Goal: Complete application form: Complete application form

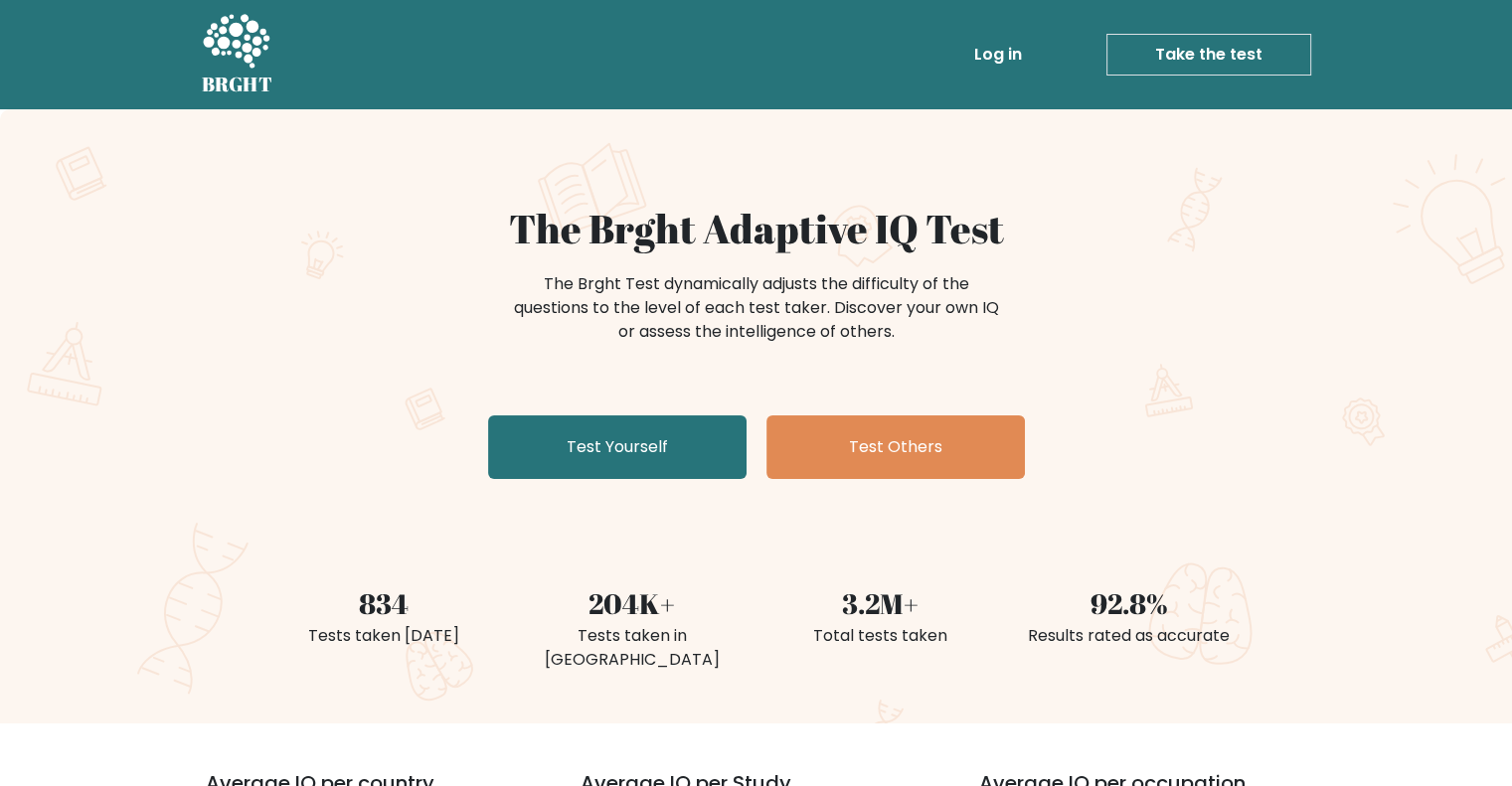
click at [1241, 56] on link "Take the test" at bounding box center [1208, 55] width 205 height 42
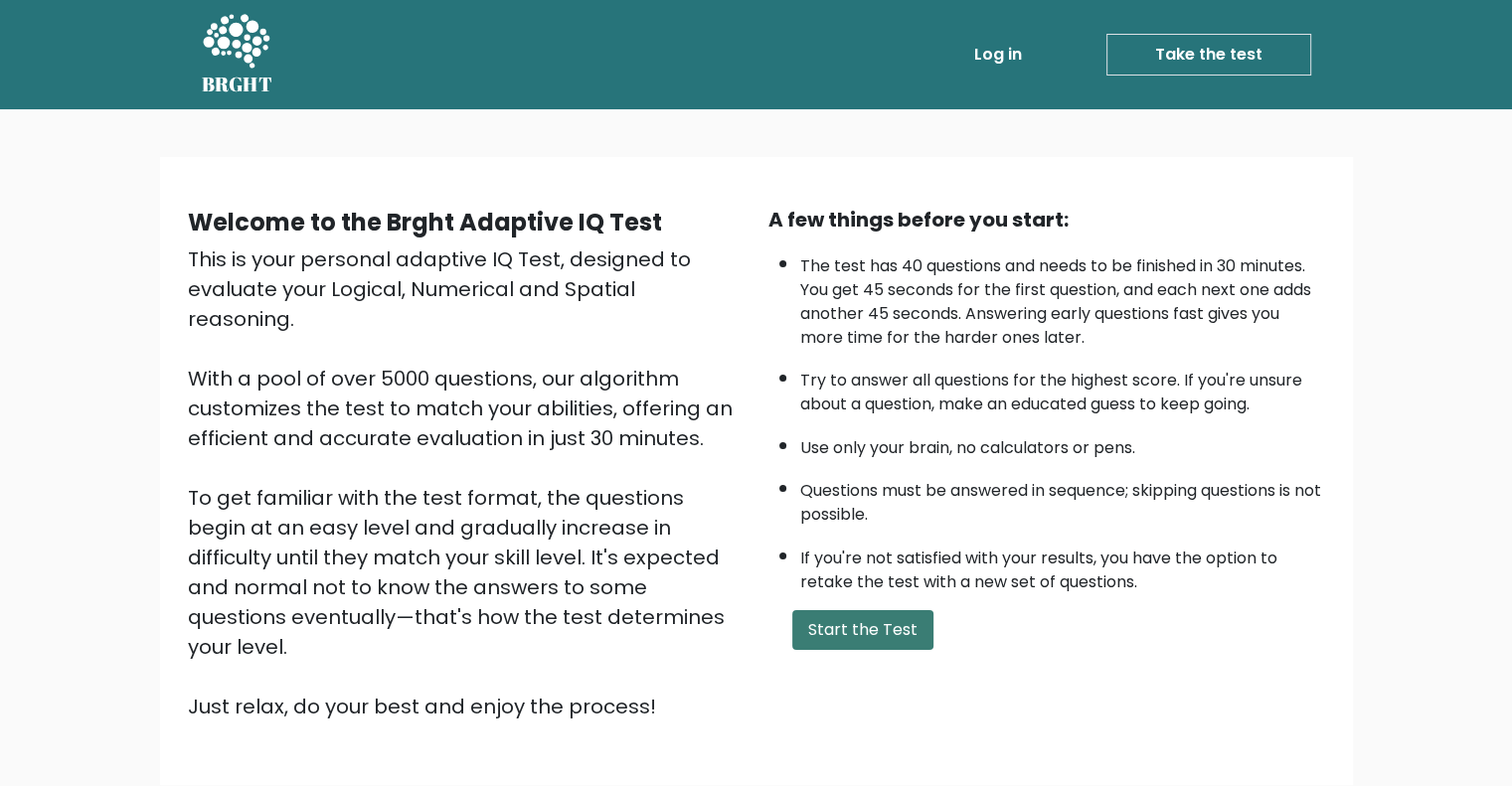
click at [899, 626] on button "Start the Test" at bounding box center [862, 629] width 141 height 40
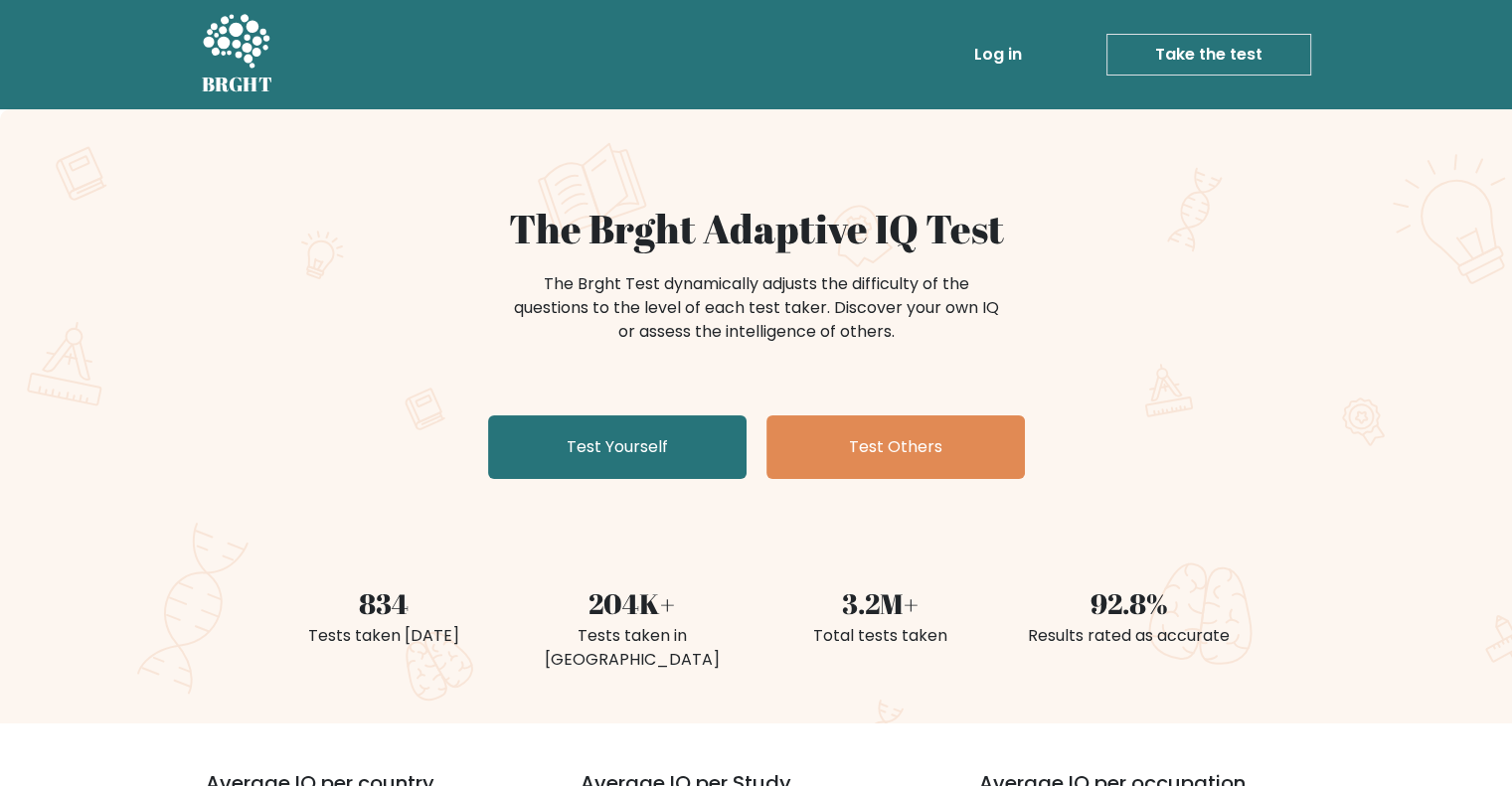
click at [1203, 56] on link "Take the test" at bounding box center [1208, 55] width 205 height 42
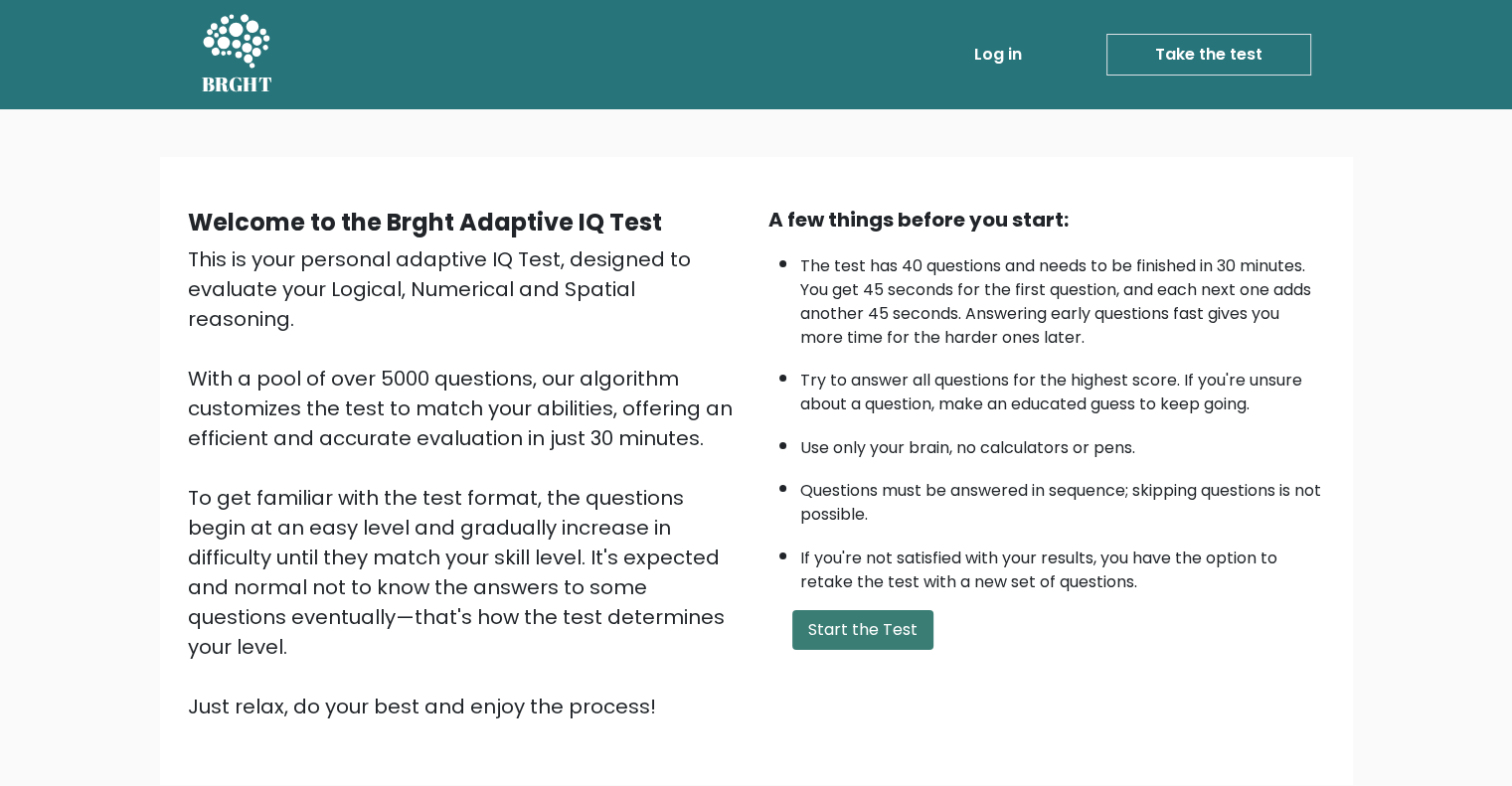
click at [914, 623] on button "Start the Test" at bounding box center [862, 629] width 141 height 40
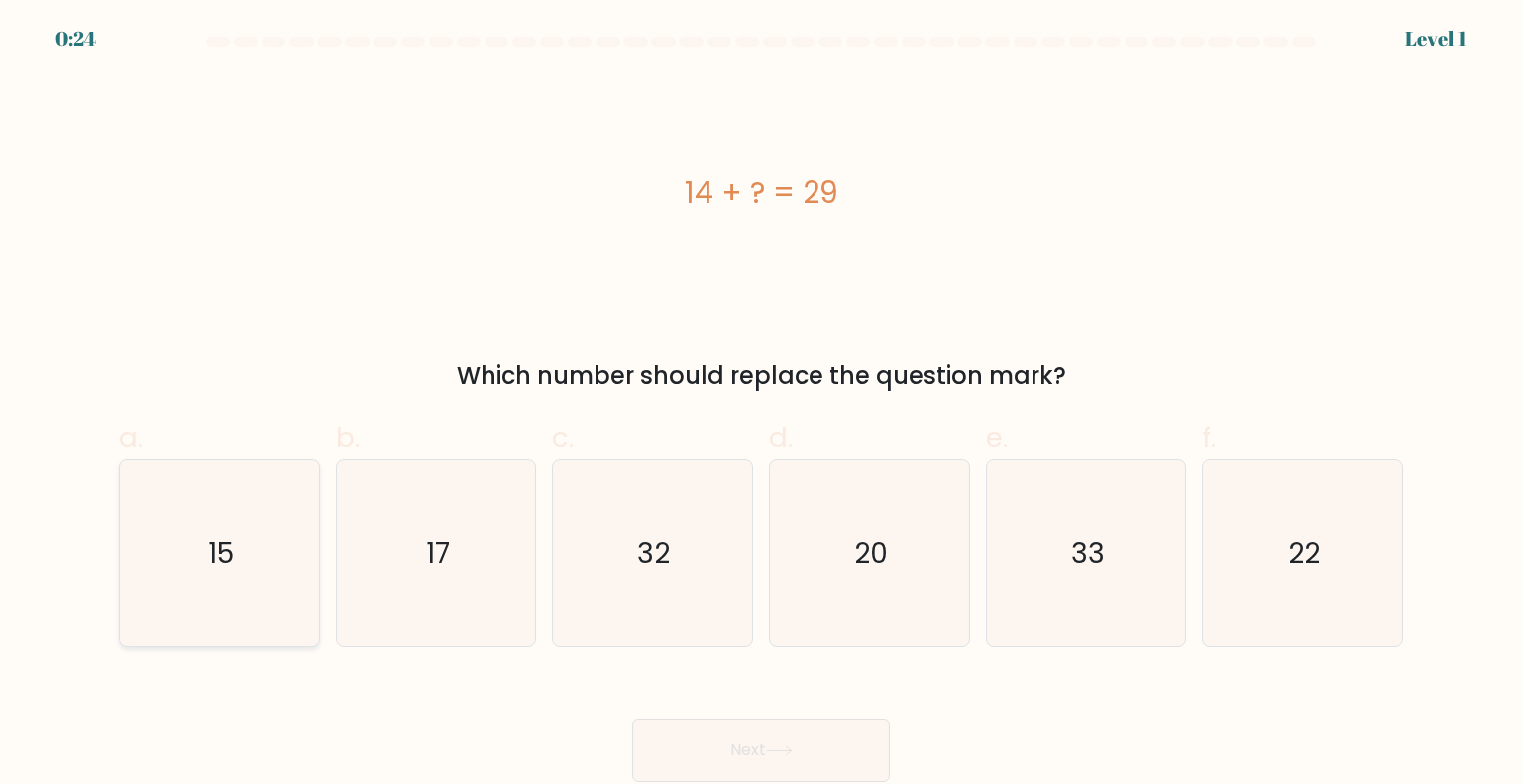
click at [241, 585] on icon "15" at bounding box center [218, 552] width 186 height 186
click at [761, 405] on input "a. 15" at bounding box center [761, 398] width 1 height 13
radio input "true"
click at [799, 741] on button "Next" at bounding box center [761, 750] width 258 height 64
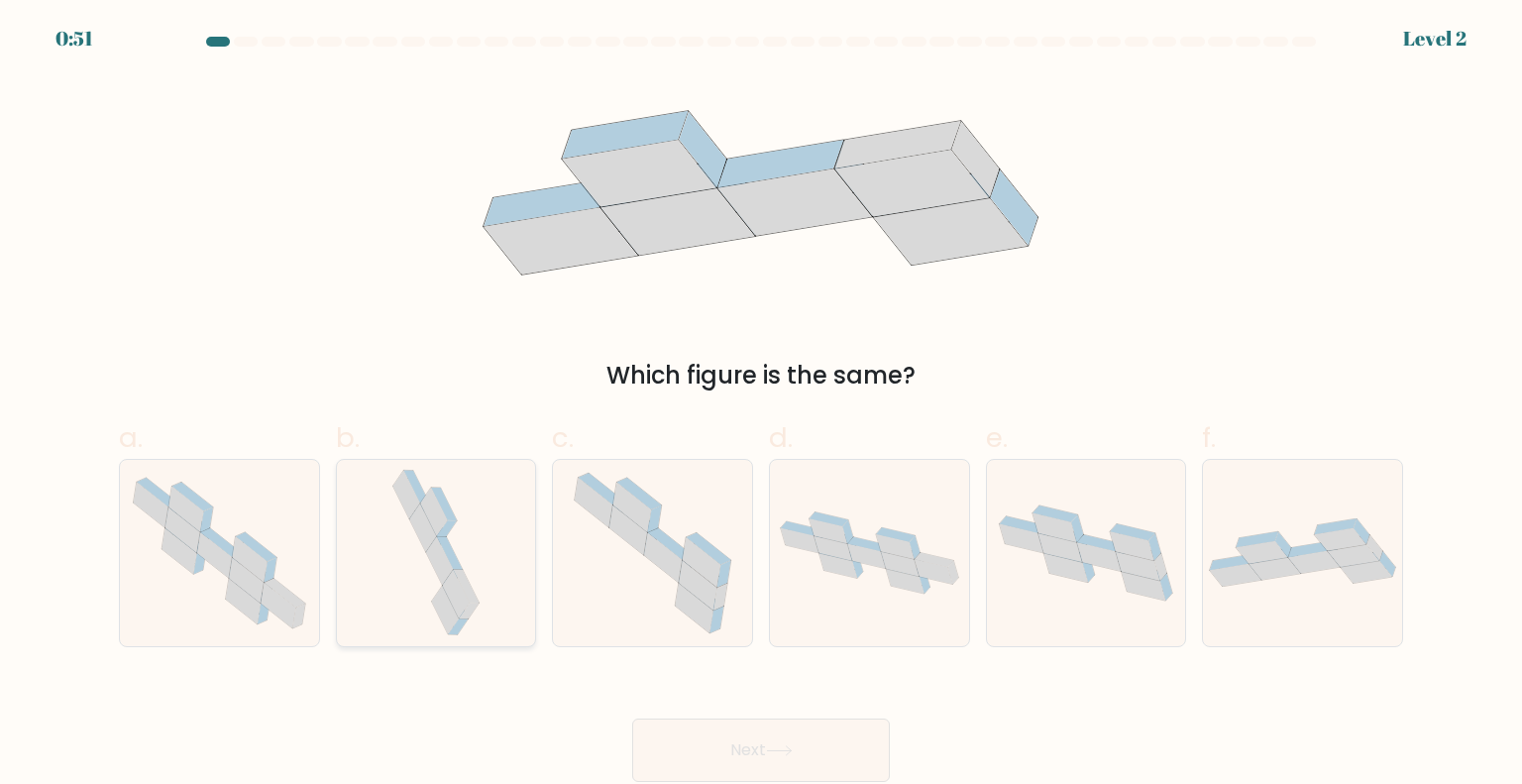
click at [483, 594] on icon at bounding box center [436, 552] width 99 height 186
click at [761, 405] on input "b." at bounding box center [761, 398] width 1 height 13
radio input "true"
click at [802, 748] on button "Next" at bounding box center [761, 750] width 258 height 64
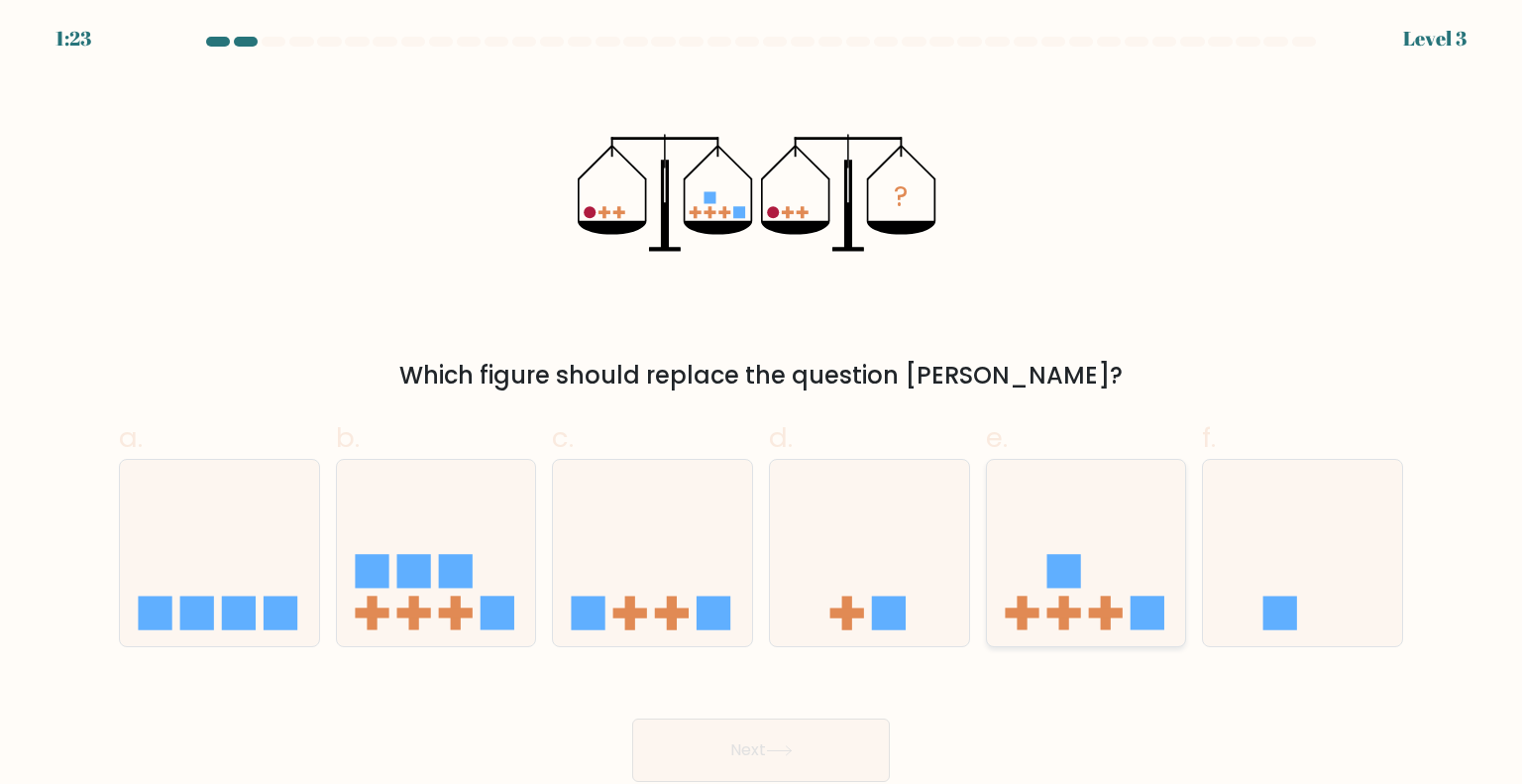
click at [1114, 593] on icon at bounding box center [1087, 552] width 199 height 164
click at [762, 405] on input "e." at bounding box center [761, 398] width 1 height 13
radio input "true"
click at [776, 729] on button "Next" at bounding box center [761, 750] width 258 height 64
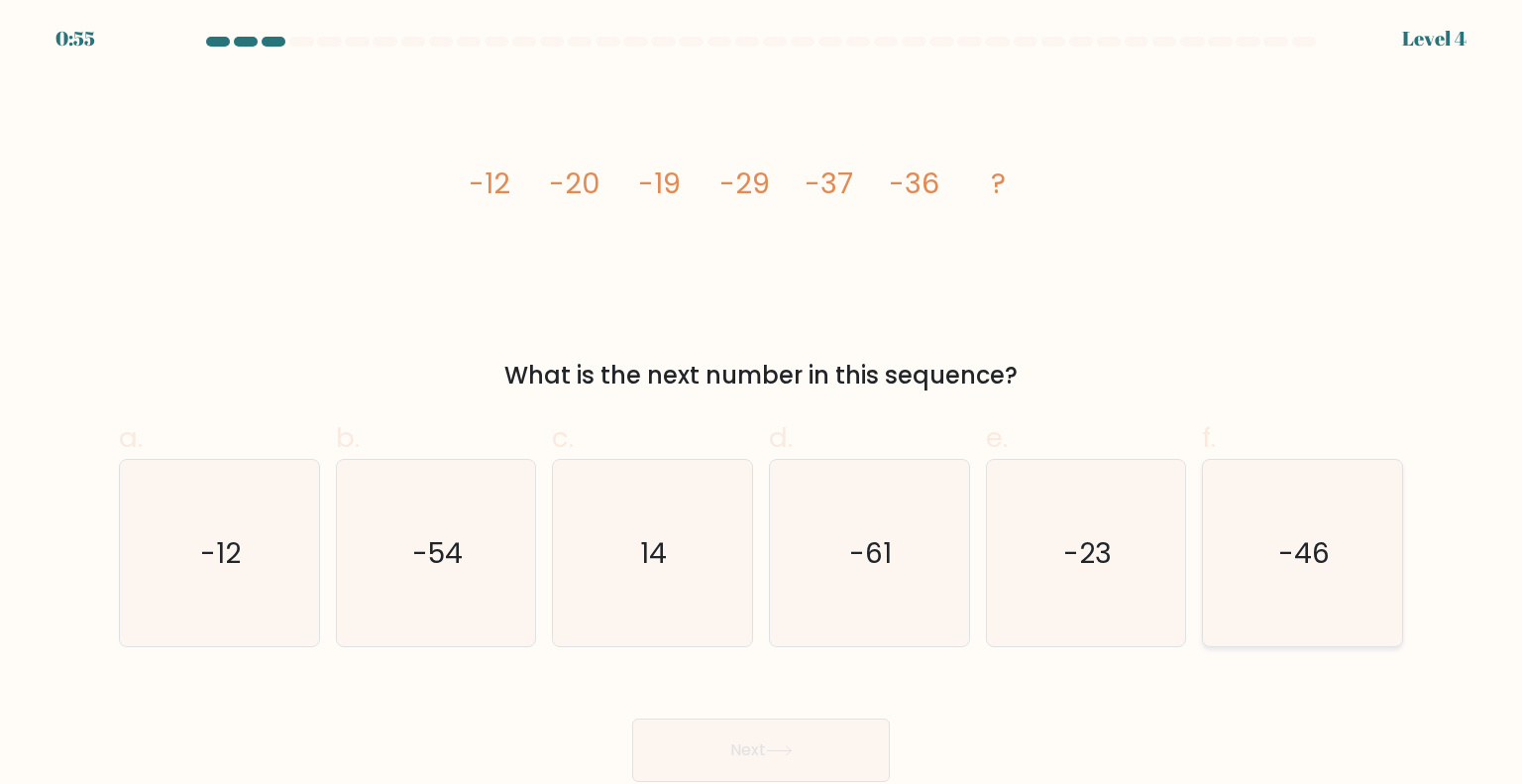
click at [1279, 534] on text "-46" at bounding box center [1304, 552] width 52 height 40
click at [762, 405] on input "f. -46" at bounding box center [761, 398] width 1 height 13
radio input "true"
click at [823, 722] on button "Next" at bounding box center [761, 750] width 258 height 64
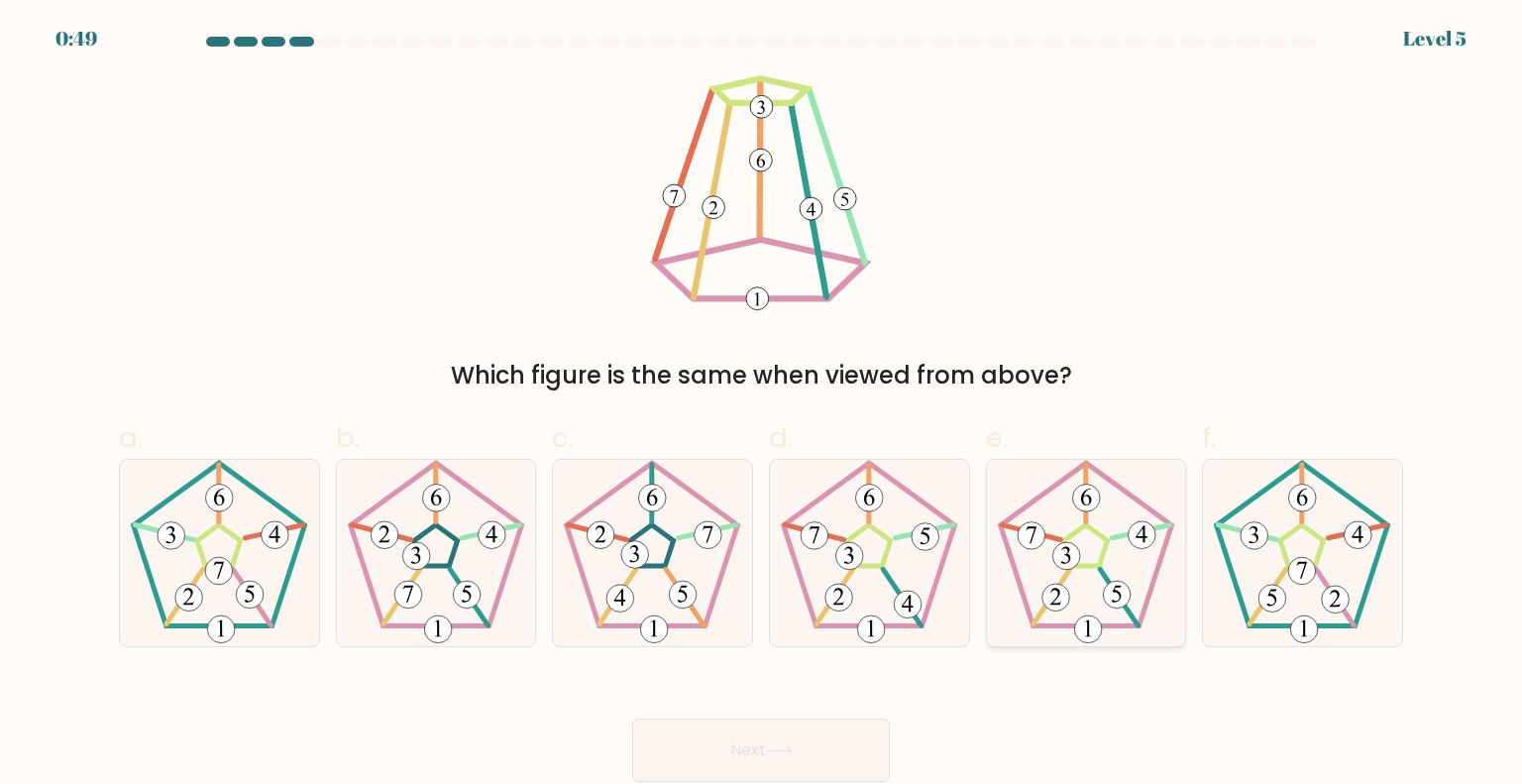
click at [1098, 566] on 191 at bounding box center [1086, 545] width 44 height 42
click at [762, 405] on input "e." at bounding box center [761, 398] width 1 height 13
radio input "true"
click at [919, 556] on icon at bounding box center [869, 552] width 186 height 186
click at [762, 405] on input "d." at bounding box center [761, 398] width 1 height 13
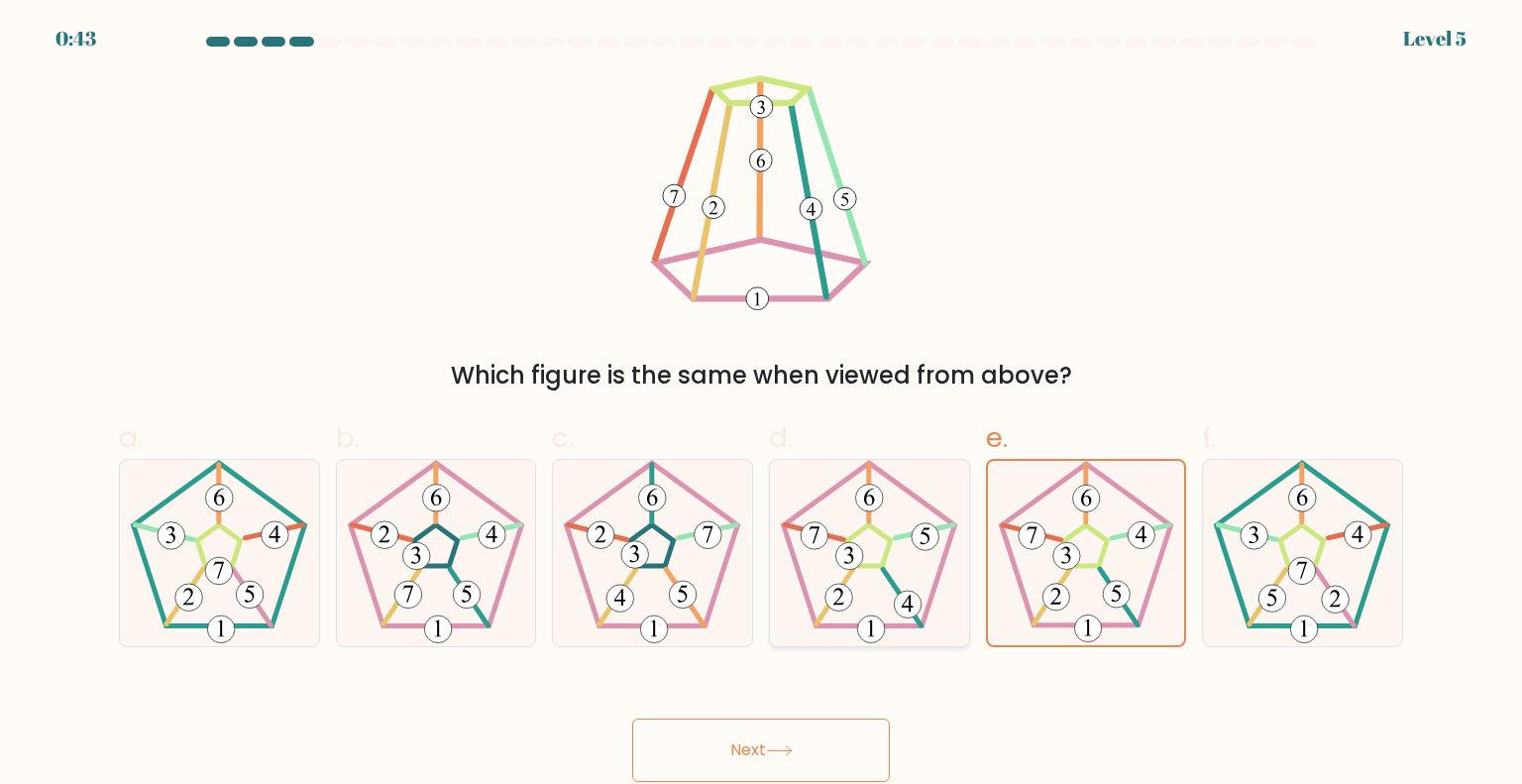
radio input "true"
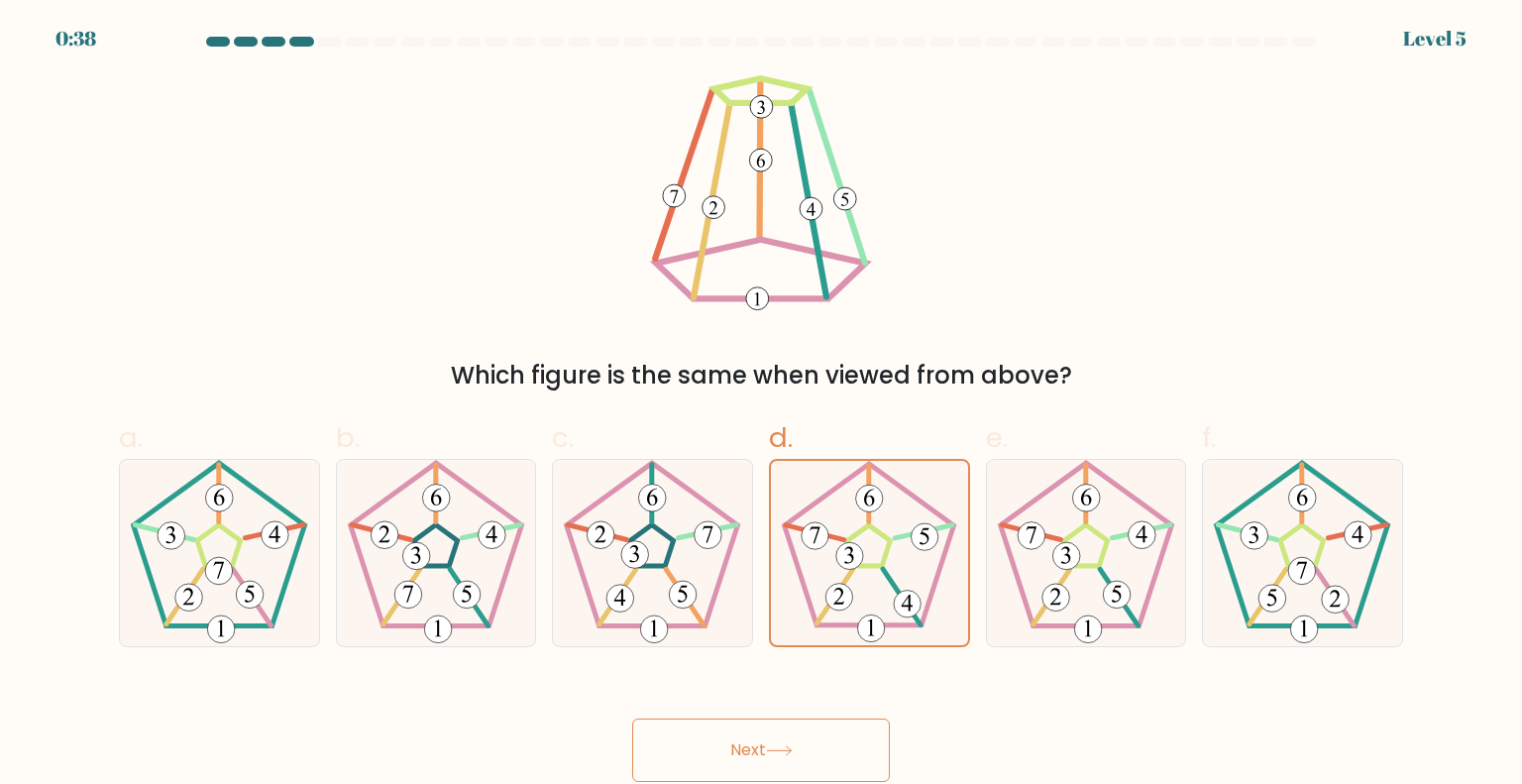
click at [836, 748] on button "Next" at bounding box center [761, 750] width 258 height 64
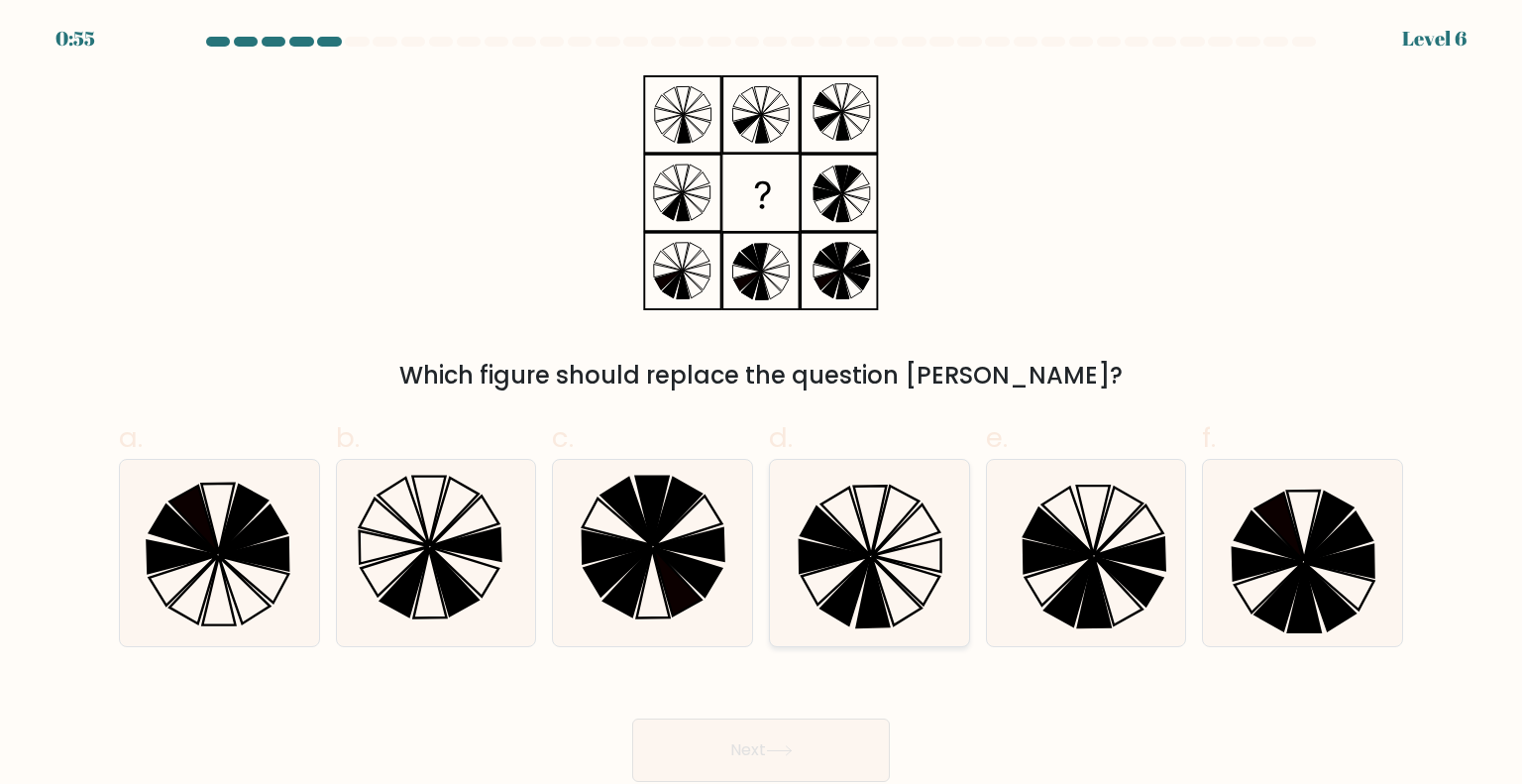
click at [866, 499] on icon at bounding box center [869, 552] width 186 height 186
click at [762, 405] on input "d." at bounding box center [761, 398] width 1 height 13
radio input "true"
click at [828, 757] on button "Next" at bounding box center [761, 750] width 258 height 64
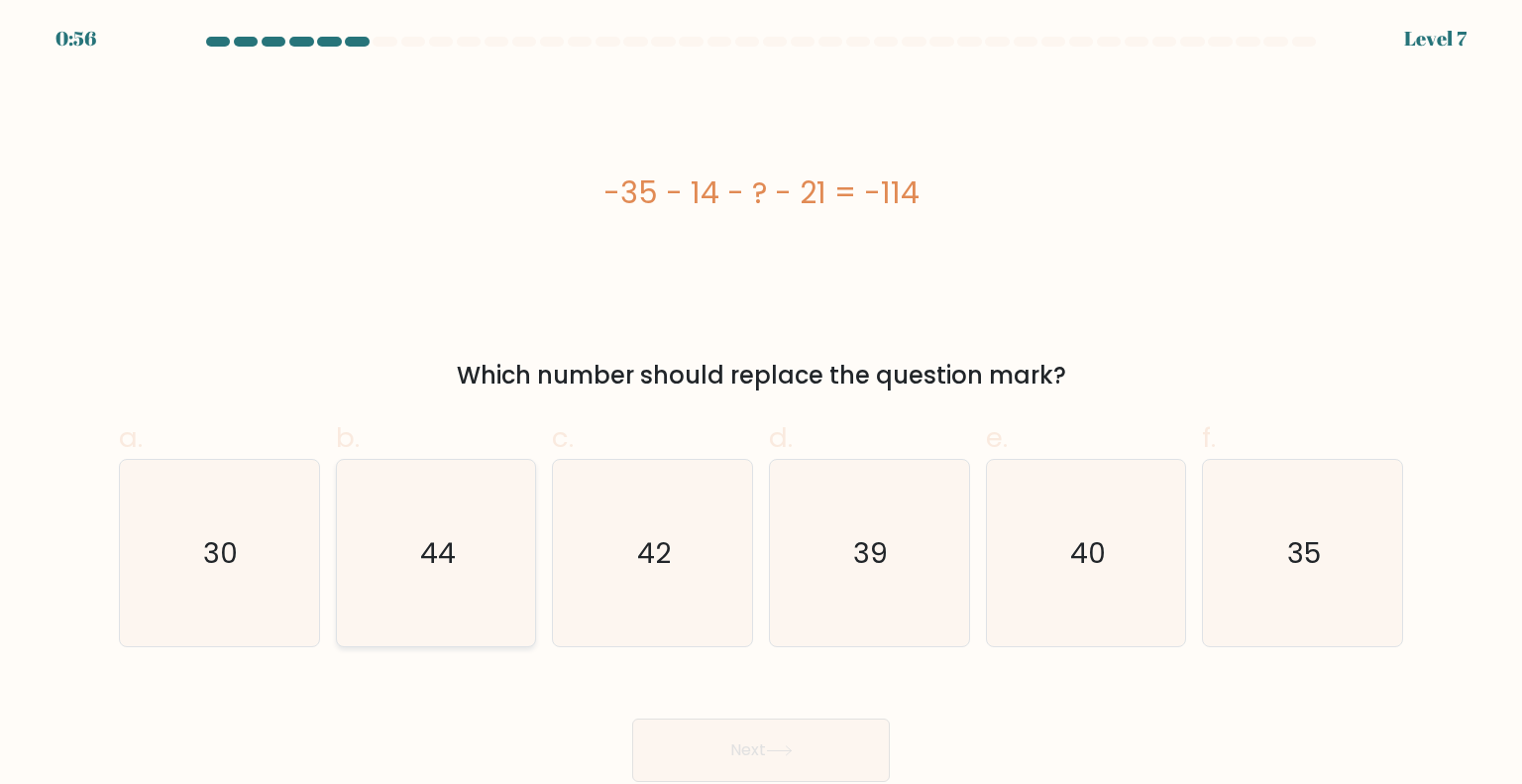
click at [481, 530] on icon "44" at bounding box center [436, 552] width 186 height 186
click at [761, 405] on input "b. 44" at bounding box center [761, 398] width 1 height 13
radio input "true"
click at [726, 740] on button "Next" at bounding box center [761, 750] width 258 height 64
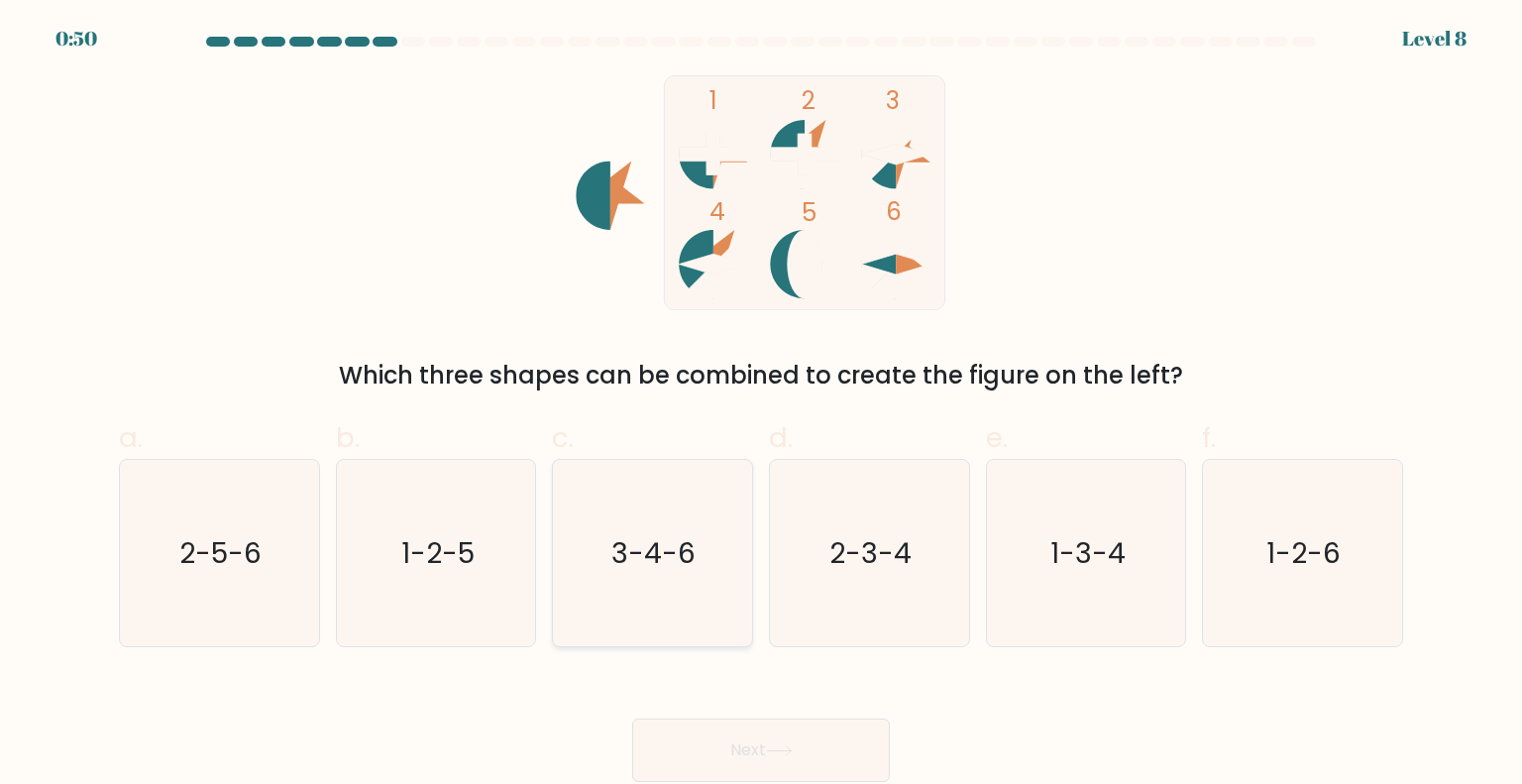
click at [645, 551] on text "3-4-6" at bounding box center [654, 552] width 85 height 40
click at [761, 405] on input "c. 3-4-6" at bounding box center [761, 398] width 1 height 13
radio input "true"
drag, startPoint x: 888, startPoint y: 181, endPoint x: 710, endPoint y: 273, distance: 200.4
click at [710, 273] on icon "1 2 3 4 5 6" at bounding box center [761, 193] width 534 height 235
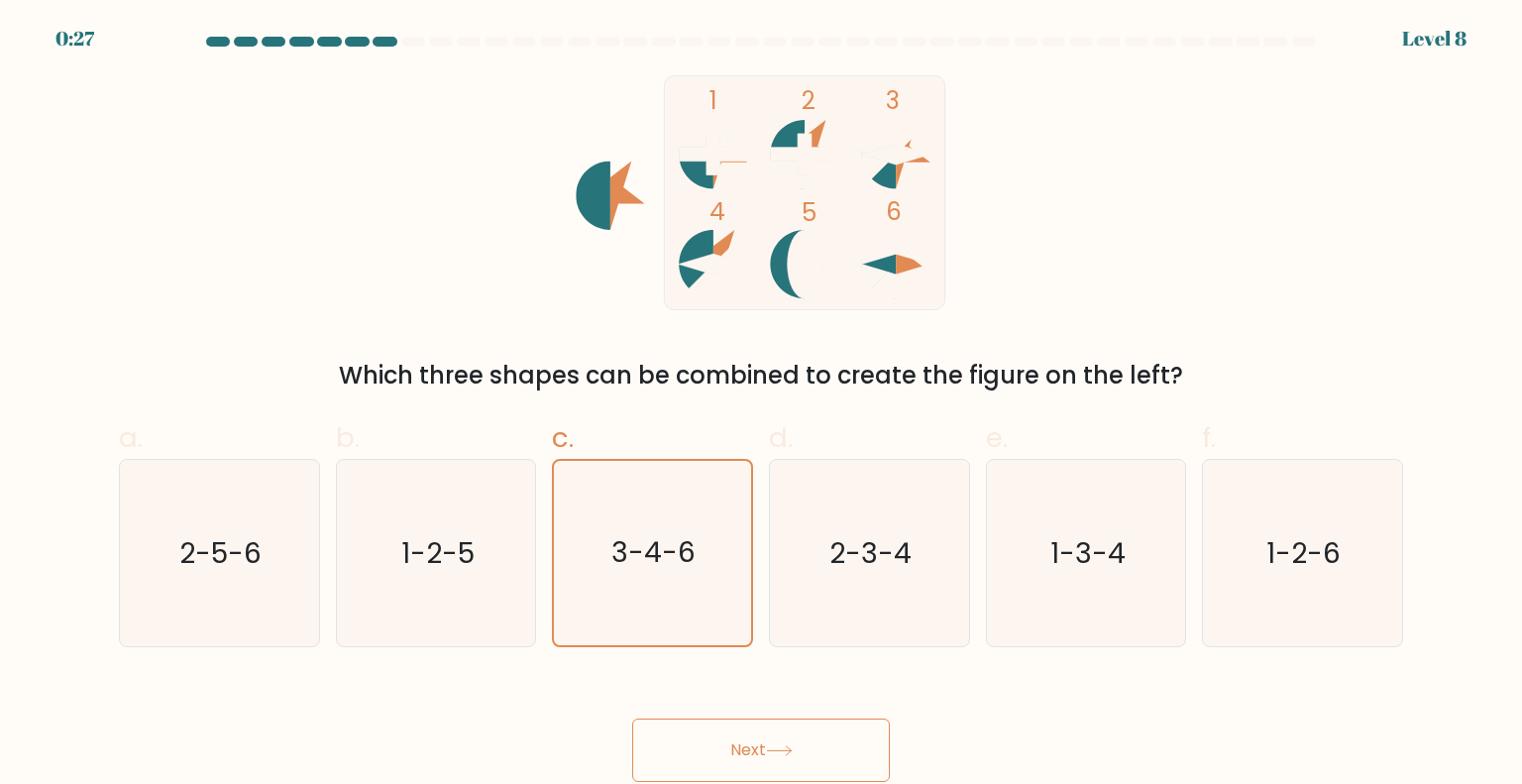
click at [734, 737] on button "Next" at bounding box center [761, 750] width 258 height 64
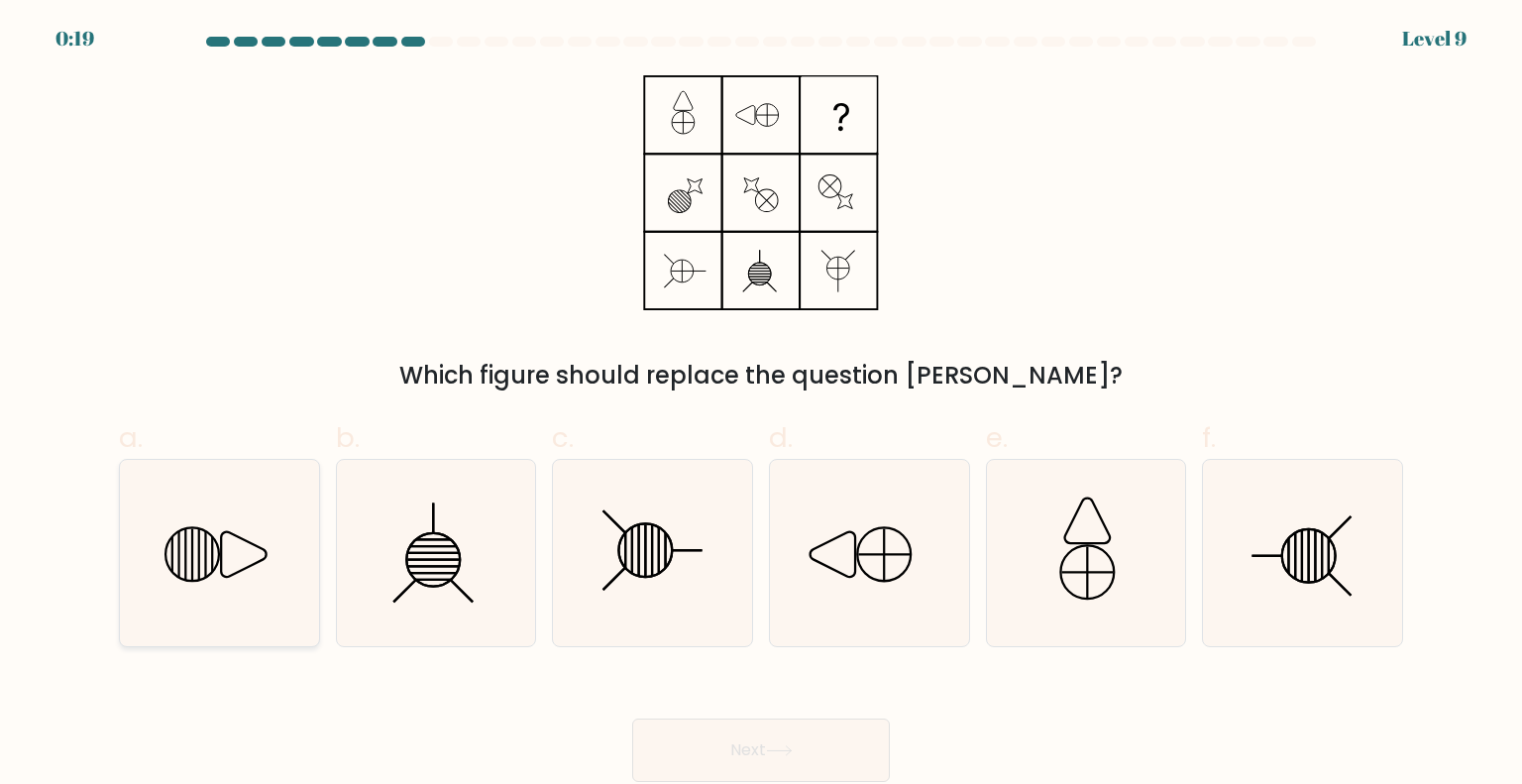
click at [223, 567] on icon at bounding box center [218, 552] width 186 height 186
click at [761, 405] on input "a." at bounding box center [761, 398] width 1 height 13
radio input "true"
click at [747, 733] on button "Next" at bounding box center [761, 750] width 258 height 64
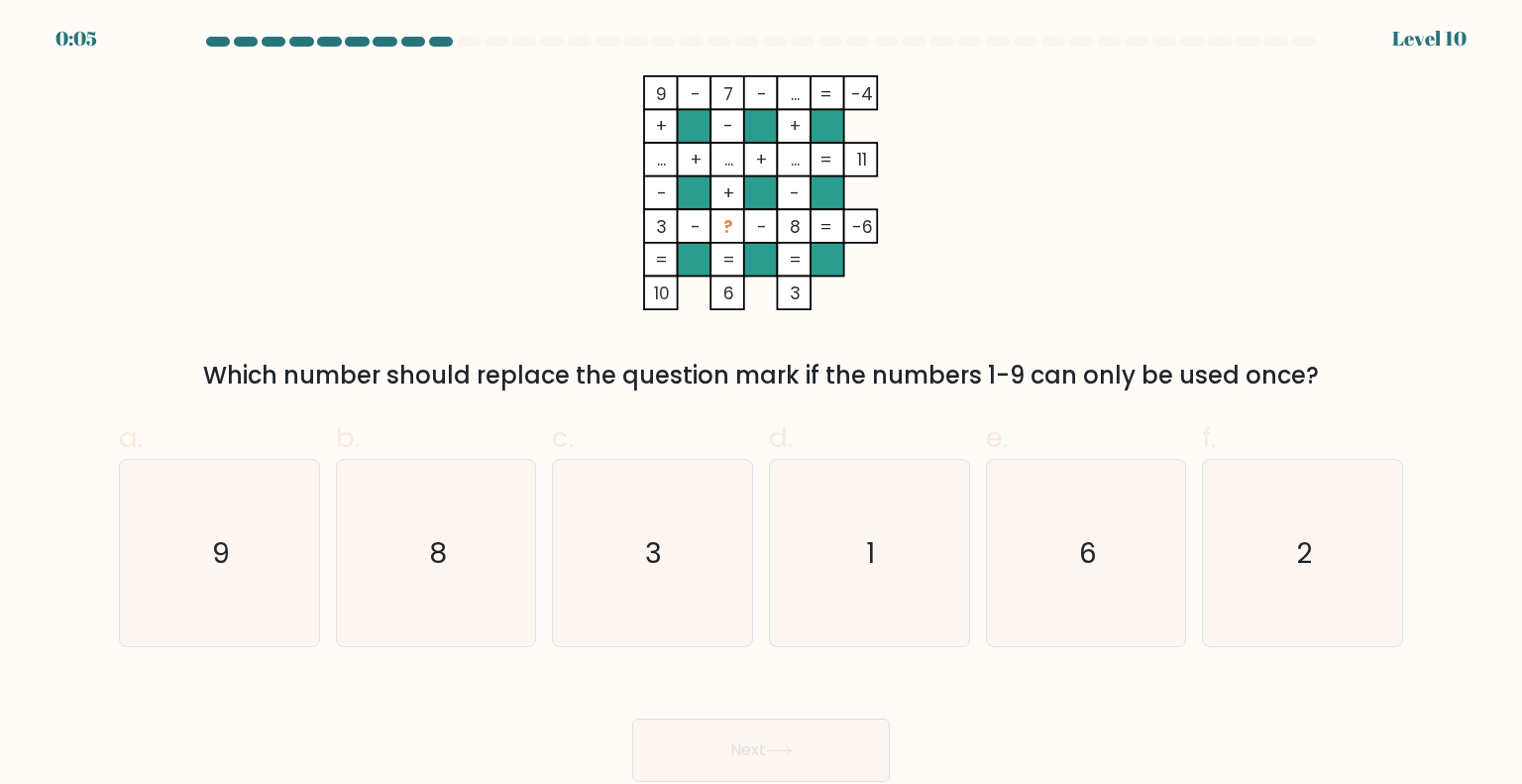
click at [478, 297] on icon "9 - 7 - ... -4 + - + ... + ... + ... 11 - + - 3 - ? - 8 = -6 = = = = 10 6 3 =" at bounding box center [761, 193] width 594 height 235
click at [1043, 563] on icon "6" at bounding box center [1086, 552] width 186 height 186
click at [762, 405] on input "e. 6" at bounding box center [761, 398] width 1 height 13
radio input "true"
click at [830, 729] on button "Next" at bounding box center [761, 750] width 258 height 64
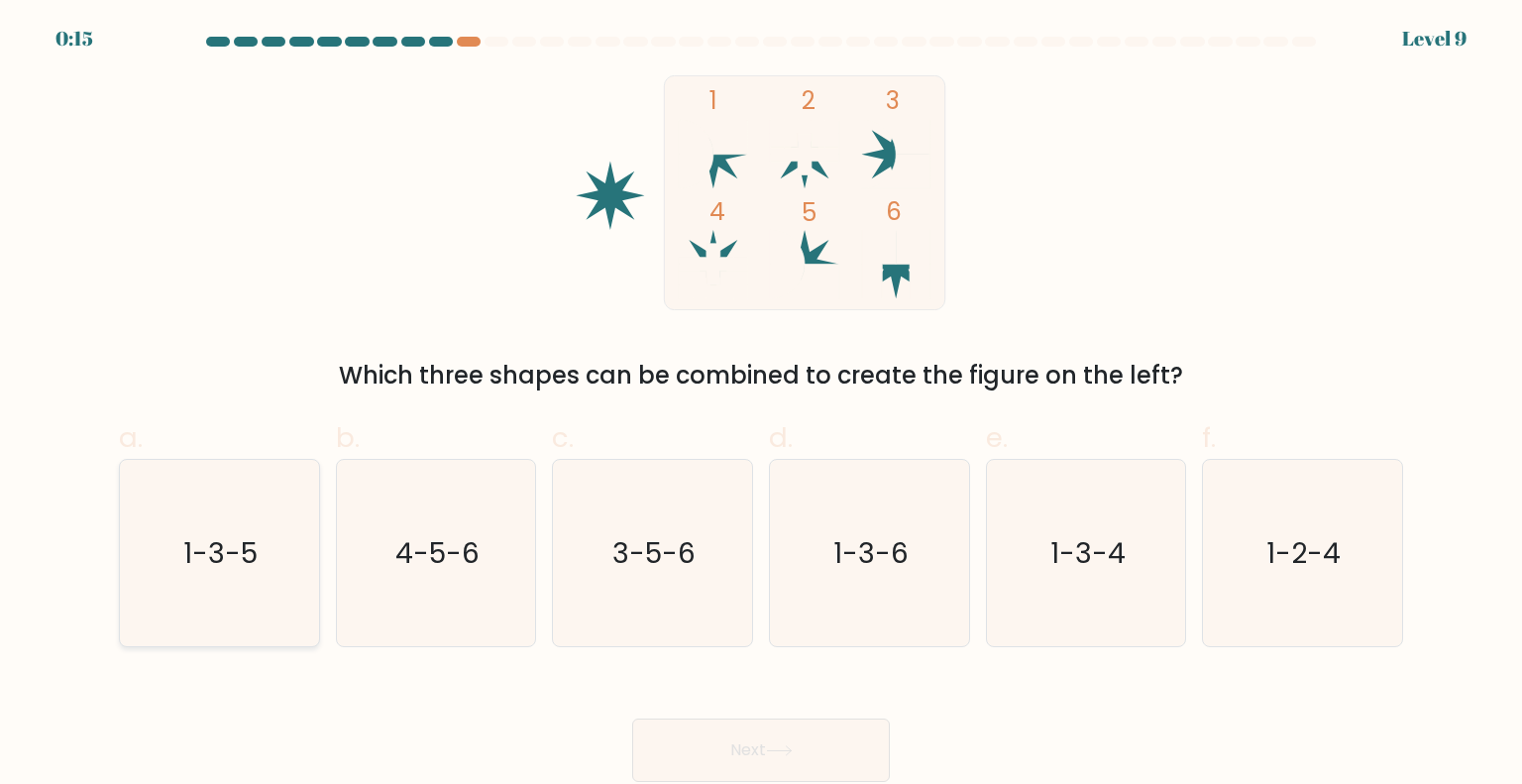
click at [282, 510] on icon "1-3-5" at bounding box center [218, 552] width 186 height 186
click at [761, 405] on input "a. 1-3-5" at bounding box center [761, 398] width 1 height 13
radio input "true"
click at [813, 748] on button "Next" at bounding box center [761, 750] width 258 height 64
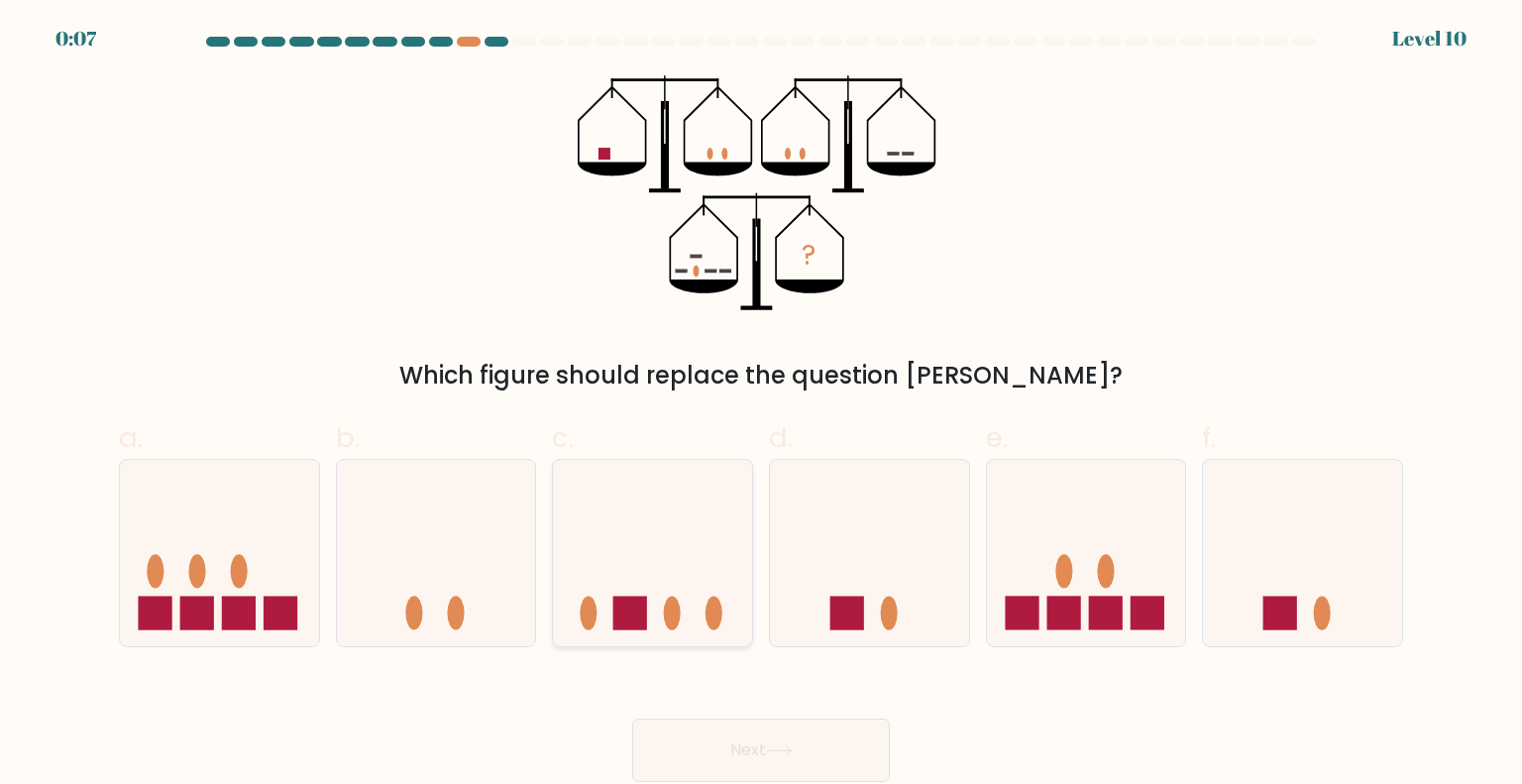
click at [641, 523] on icon at bounding box center [653, 552] width 199 height 164
click at [761, 405] on input "c." at bounding box center [761, 398] width 1 height 13
radio input "true"
click at [747, 732] on button "Next" at bounding box center [761, 750] width 258 height 64
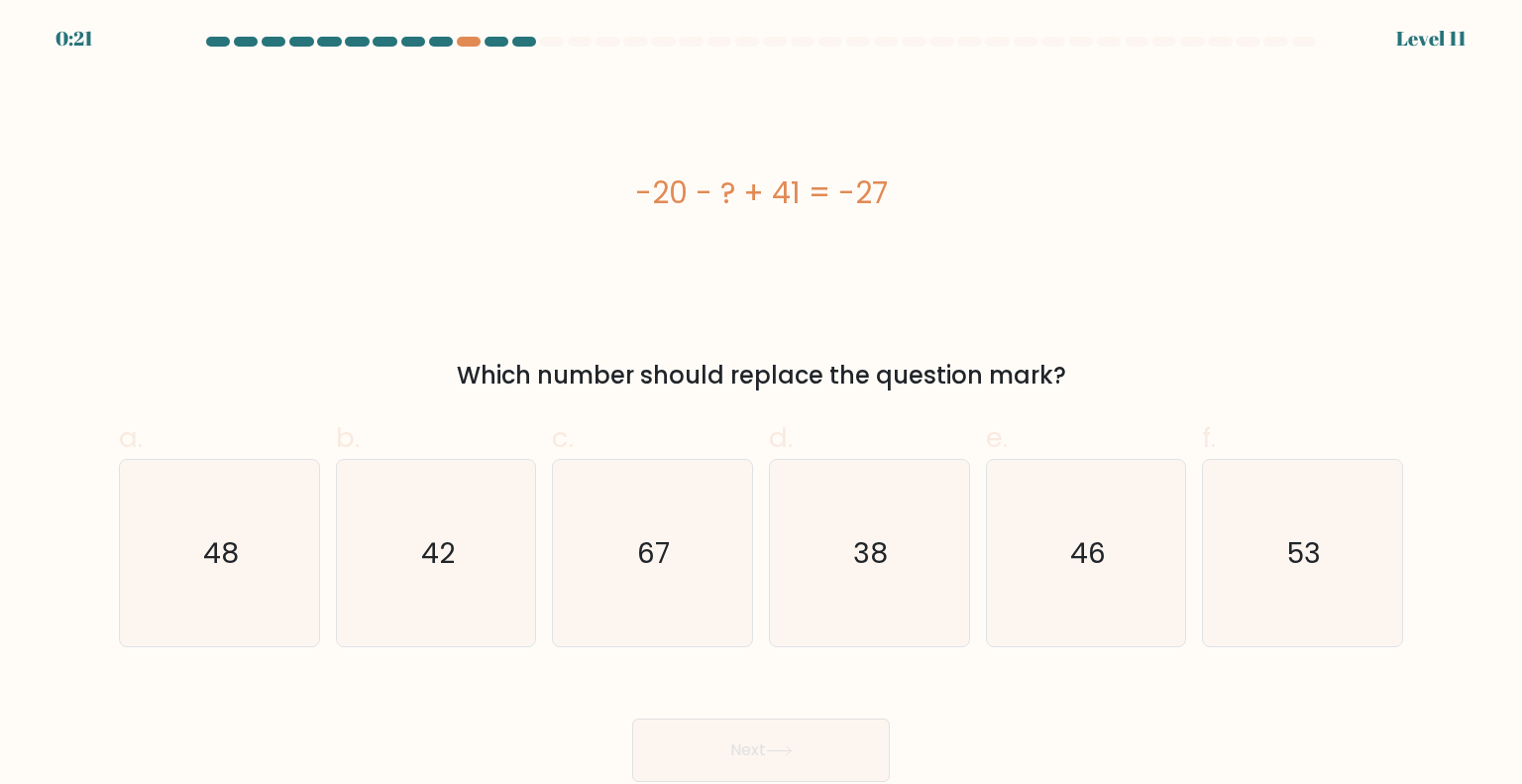
click at [1521, 741] on form "a." at bounding box center [761, 409] width 1522 height 745
click at [911, 580] on icon "38" at bounding box center [869, 552] width 186 height 186
click at [762, 405] on input "d. 38" at bounding box center [761, 398] width 1 height 13
radio input "true"
drag, startPoint x: 1111, startPoint y: 558, endPoint x: 1103, endPoint y: 570, distance: 14.4
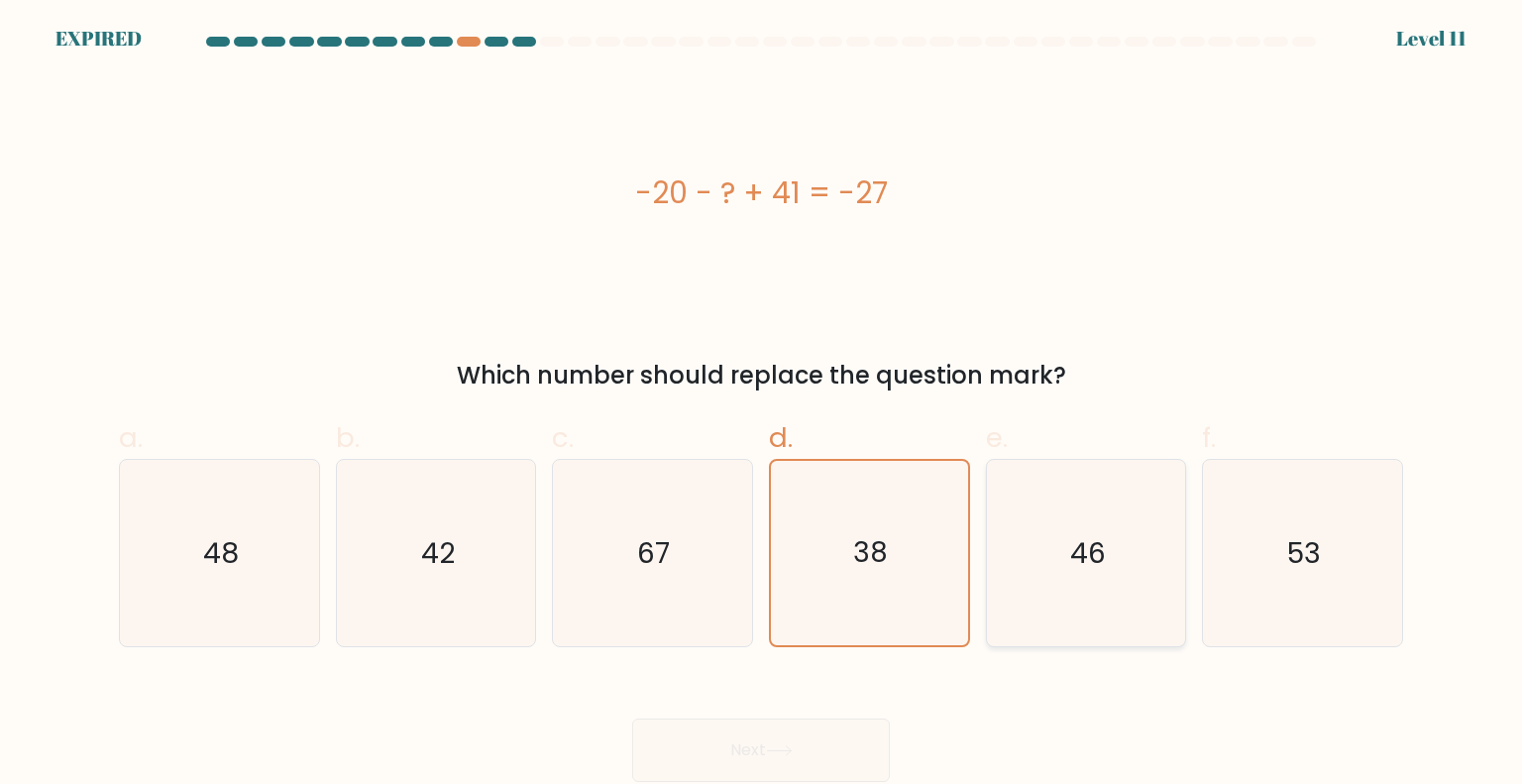
click at [1112, 557] on icon "46" at bounding box center [1086, 552] width 186 height 186
click at [762, 405] on input "e. 46" at bounding box center [761, 398] width 1 height 13
radio input "true"
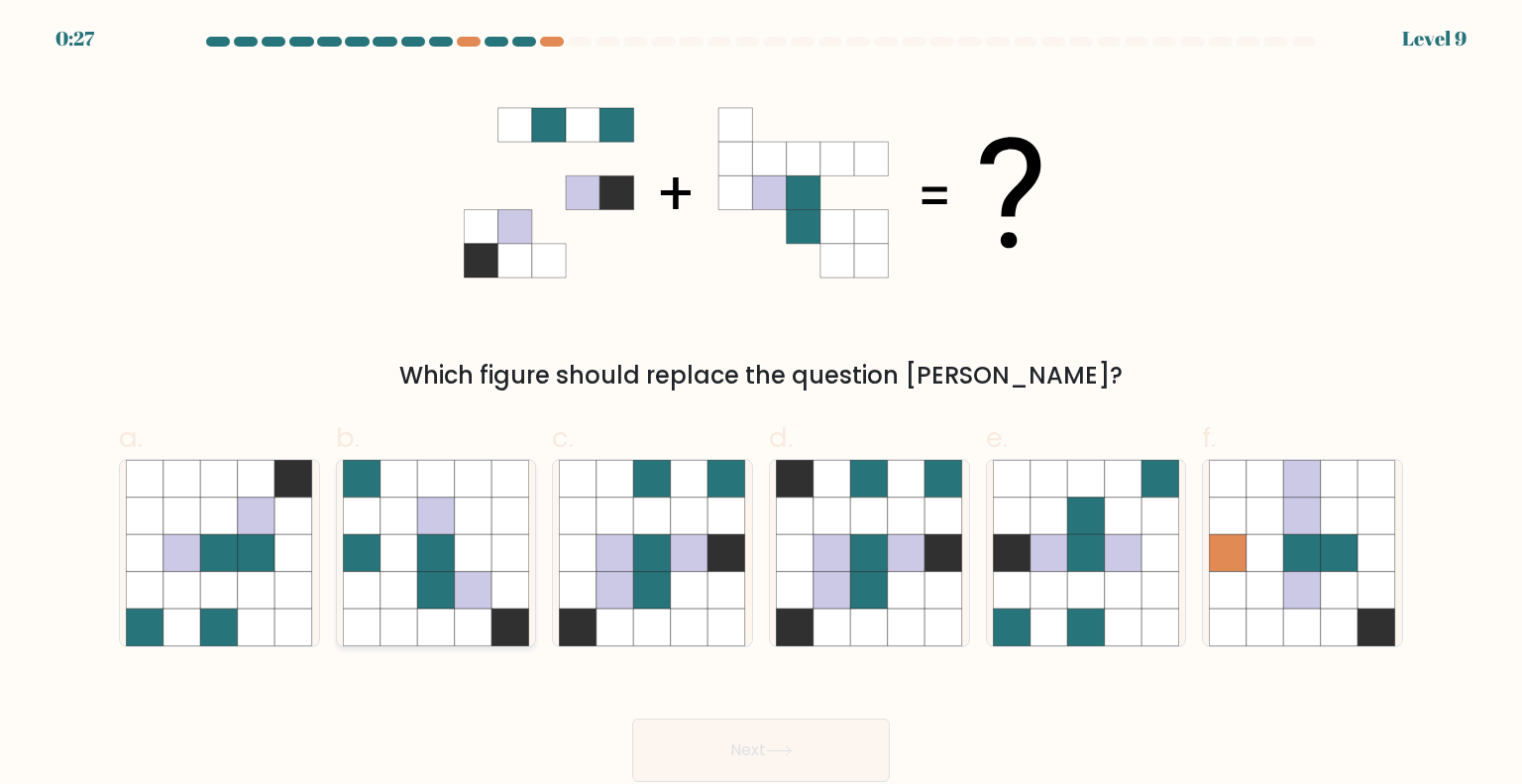
click at [411, 550] on icon at bounding box center [399, 553] width 38 height 38
click at [761, 405] on input "b." at bounding box center [761, 398] width 1 height 13
radio input "true"
click at [767, 728] on button "Next" at bounding box center [761, 750] width 258 height 64
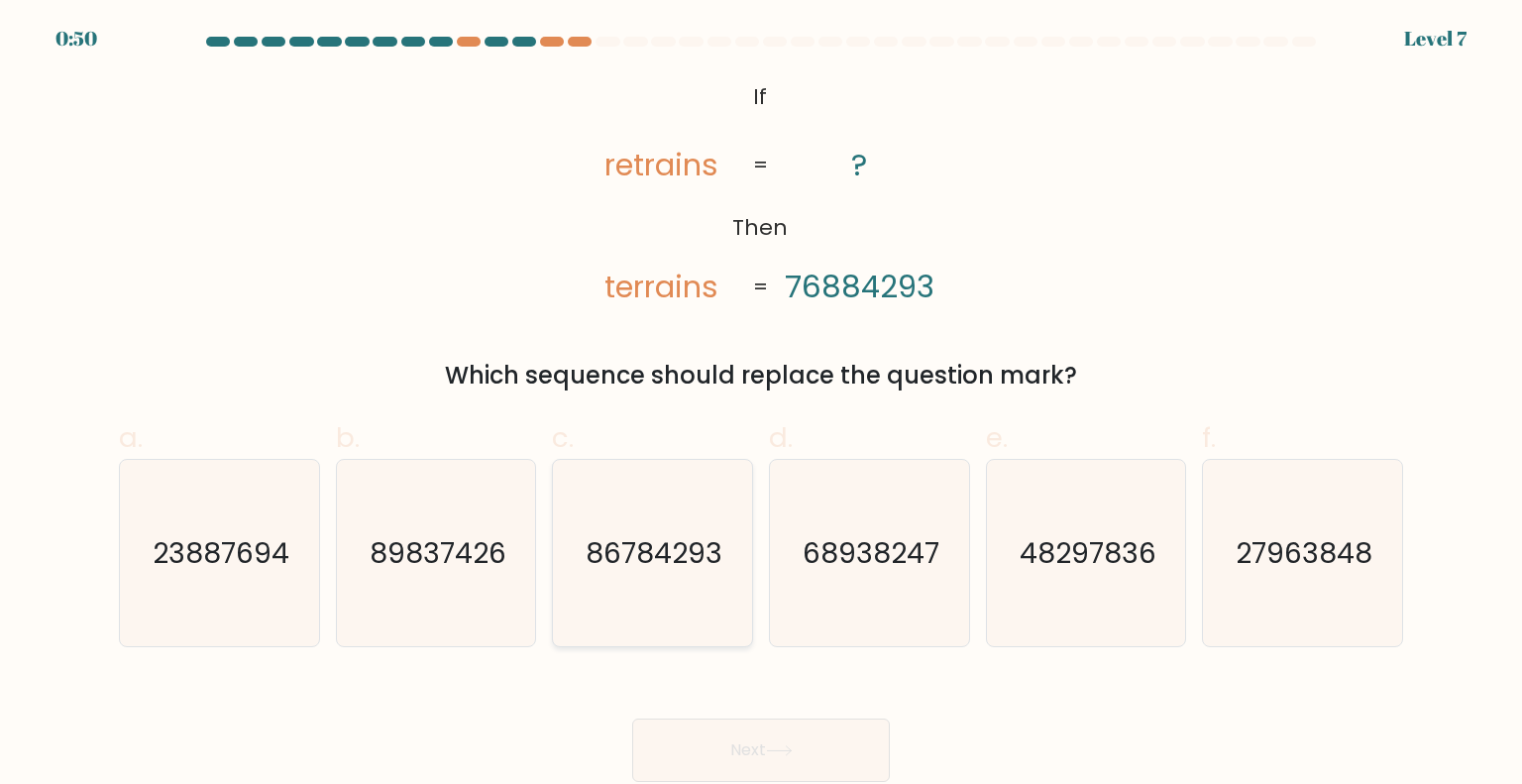
click at [626, 579] on icon "86784293" at bounding box center [652, 552] width 186 height 186
click at [761, 405] on input "c. 86784293" at bounding box center [761, 398] width 1 height 13
radio input "true"
click at [723, 748] on button "Next" at bounding box center [761, 750] width 258 height 64
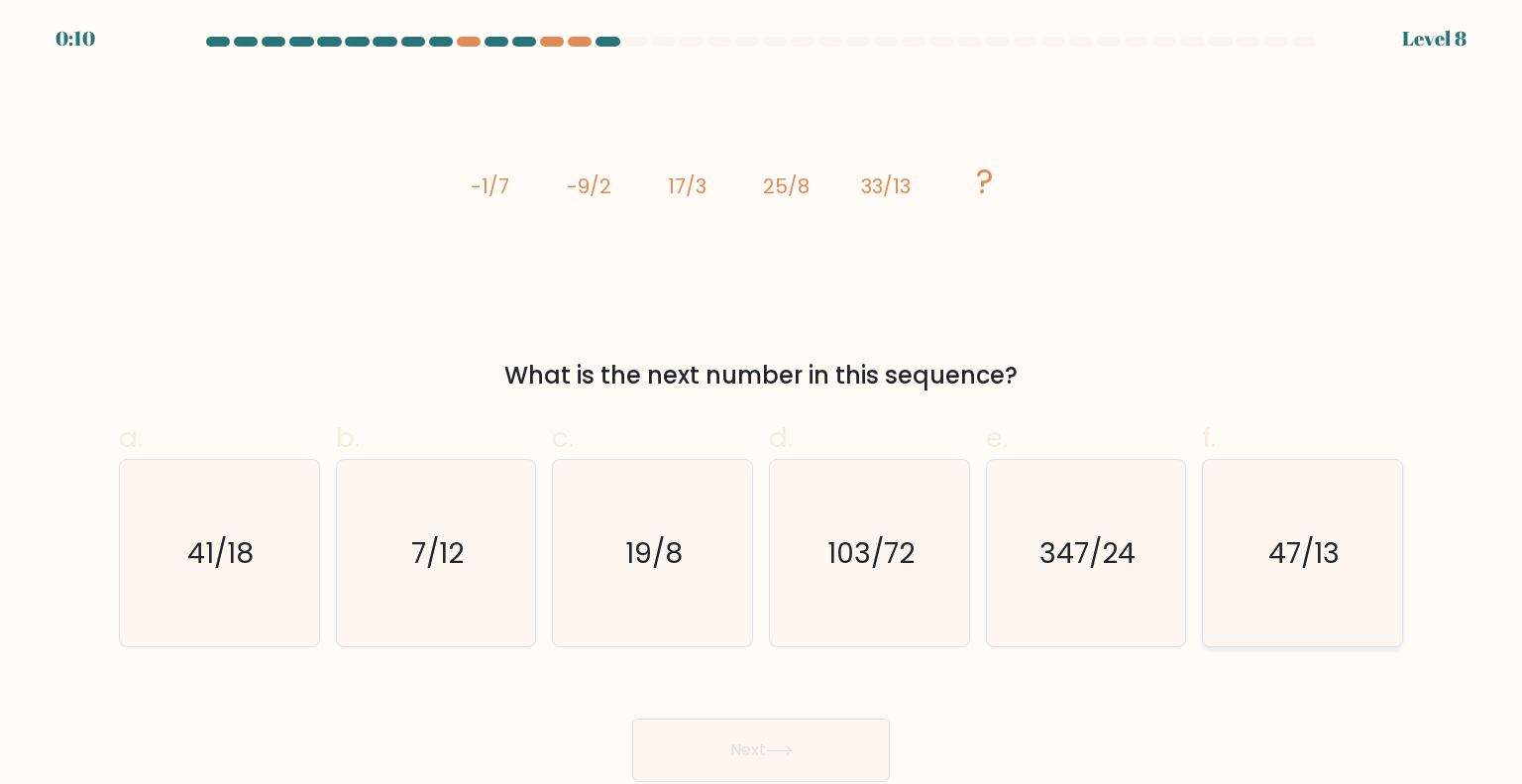
click at [1273, 550] on text "47/13" at bounding box center [1305, 552] width 72 height 40
click at [762, 405] on input "f. 47/13" at bounding box center [761, 398] width 1 height 13
radio input "true"
click at [824, 737] on button "Next" at bounding box center [761, 750] width 258 height 64
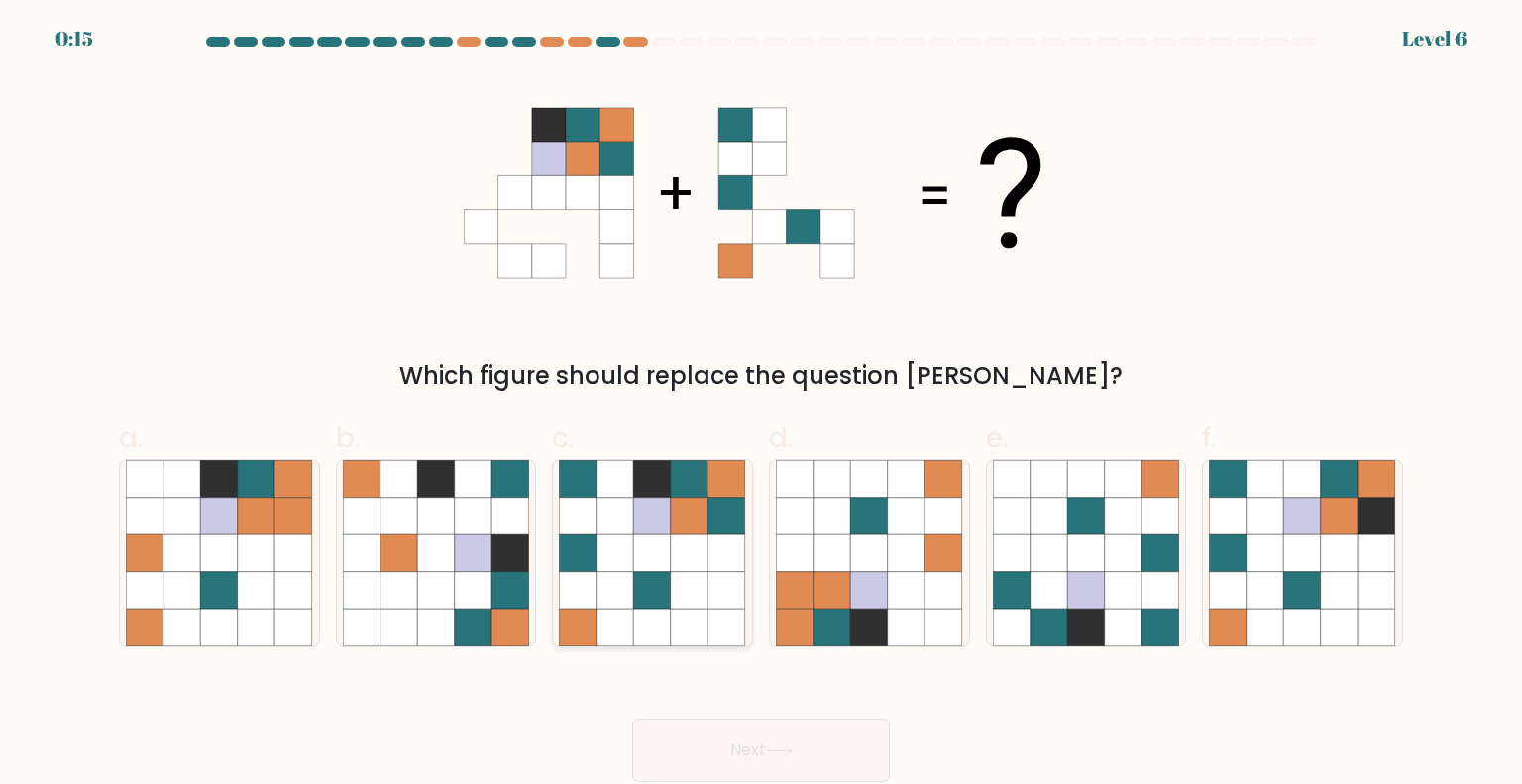
click at [647, 518] on icon at bounding box center [653, 516] width 38 height 38
click at [761, 405] on input "c." at bounding box center [761, 398] width 1 height 13
radio input "true"
click at [745, 740] on button "Next" at bounding box center [761, 750] width 258 height 64
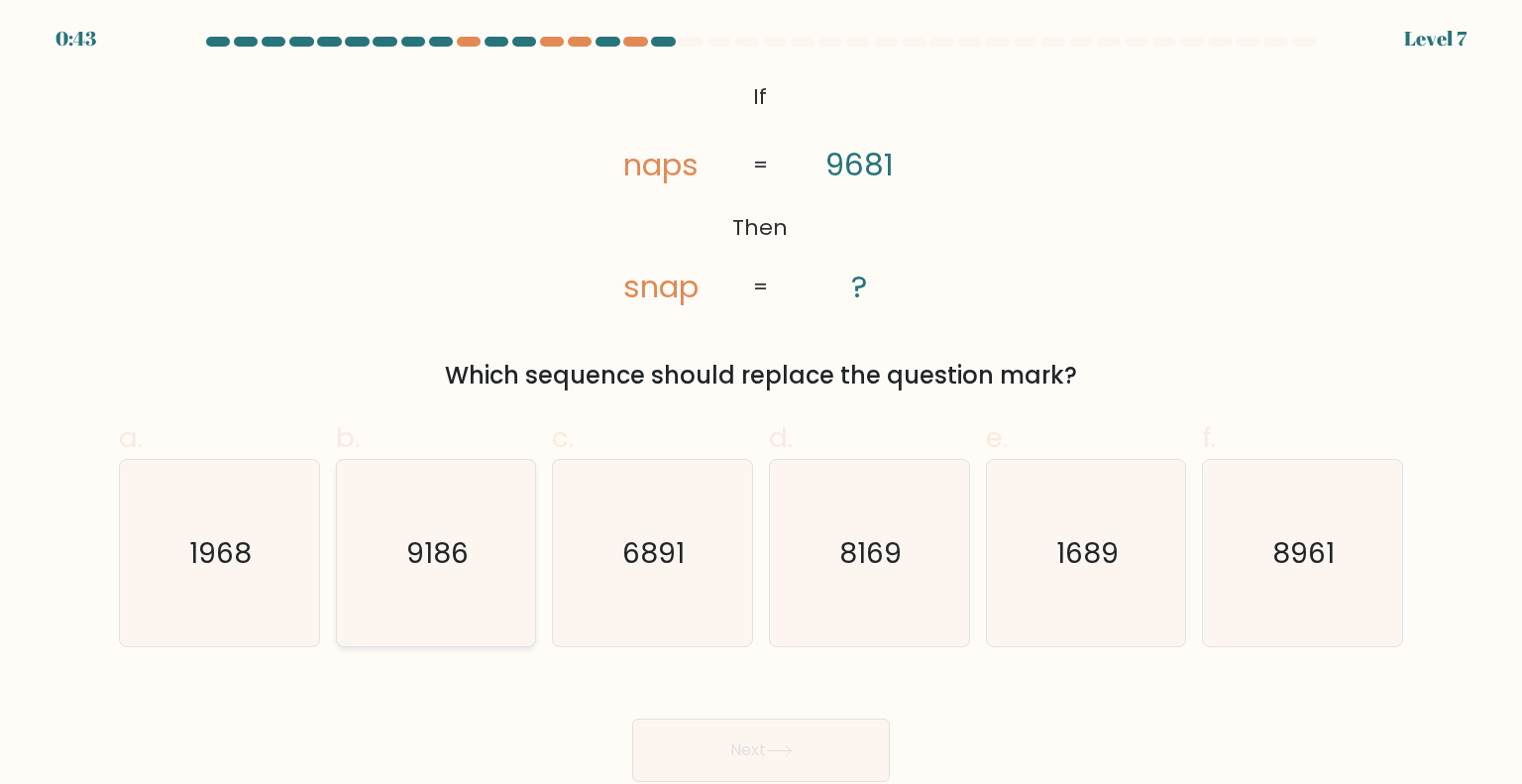
click at [393, 538] on icon "9186" at bounding box center [436, 552] width 186 height 186
click at [761, 405] on input "b. 9186" at bounding box center [761, 398] width 1 height 13
radio input "true"
click at [276, 535] on icon "1968" at bounding box center [218, 552] width 186 height 186
click at [761, 405] on input "a. 1968" at bounding box center [761, 398] width 1 height 13
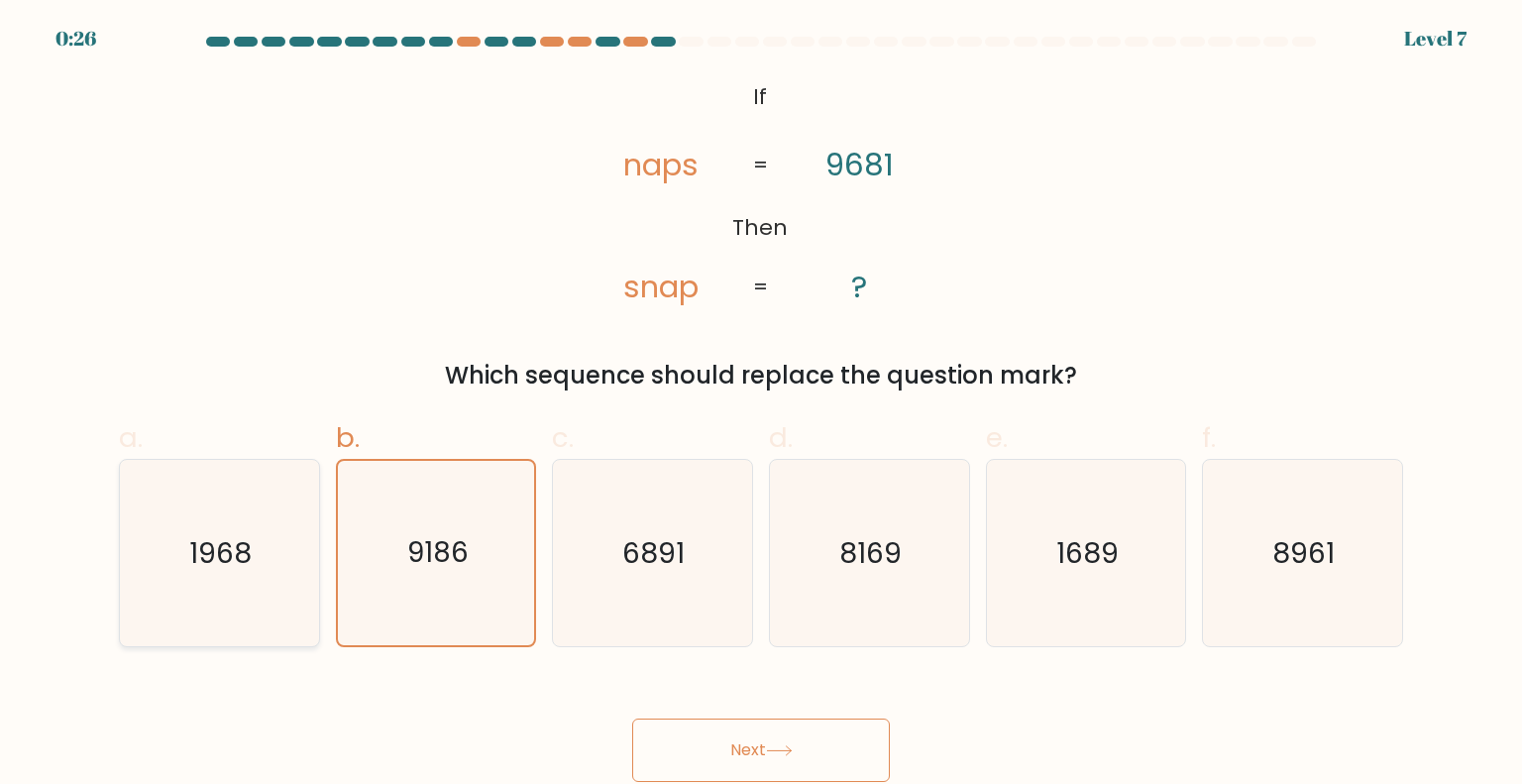
radio input "true"
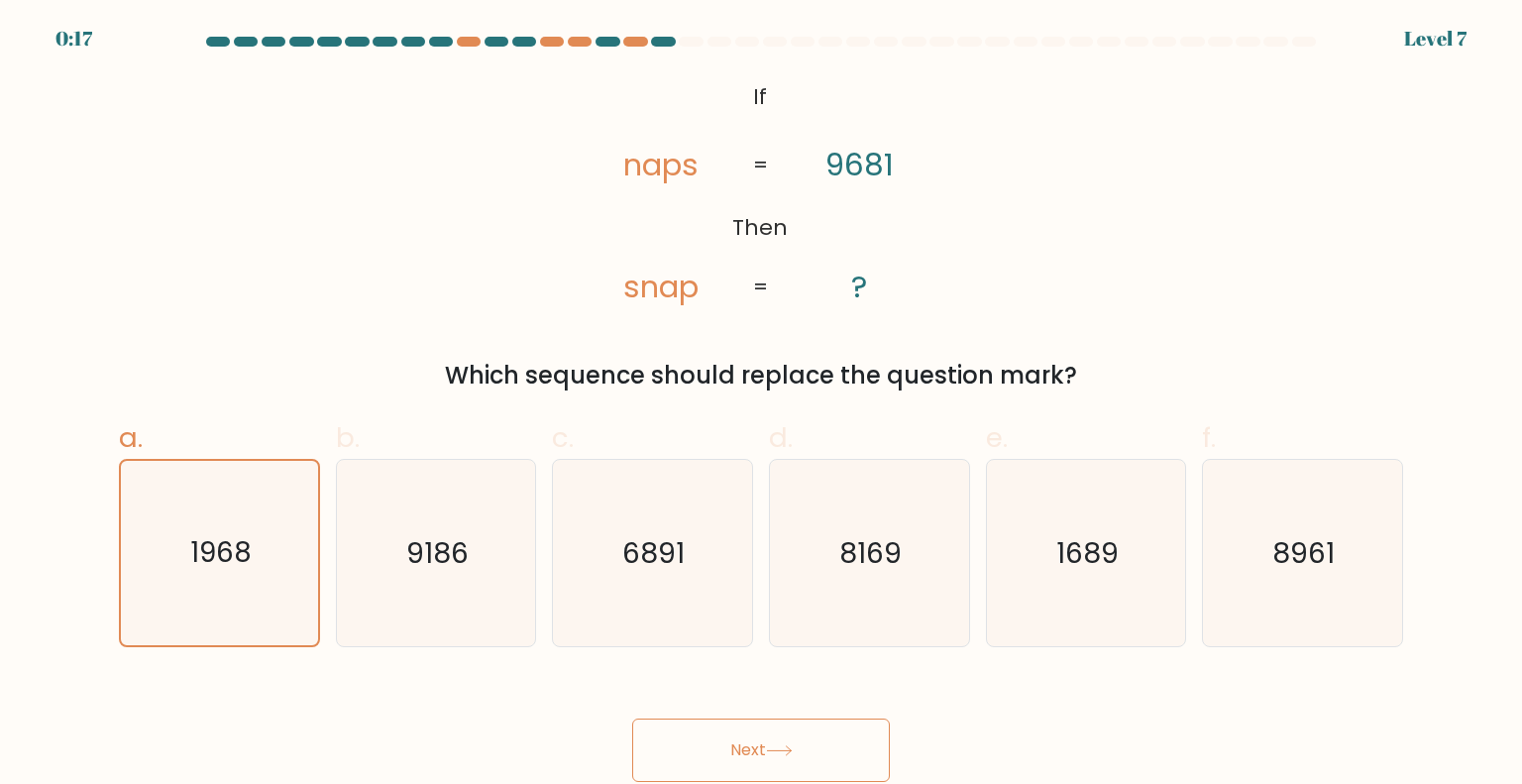
click at [743, 740] on button "Next" at bounding box center [761, 750] width 258 height 64
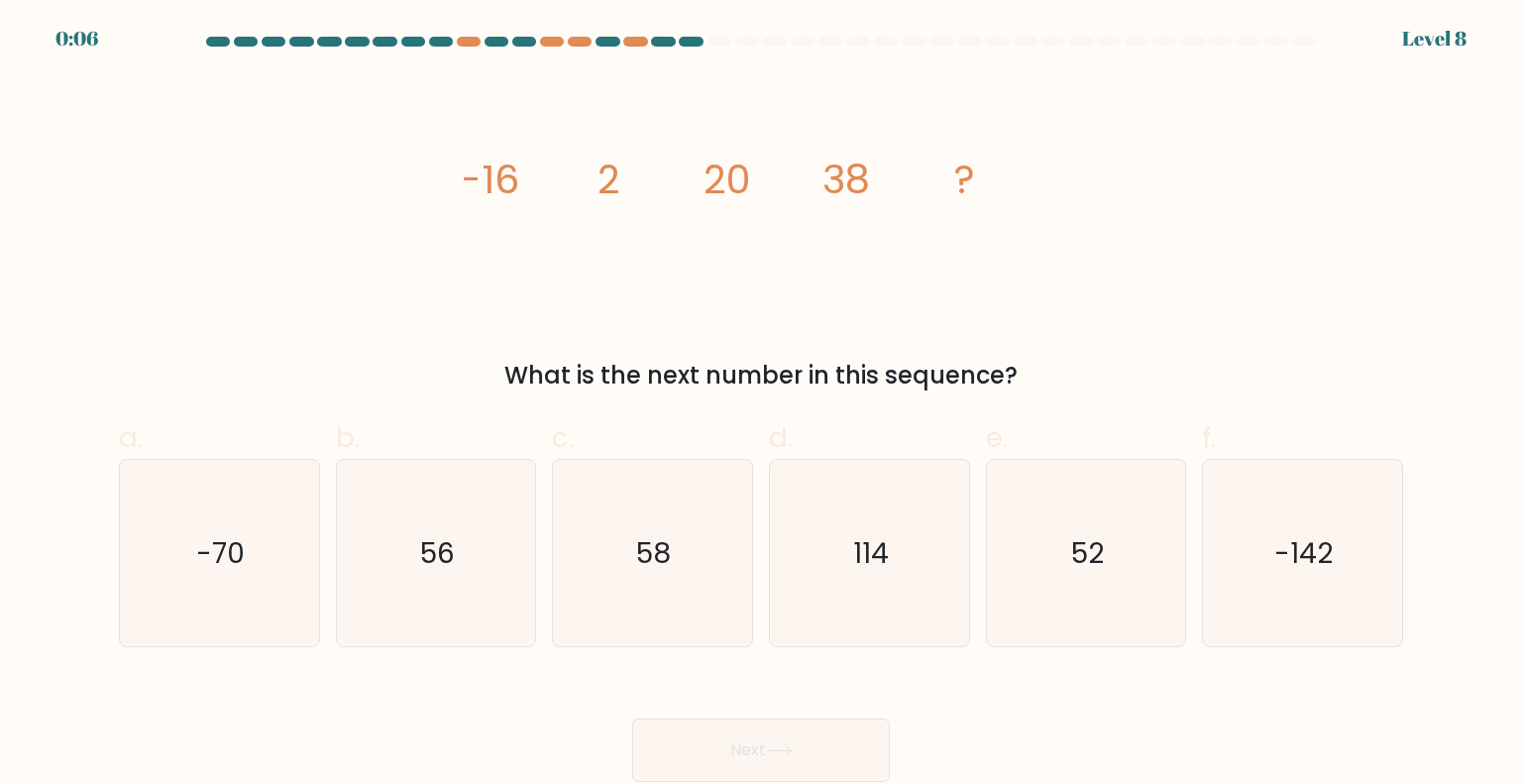
click at [696, 323] on div "image/svg+xml -16 2 20 38 ? What is the next number in this sequence?" at bounding box center [761, 235] width 1308 height 318
click at [688, 562] on icon "58" at bounding box center [652, 552] width 186 height 186
click at [761, 405] on input "c. 58" at bounding box center [761, 398] width 1 height 13
radio input "true"
click at [813, 738] on button "Next" at bounding box center [761, 750] width 258 height 64
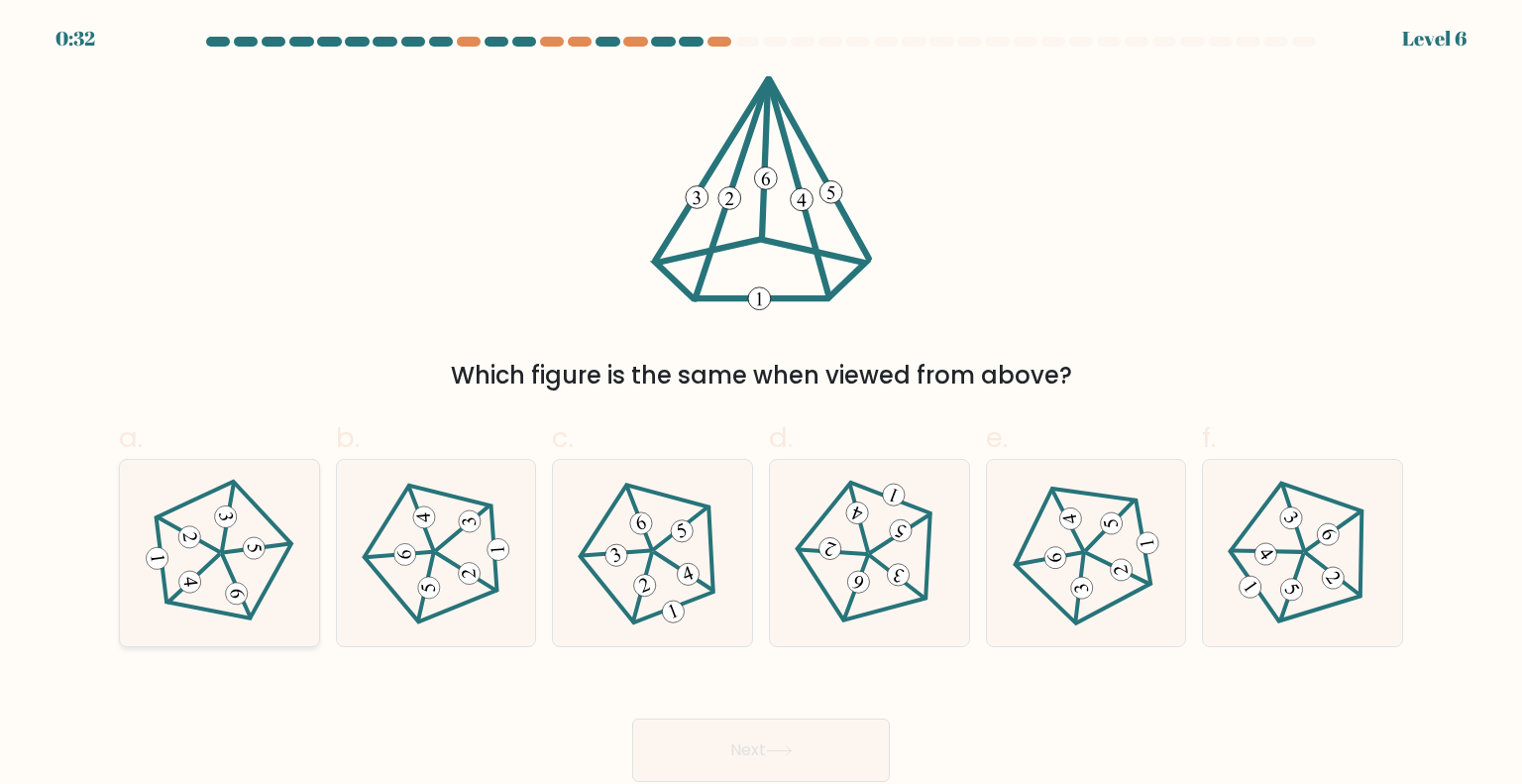
click at [190, 574] on 757 at bounding box center [189, 582] width 25 height 25
click at [761, 405] on input "a." at bounding box center [761, 398] width 1 height 13
radio input "true"
click at [683, 566] on 638 at bounding box center [688, 574] width 29 height 29
click at [761, 405] on input "c." at bounding box center [761, 398] width 1 height 13
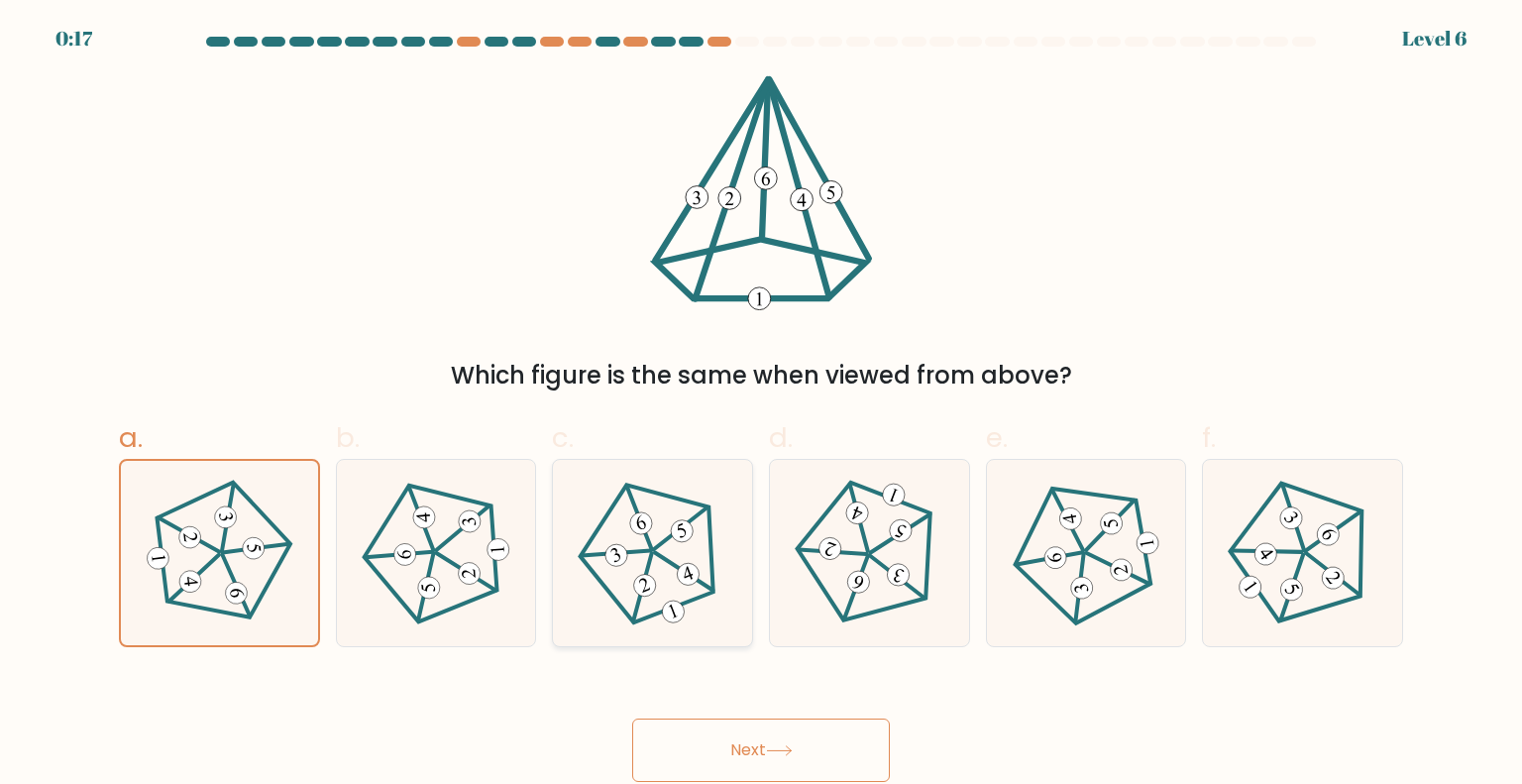
radio input "true"
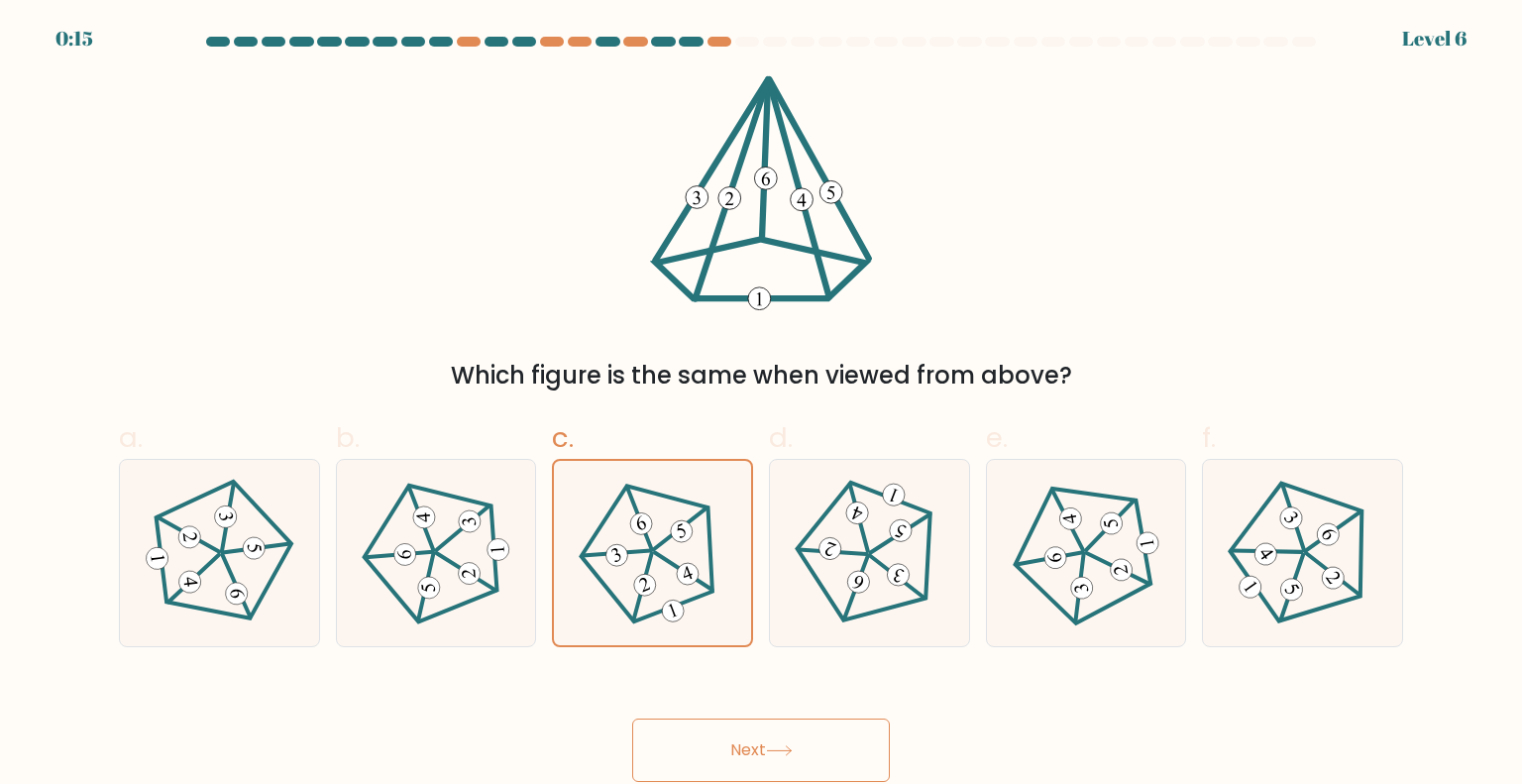
click at [746, 723] on button "Next" at bounding box center [761, 750] width 258 height 64
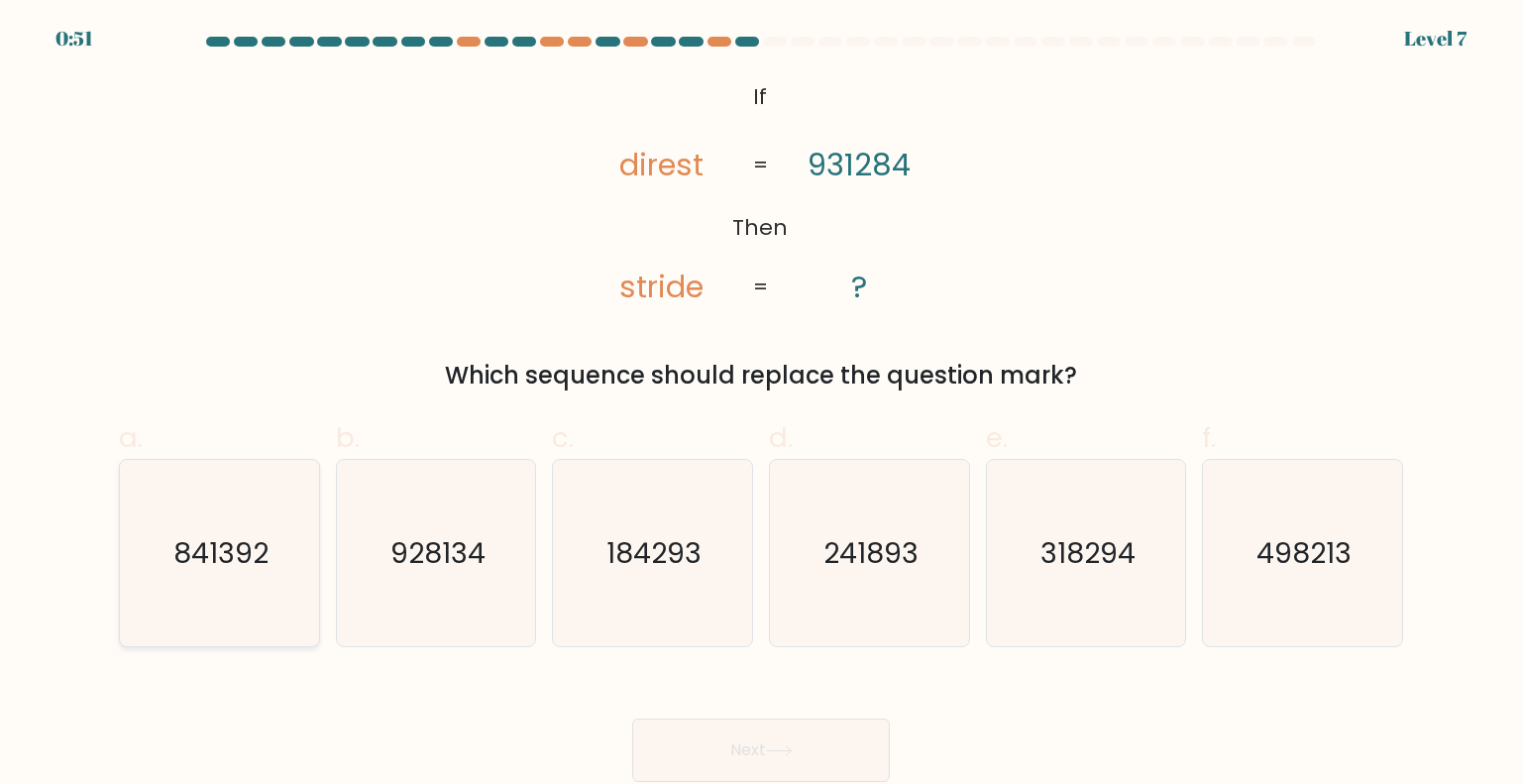
click at [234, 490] on icon "841392" at bounding box center [218, 552] width 186 height 186
click at [761, 405] on input "a. 841392" at bounding box center [761, 398] width 1 height 13
radio input "true"
click at [761, 760] on button "Next" at bounding box center [761, 750] width 258 height 64
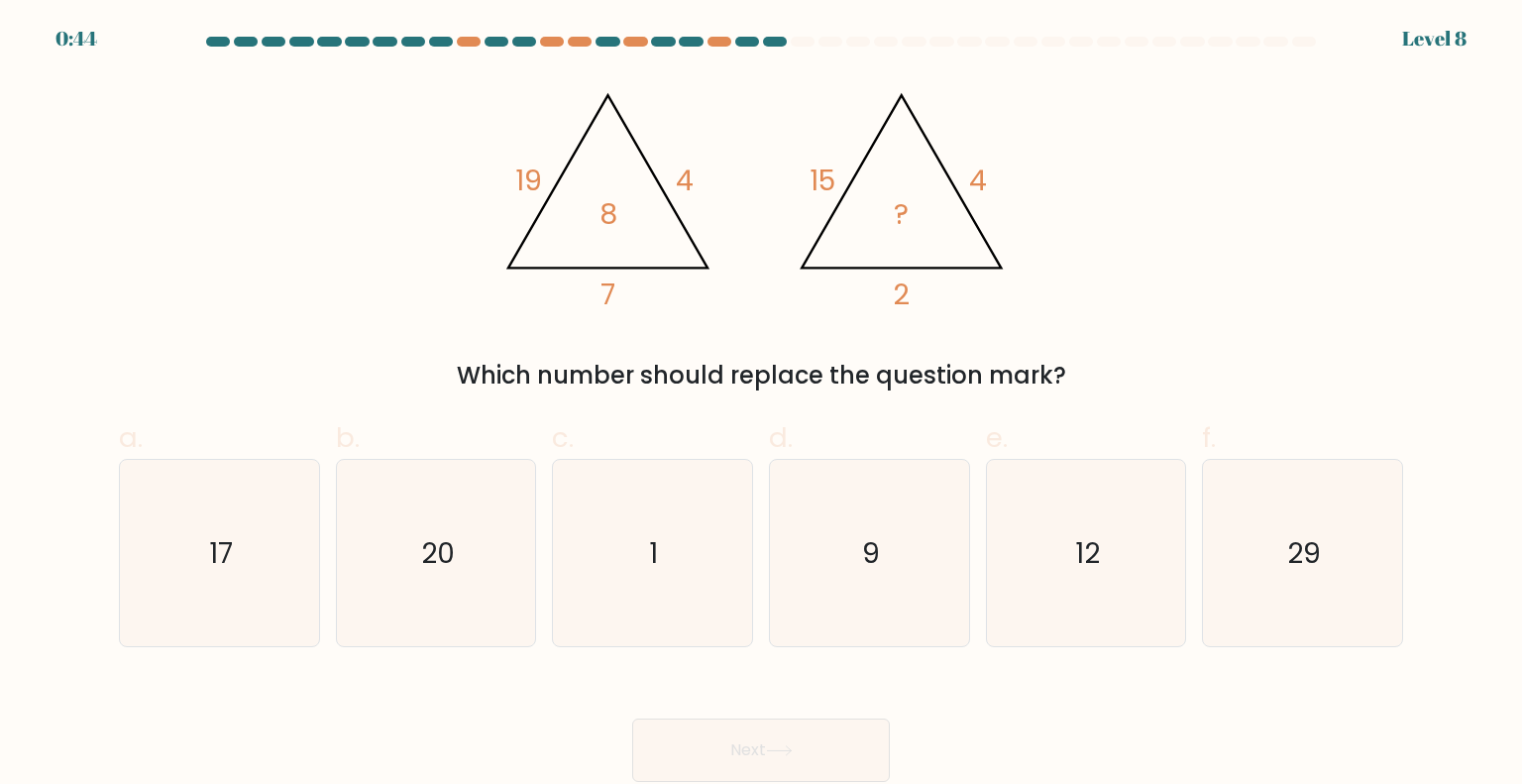
click at [250, 236] on div "@import url('https://fonts.googleapis.com/css?family=Abril+Fatface:400,100,100i…" at bounding box center [761, 235] width 1308 height 318
click at [916, 544] on icon "9" at bounding box center [869, 552] width 186 height 186
click at [762, 405] on input "d. 9" at bounding box center [761, 398] width 1 height 13
radio input "true"
click at [816, 740] on button "Next" at bounding box center [761, 750] width 258 height 64
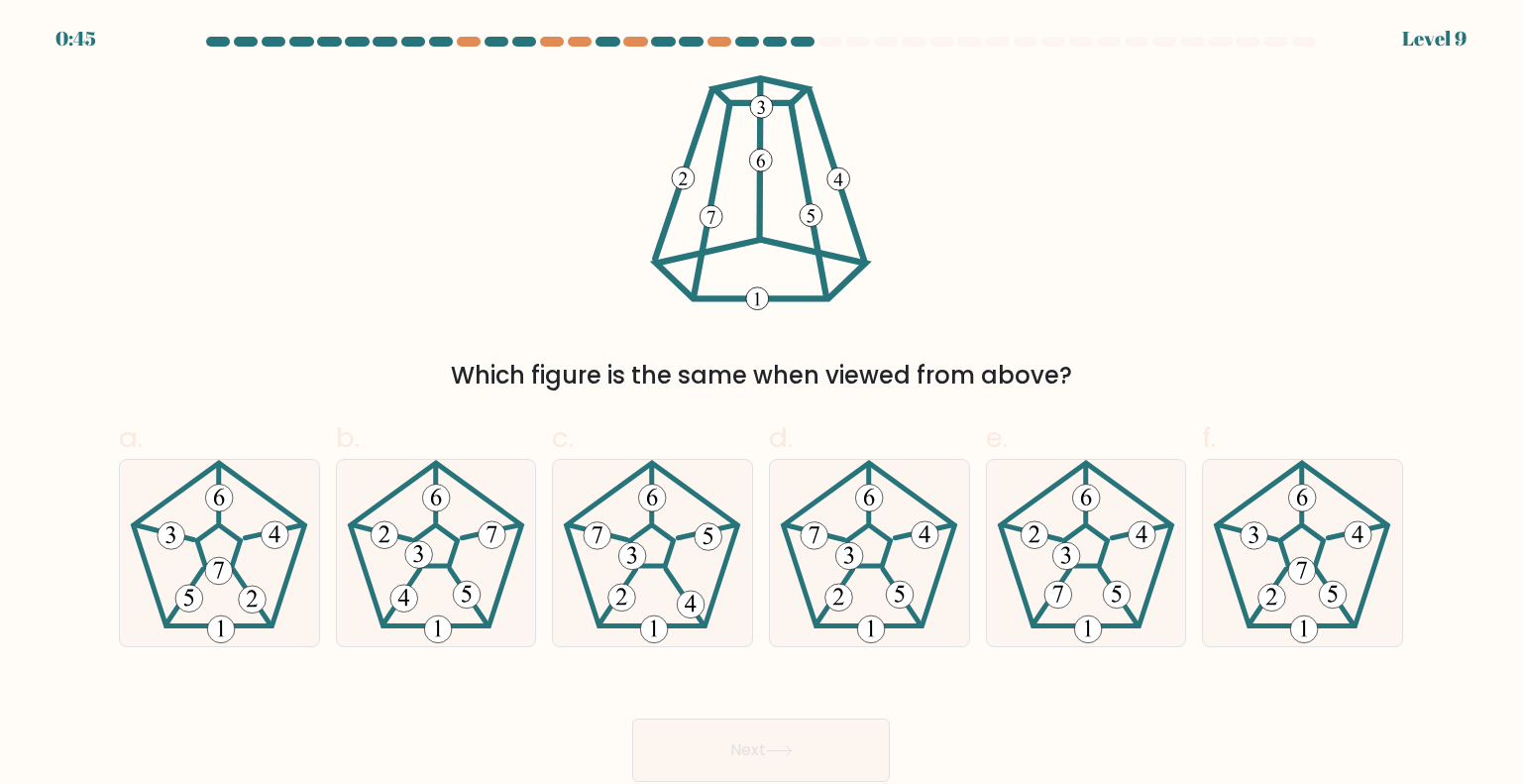
click at [762, 754] on button "Next" at bounding box center [761, 750] width 258 height 64
click at [1197, 329] on div "Which figure is the same when viewed from above?" at bounding box center [761, 235] width 1308 height 318
click at [1103, 605] on icon at bounding box center [1086, 552] width 186 height 186
click at [762, 405] on input "e." at bounding box center [761, 398] width 1 height 13
radio input "true"
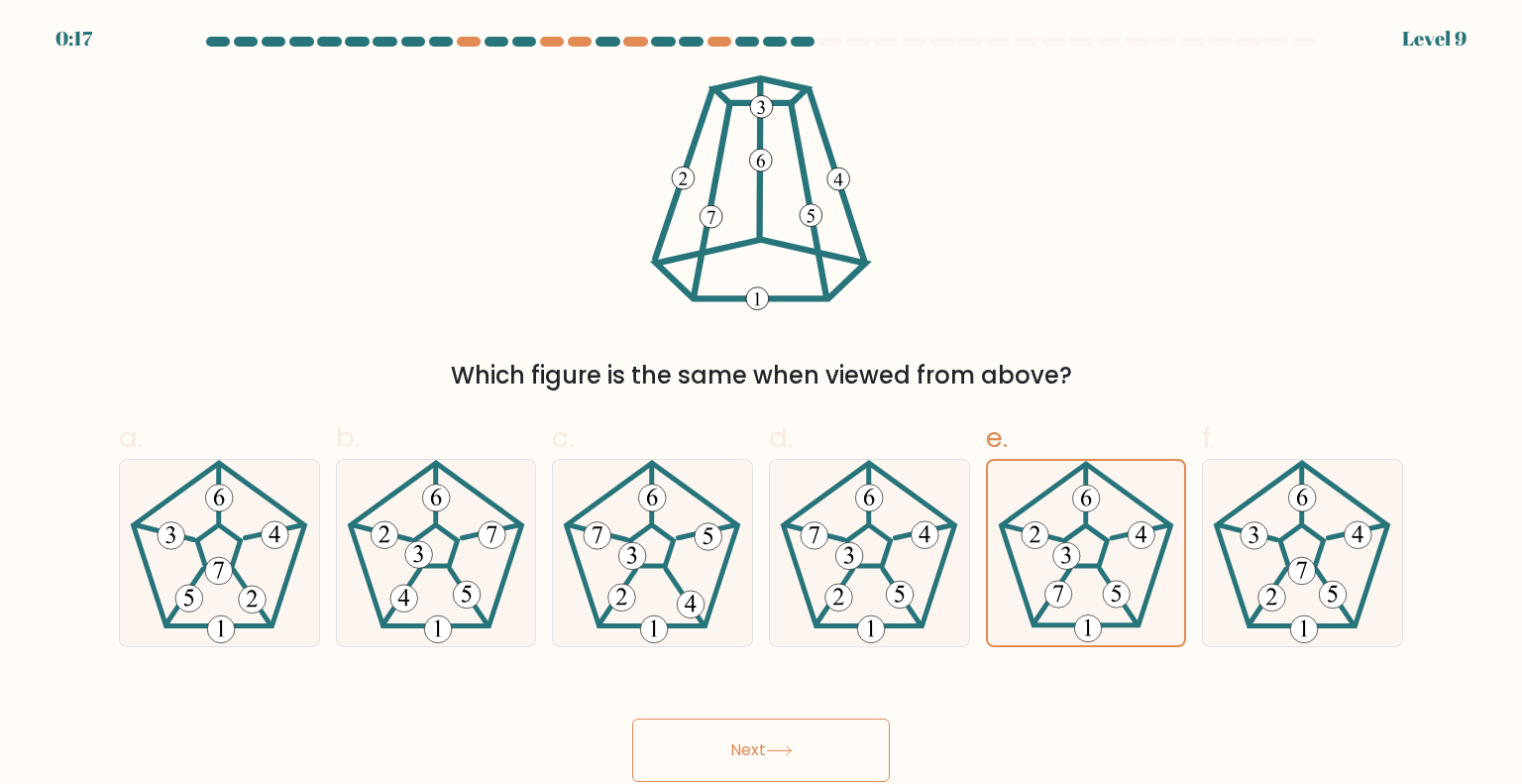
click at [795, 732] on button "Next" at bounding box center [761, 750] width 258 height 64
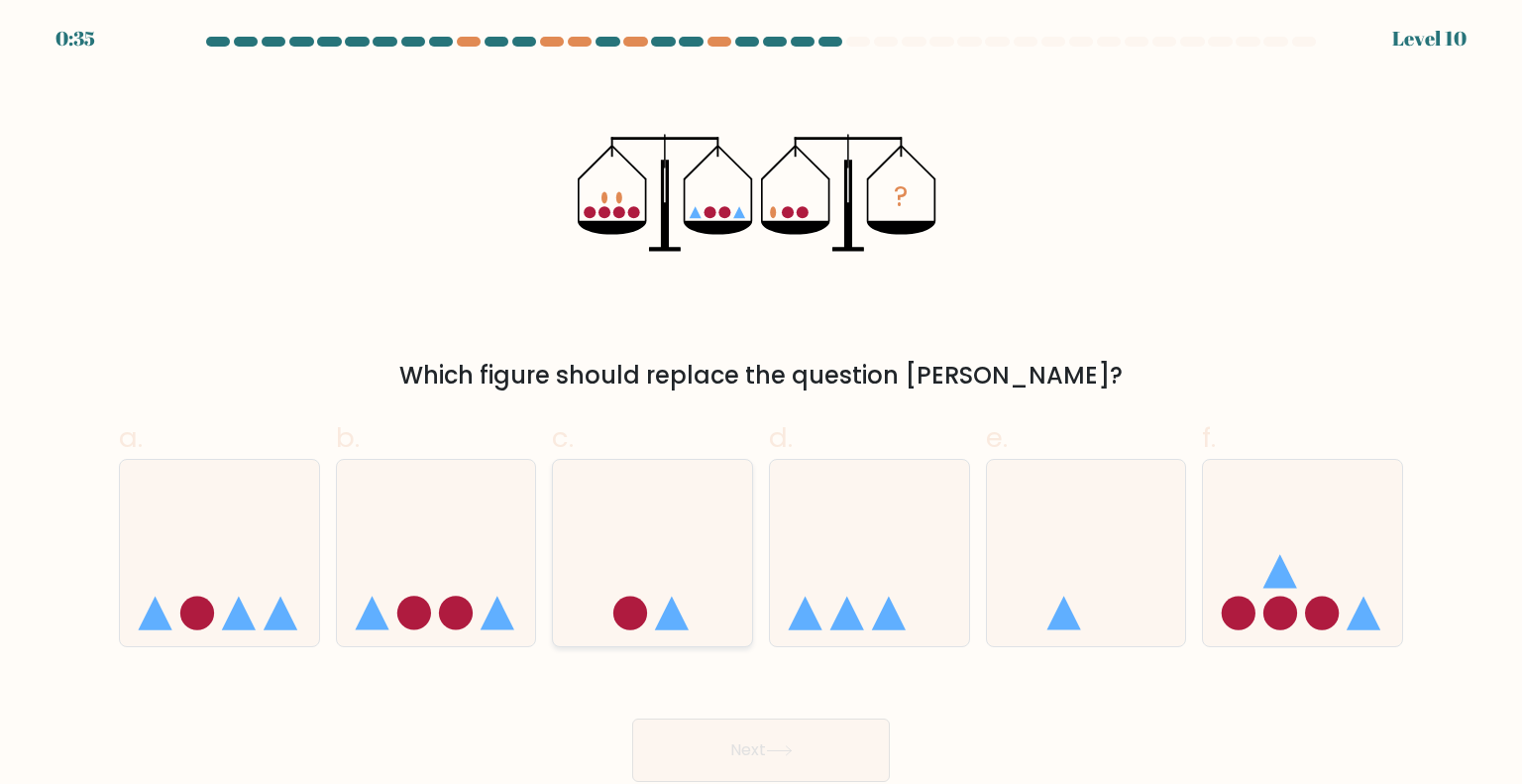
click at [662, 566] on icon at bounding box center [653, 552] width 199 height 164
click at [761, 405] on input "c." at bounding box center [761, 398] width 1 height 13
radio input "true"
click at [793, 747] on icon at bounding box center [779, 750] width 27 height 11
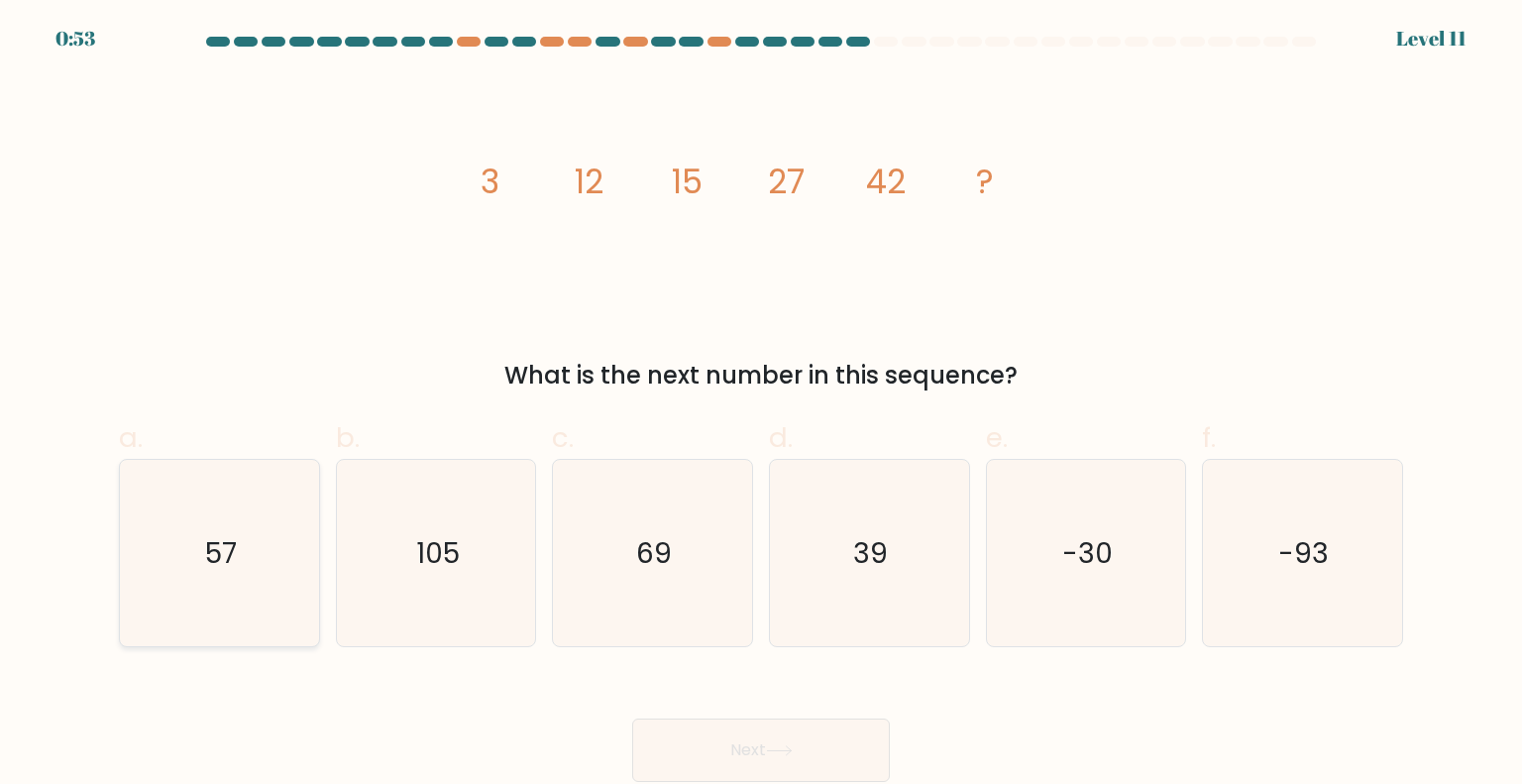
click at [238, 605] on icon "57" at bounding box center [218, 552] width 186 height 186
click at [761, 405] on input "a. 57" at bounding box center [761, 398] width 1 height 13
radio input "true"
click at [784, 732] on button "Next" at bounding box center [761, 750] width 258 height 64
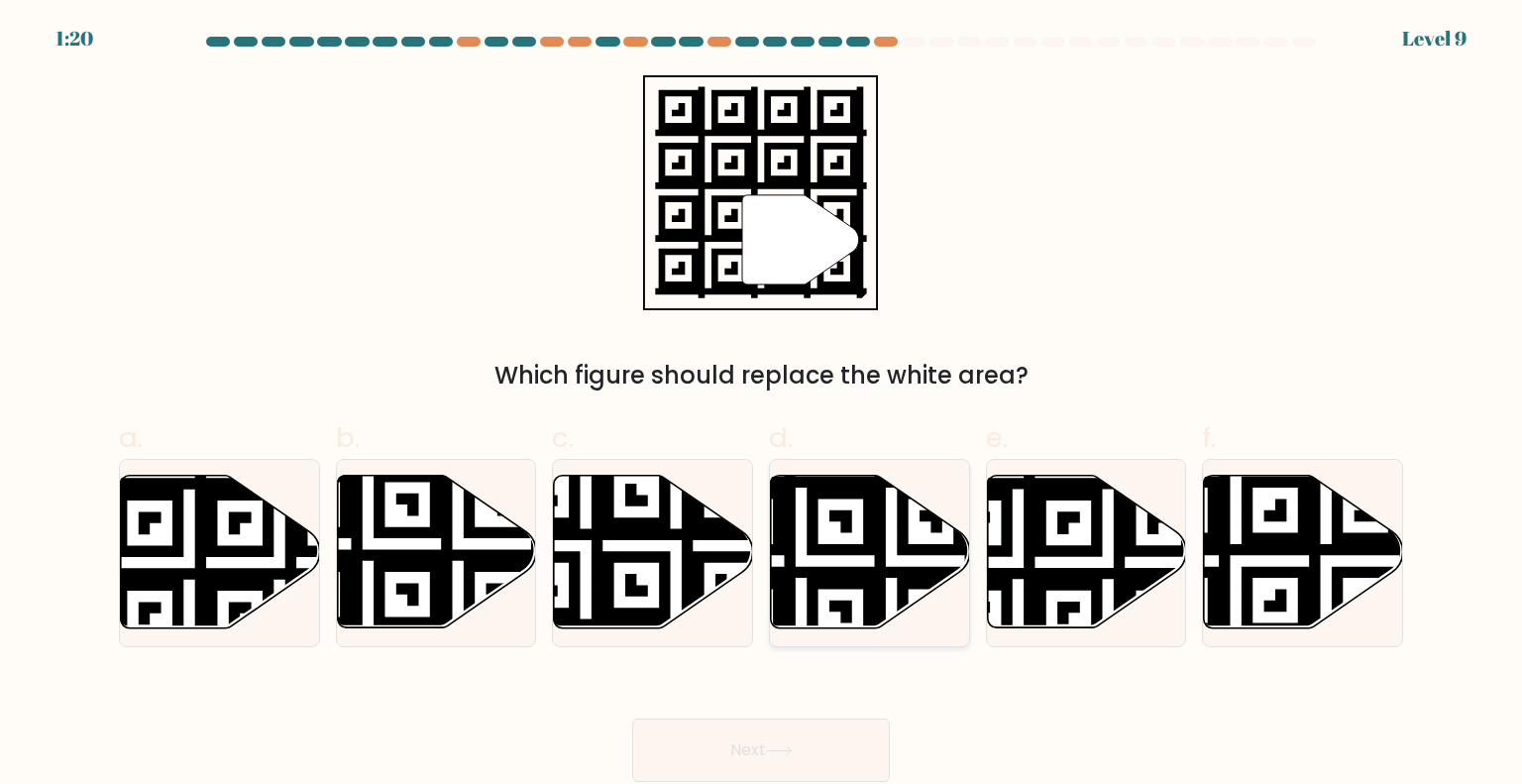
click at [863, 589] on icon at bounding box center [800, 471] width 360 height 360
click at [762, 405] on input "d." at bounding box center [761, 398] width 1 height 13
radio input "true"
click at [769, 747] on button "Next" at bounding box center [761, 750] width 258 height 64
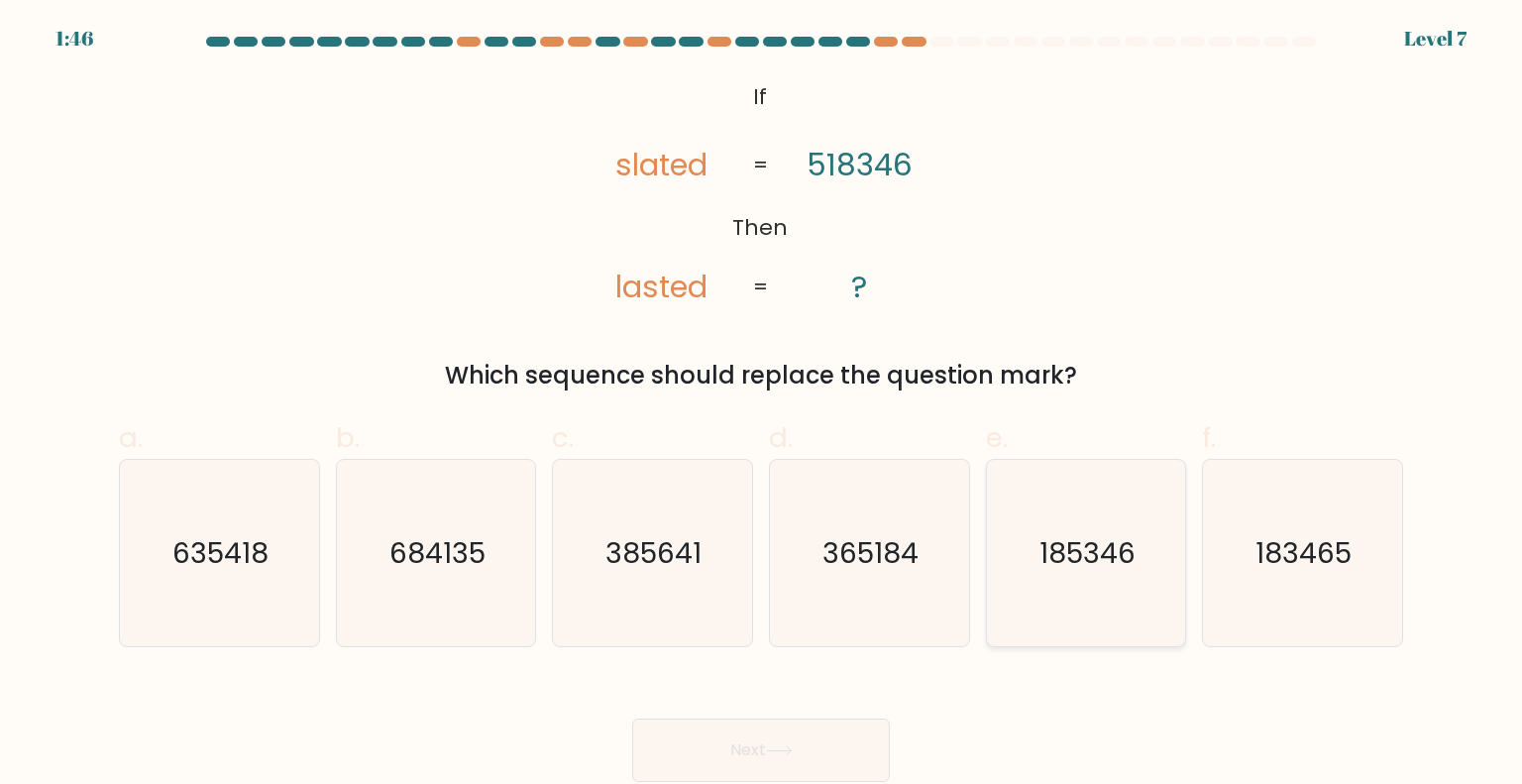
click at [1086, 509] on icon "185346" at bounding box center [1086, 552] width 186 height 186
click at [762, 405] on input "e. 185346" at bounding box center [761, 398] width 1 height 13
radio input "true"
click at [793, 748] on icon at bounding box center [779, 750] width 27 height 11
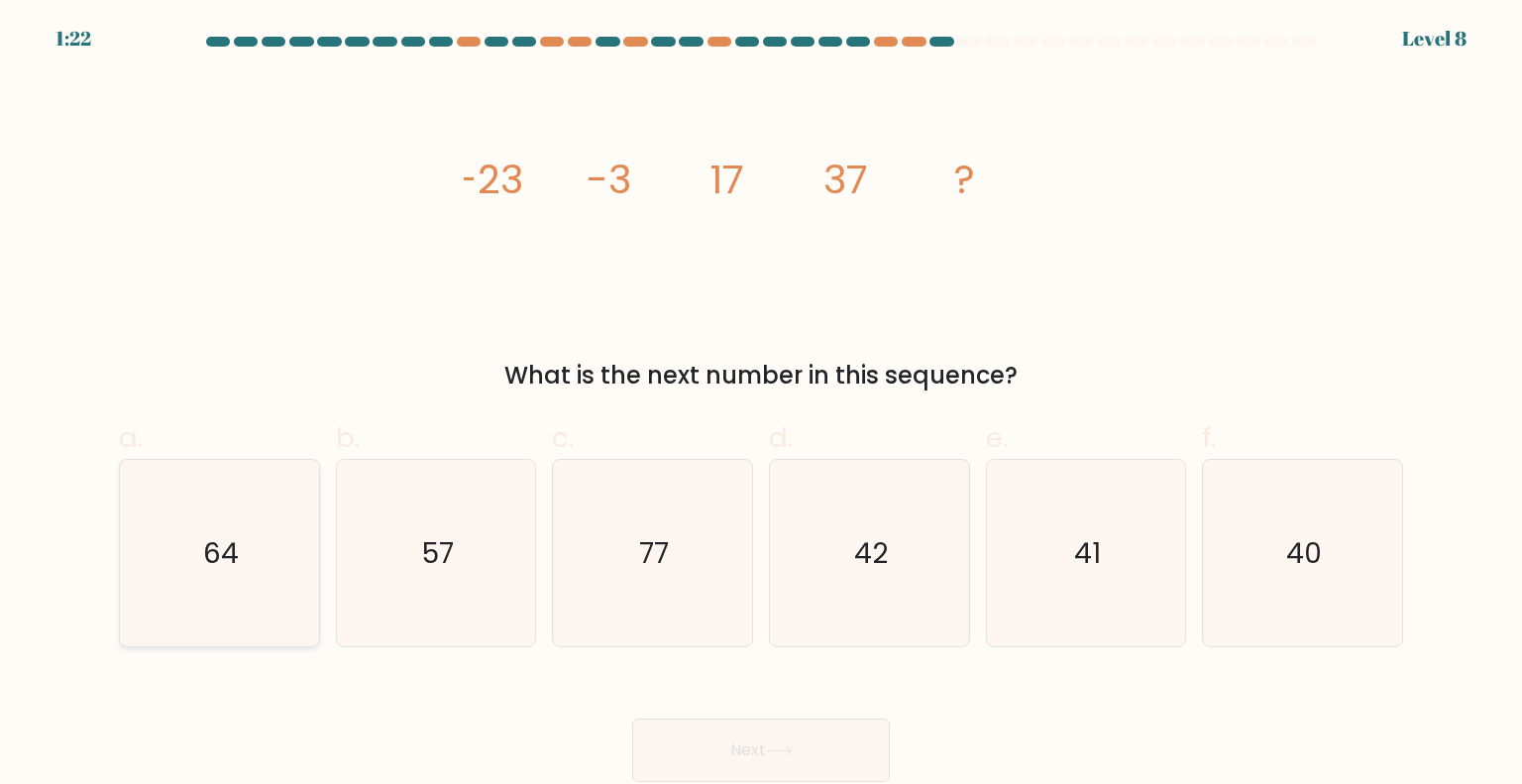
click at [186, 585] on icon "64" at bounding box center [218, 552] width 186 height 186
click at [761, 405] on input "a. 64" at bounding box center [761, 398] width 1 height 13
radio input "true"
click at [771, 742] on button "Next" at bounding box center [761, 750] width 258 height 64
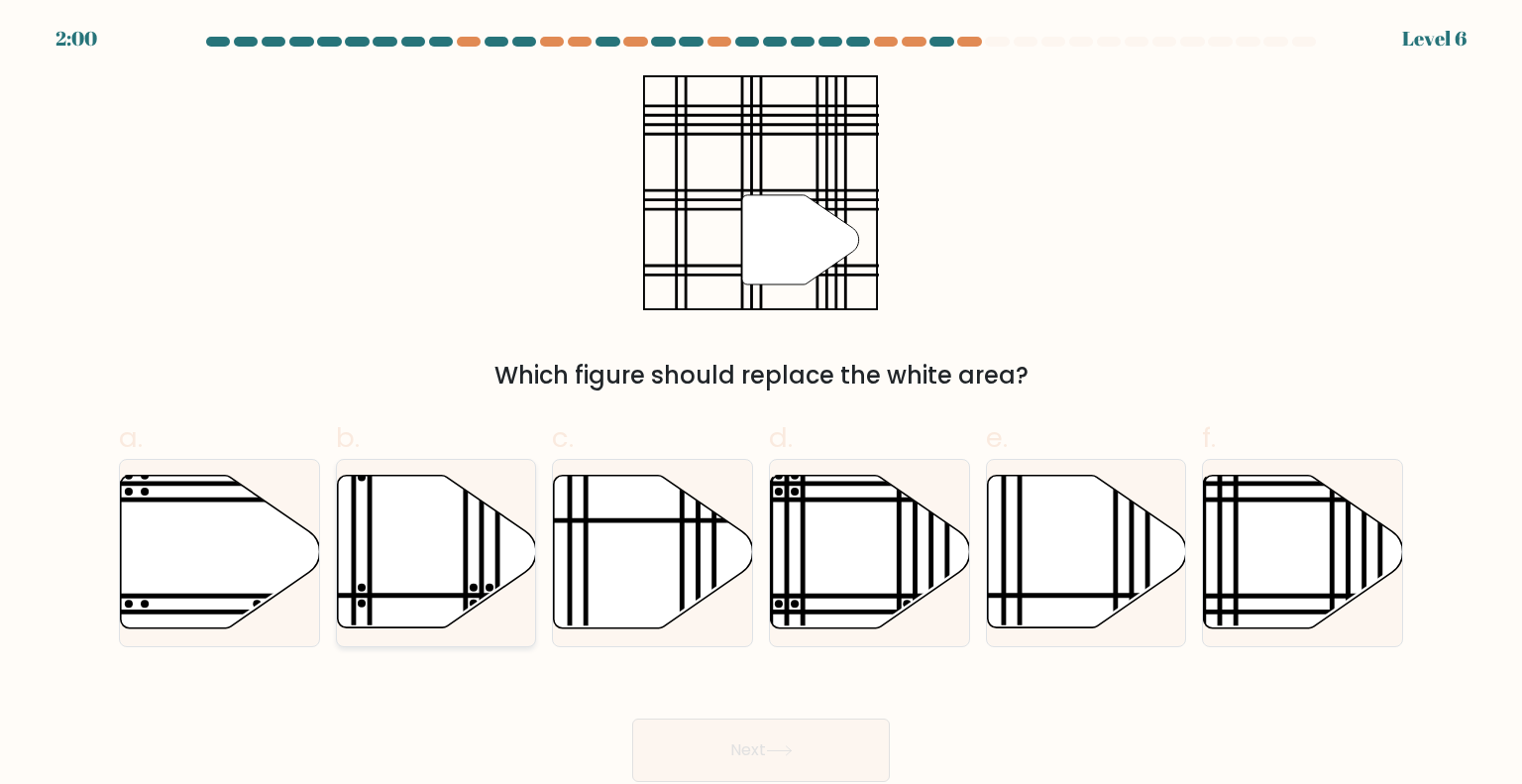
click at [387, 596] on line at bounding box center [499, 596] width 401 height 0
click at [761, 405] on input "b." at bounding box center [761, 398] width 1 height 13
radio input "true"
click at [1301, 522] on icon at bounding box center [1304, 551] width 199 height 152
click at [762, 405] on input "f." at bounding box center [761, 398] width 1 height 13
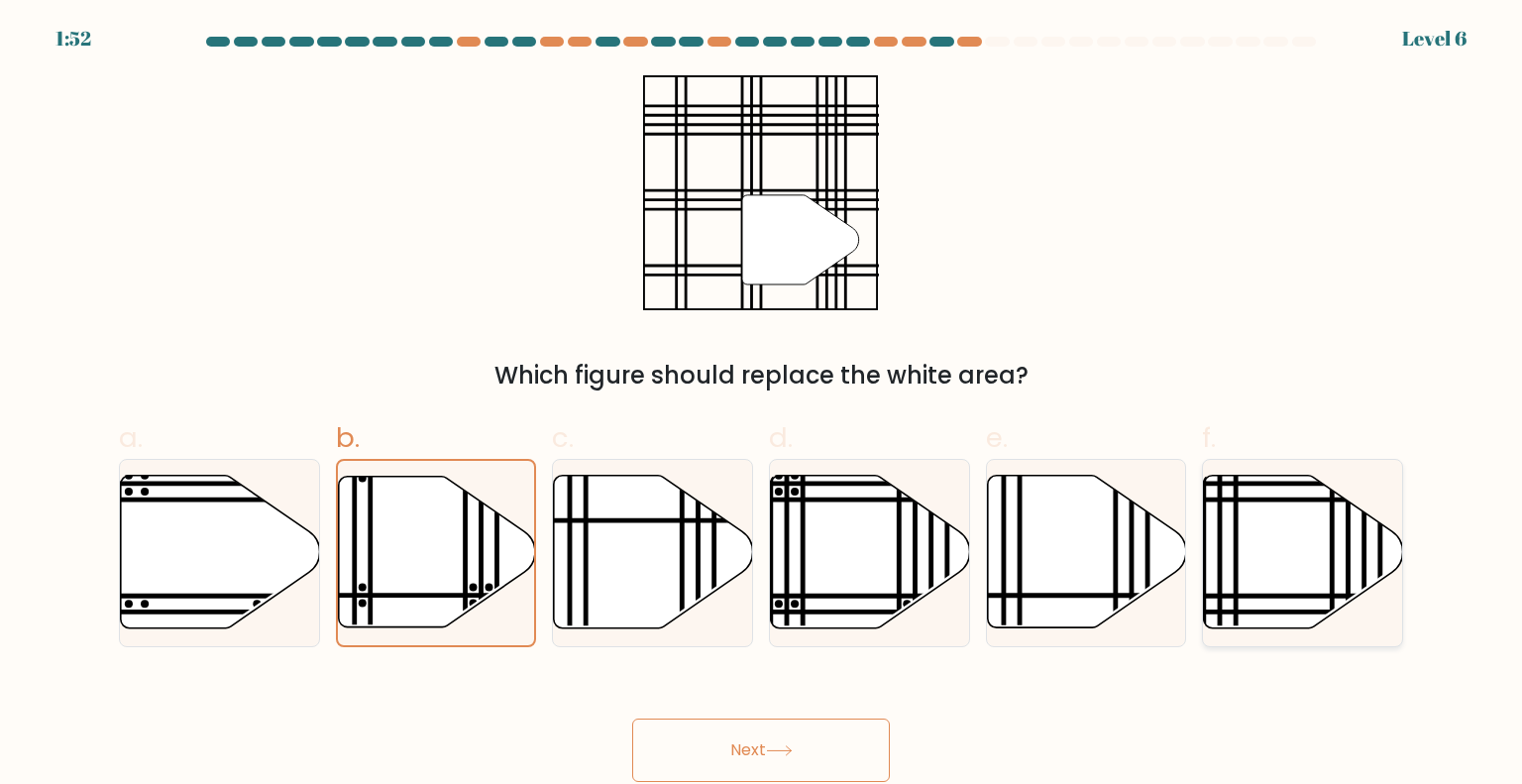
radio input "true"
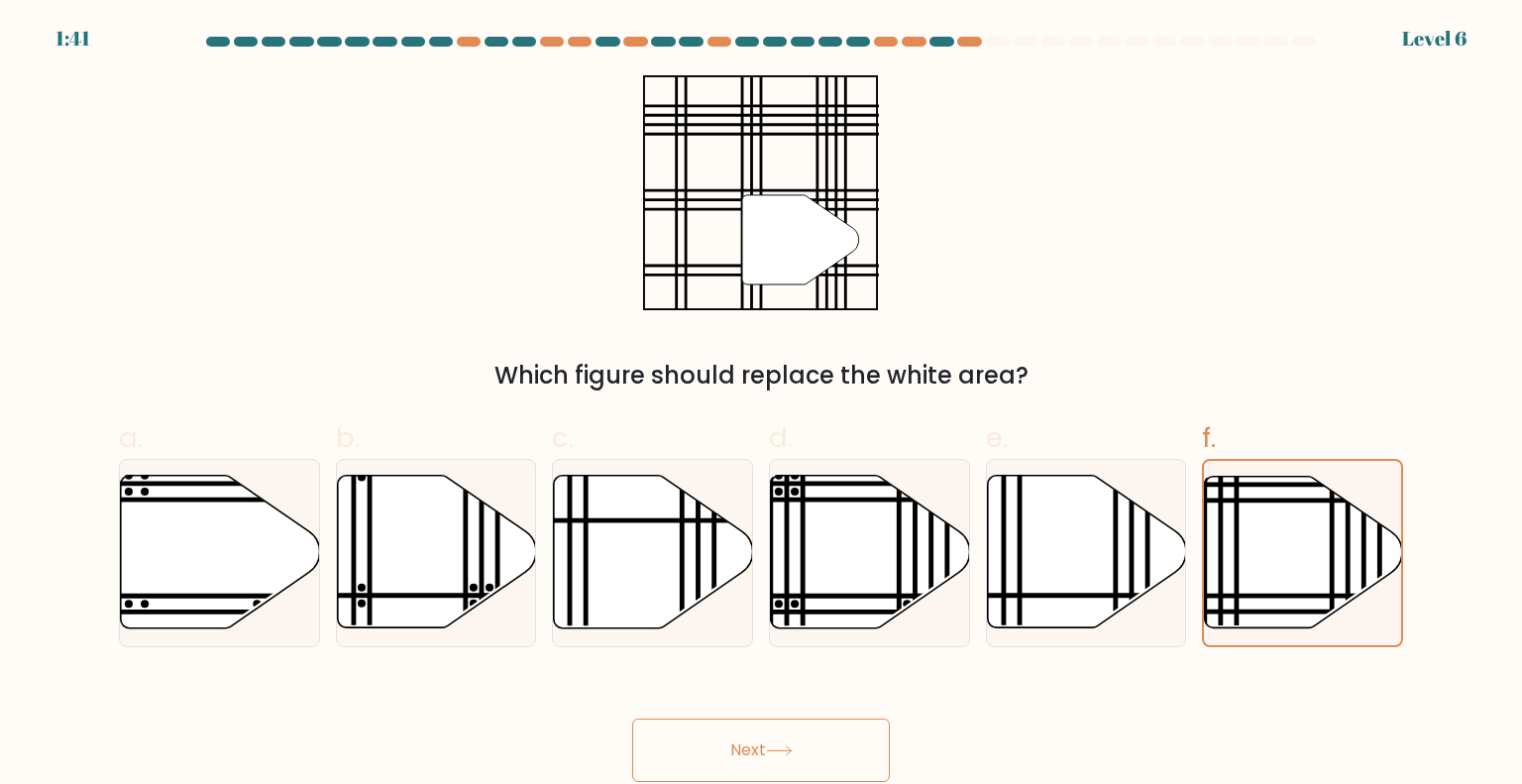
click at [793, 744] on button "Next" at bounding box center [761, 750] width 258 height 64
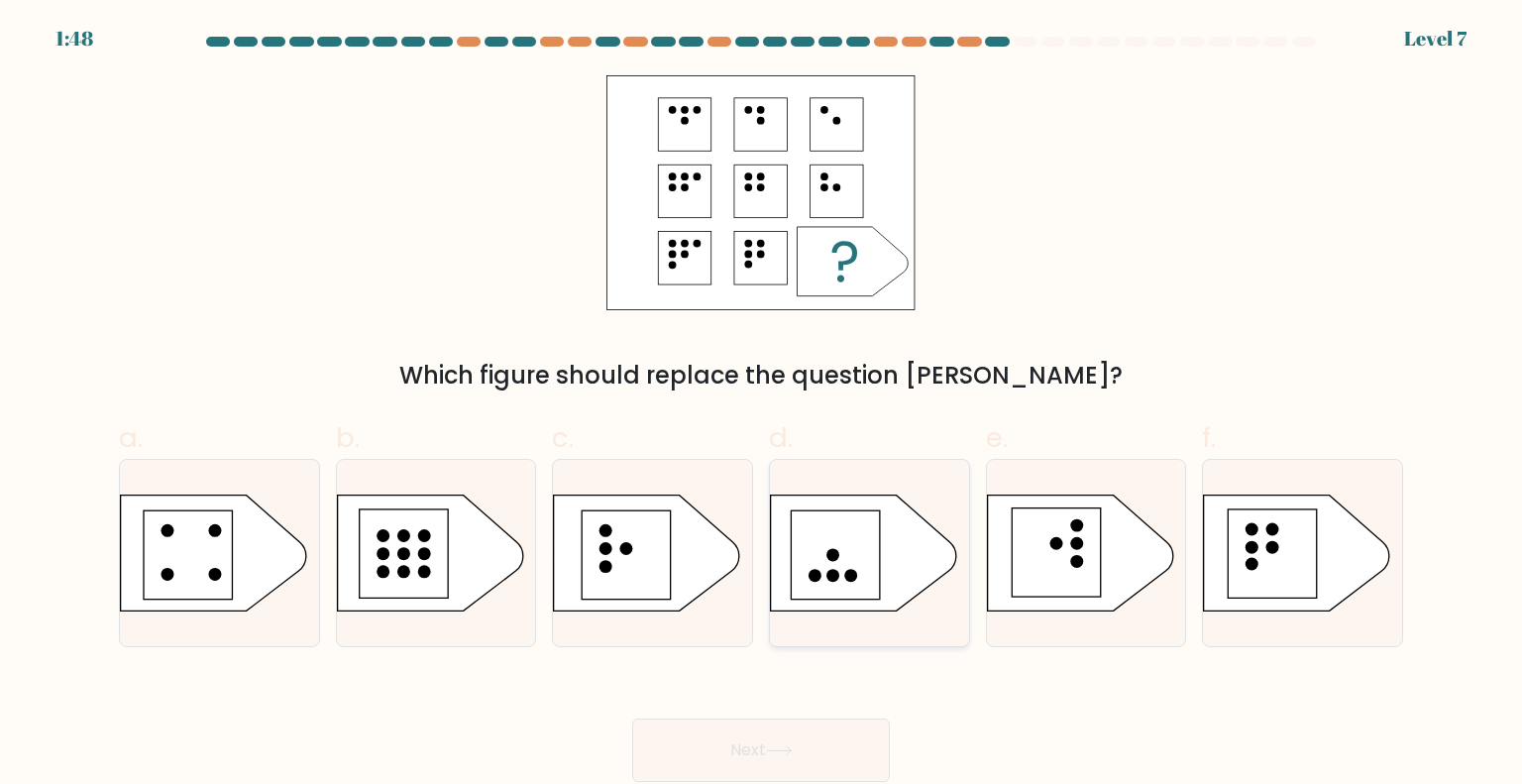
click at [839, 562] on rect at bounding box center [836, 555] width 90 height 90
click at [762, 405] on input "d." at bounding box center [761, 398] width 1 height 13
radio input "true"
drag, startPoint x: 1268, startPoint y: 553, endPoint x: 1245, endPoint y: 571, distance: 29.2
click at [1269, 553] on rect at bounding box center [1274, 554] width 90 height 90
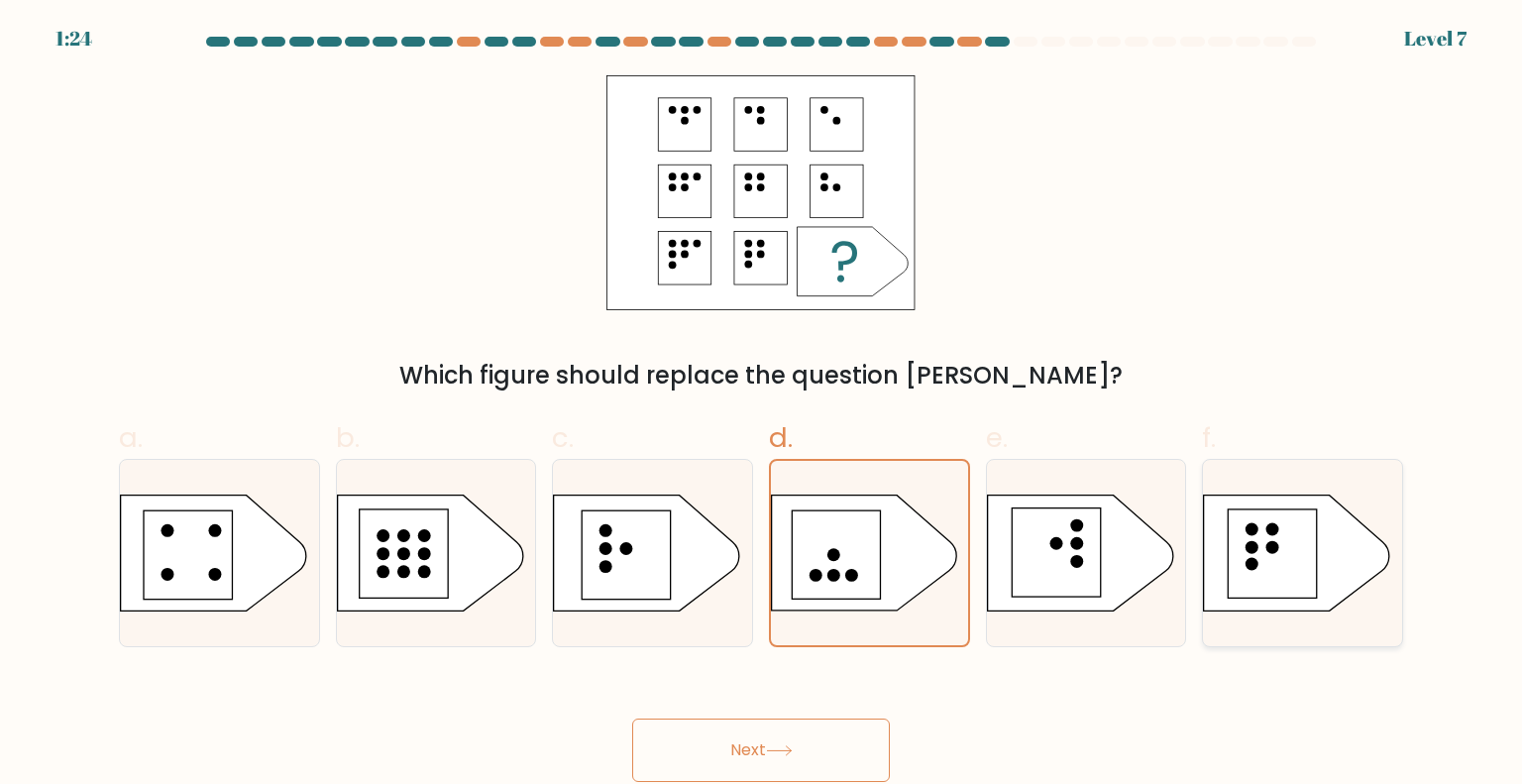
click at [762, 405] on input "f." at bounding box center [761, 398] width 1 height 13
radio input "true"
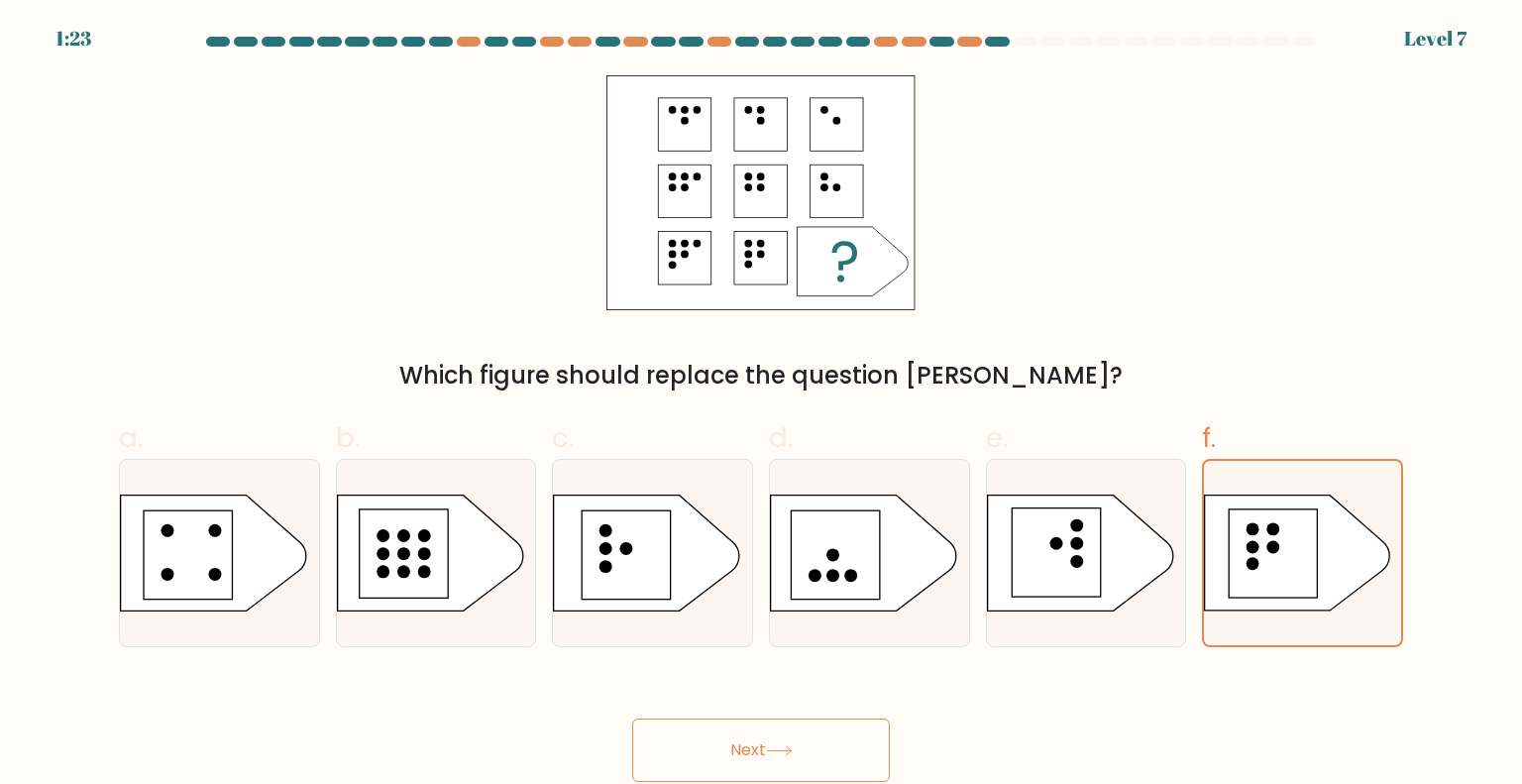
click at [859, 739] on button "Next" at bounding box center [761, 750] width 258 height 64
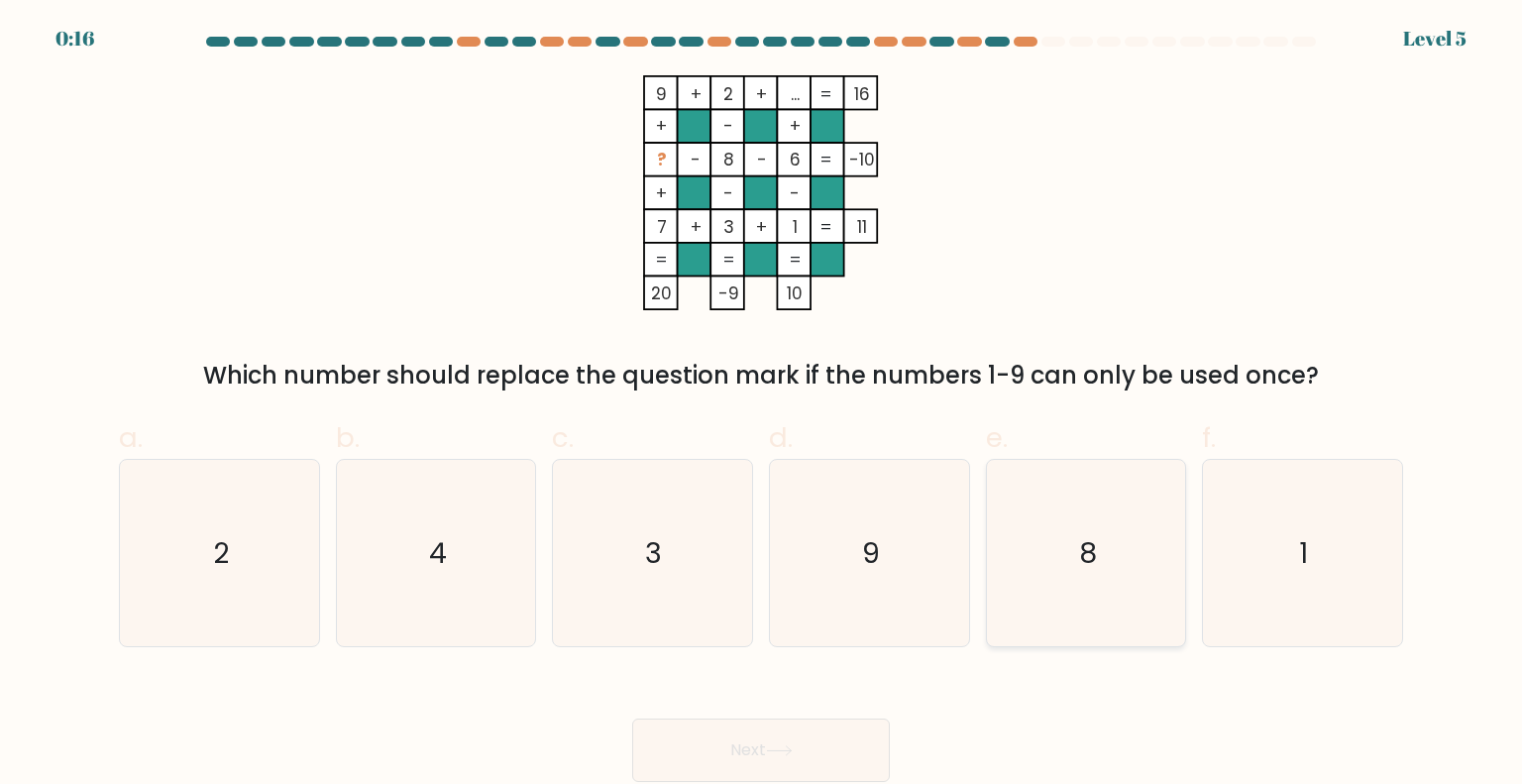
click at [1094, 520] on icon "8" at bounding box center [1086, 552] width 186 height 186
click at [762, 405] on input "e. 8" at bounding box center [761, 398] width 1 height 13
radio input "true"
click at [778, 765] on button "Next" at bounding box center [761, 750] width 258 height 64
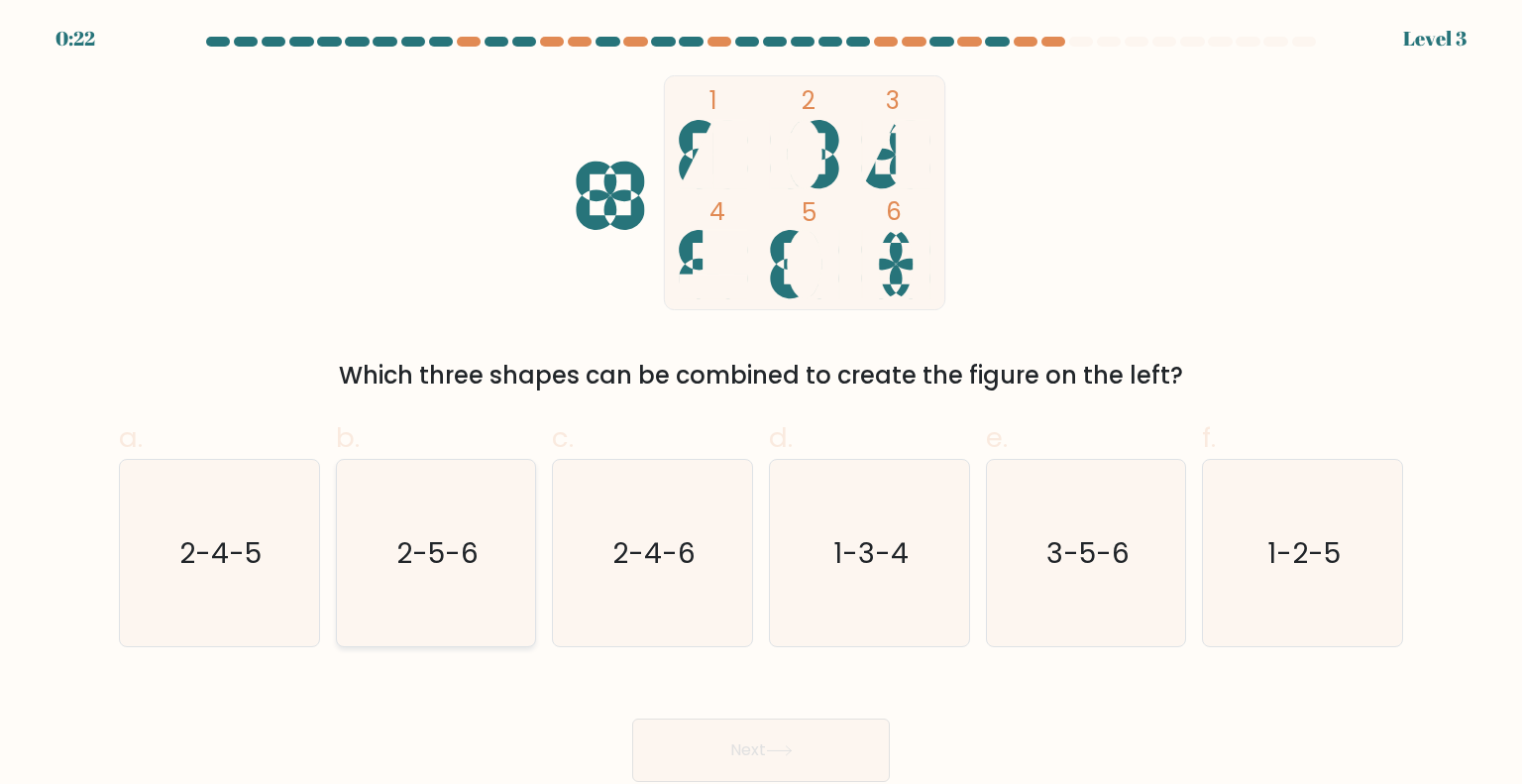
click at [432, 542] on text "2-5-6" at bounding box center [437, 552] width 83 height 40
click at [761, 405] on input "b. 2-5-6" at bounding box center [761, 398] width 1 height 13
radio input "true"
click at [763, 755] on button "Next" at bounding box center [761, 750] width 258 height 64
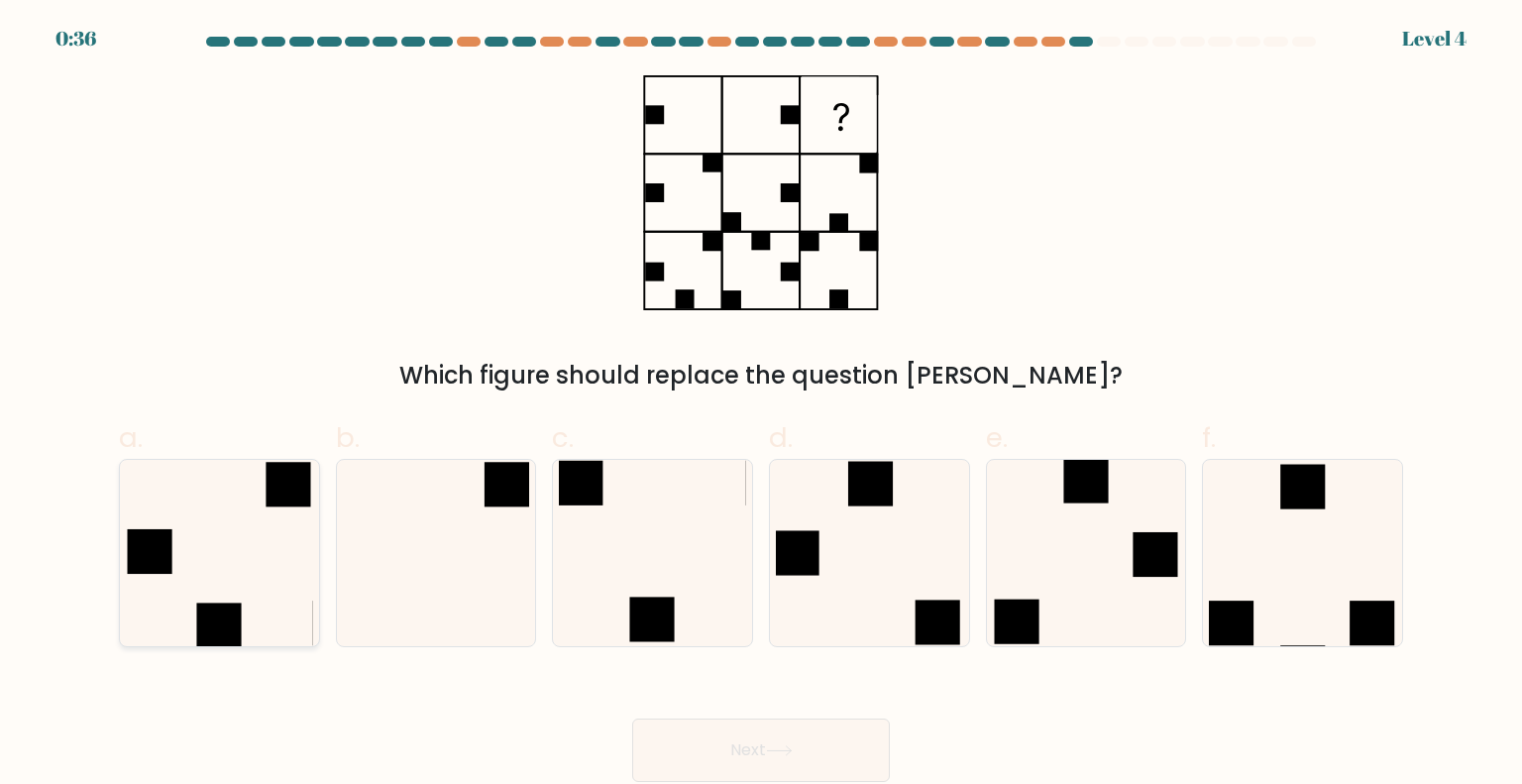
click at [262, 518] on icon at bounding box center [218, 552] width 186 height 186
click at [761, 405] on input "a." at bounding box center [761, 398] width 1 height 13
radio input "true"
click at [741, 749] on button "Next" at bounding box center [761, 750] width 258 height 64
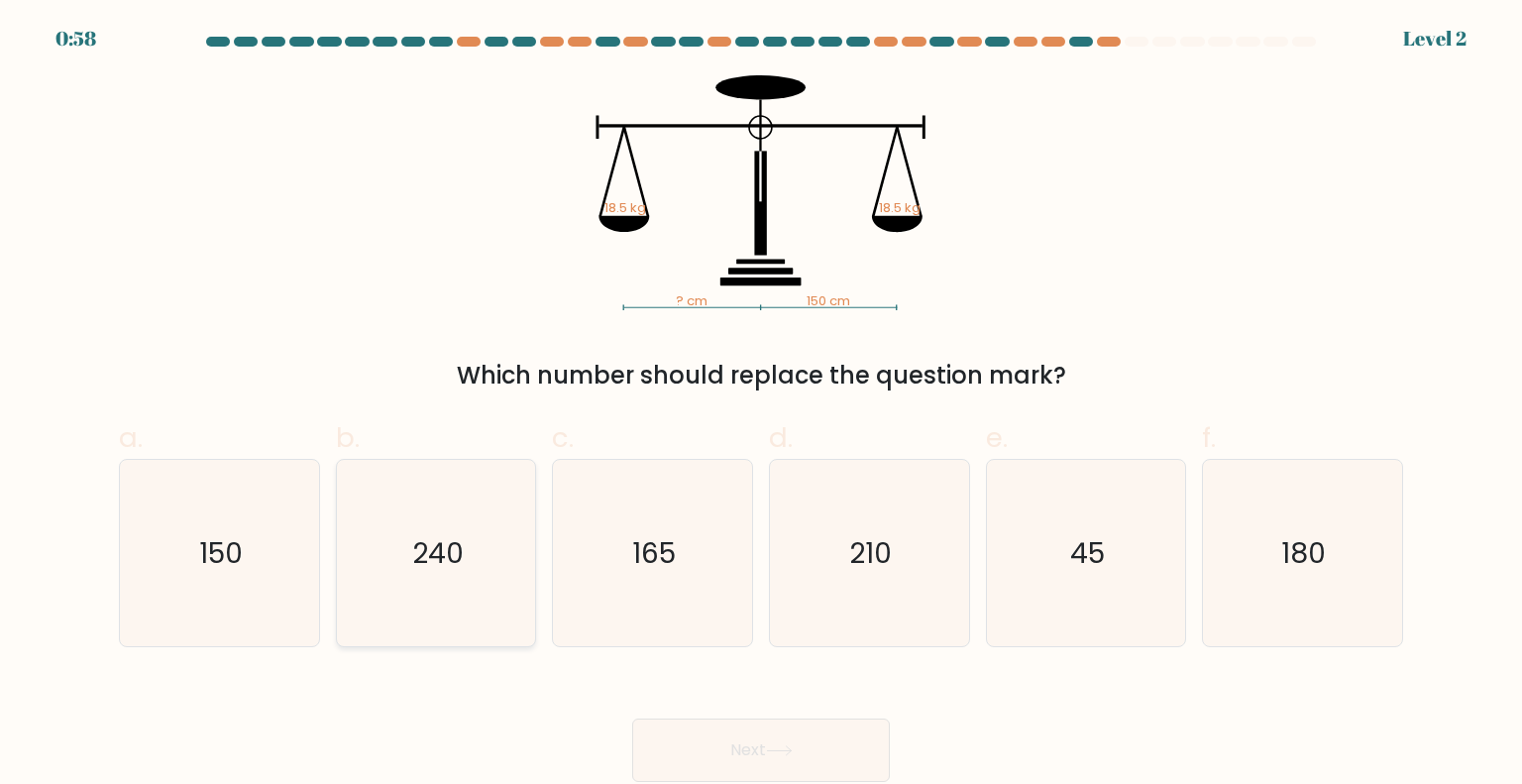
click at [481, 565] on icon "240" at bounding box center [436, 552] width 186 height 186
click at [761, 405] on input "b. 240" at bounding box center [761, 398] width 1 height 13
radio input "true"
click at [796, 744] on button "Next" at bounding box center [761, 750] width 258 height 64
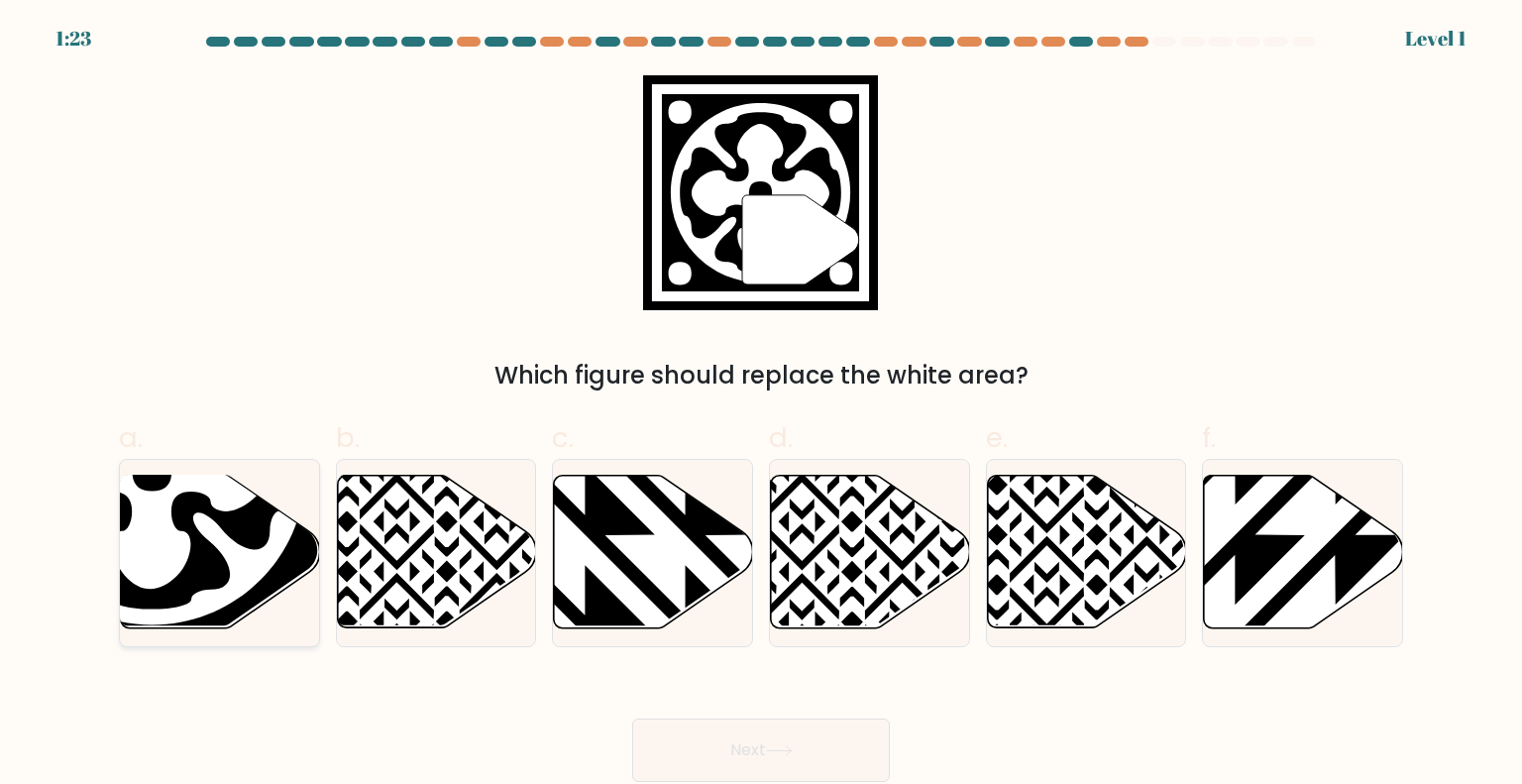
click at [243, 554] on icon at bounding box center [152, 472] width 307 height 306
click at [761, 405] on input "a." at bounding box center [761, 398] width 1 height 13
radio input "true"
click at [699, 740] on button "Next" at bounding box center [761, 750] width 258 height 64
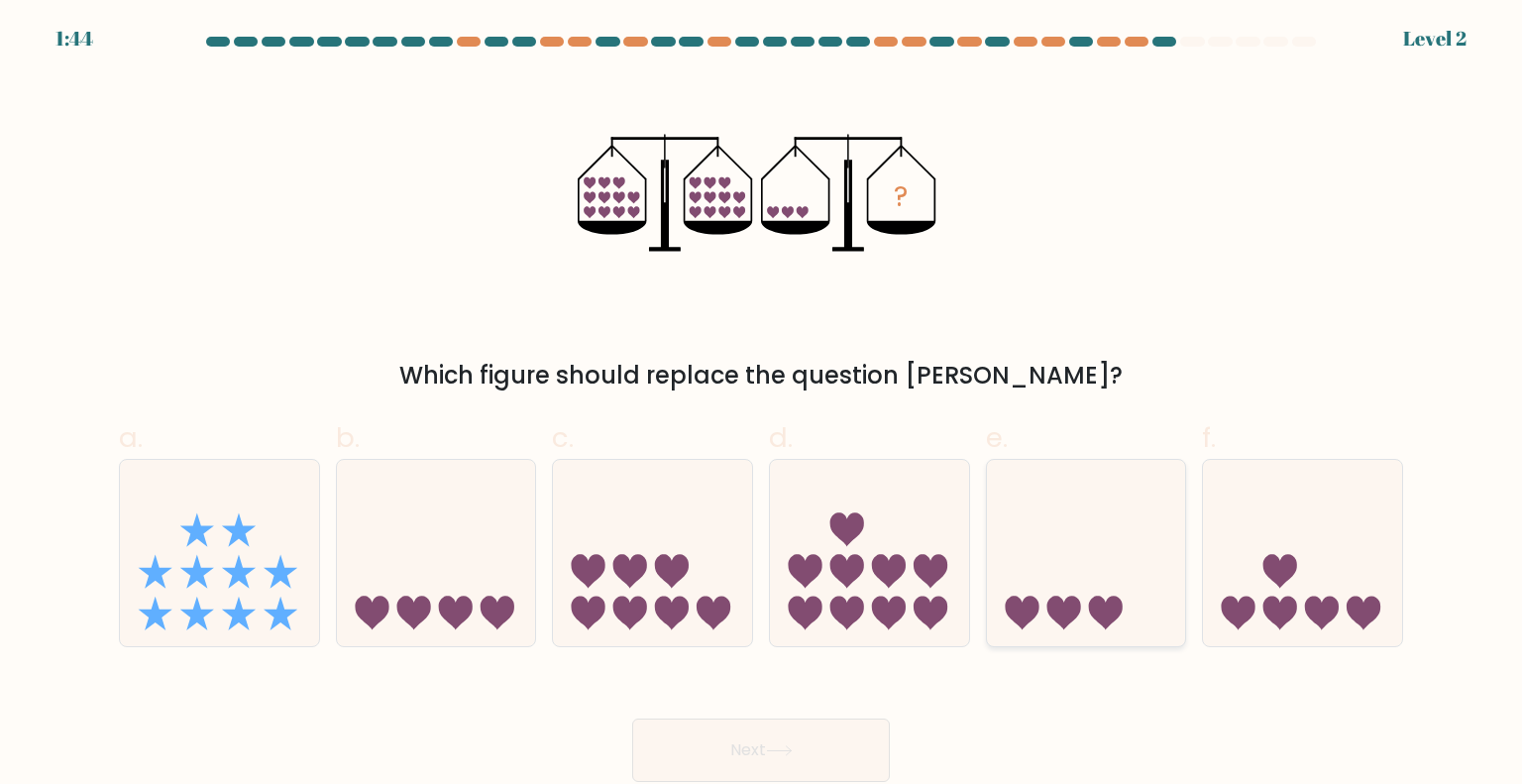
click at [1099, 538] on icon at bounding box center [1087, 552] width 199 height 164
click at [762, 405] on input "e." at bounding box center [761, 398] width 1 height 13
radio input "true"
click at [846, 755] on button "Next" at bounding box center [761, 750] width 258 height 64
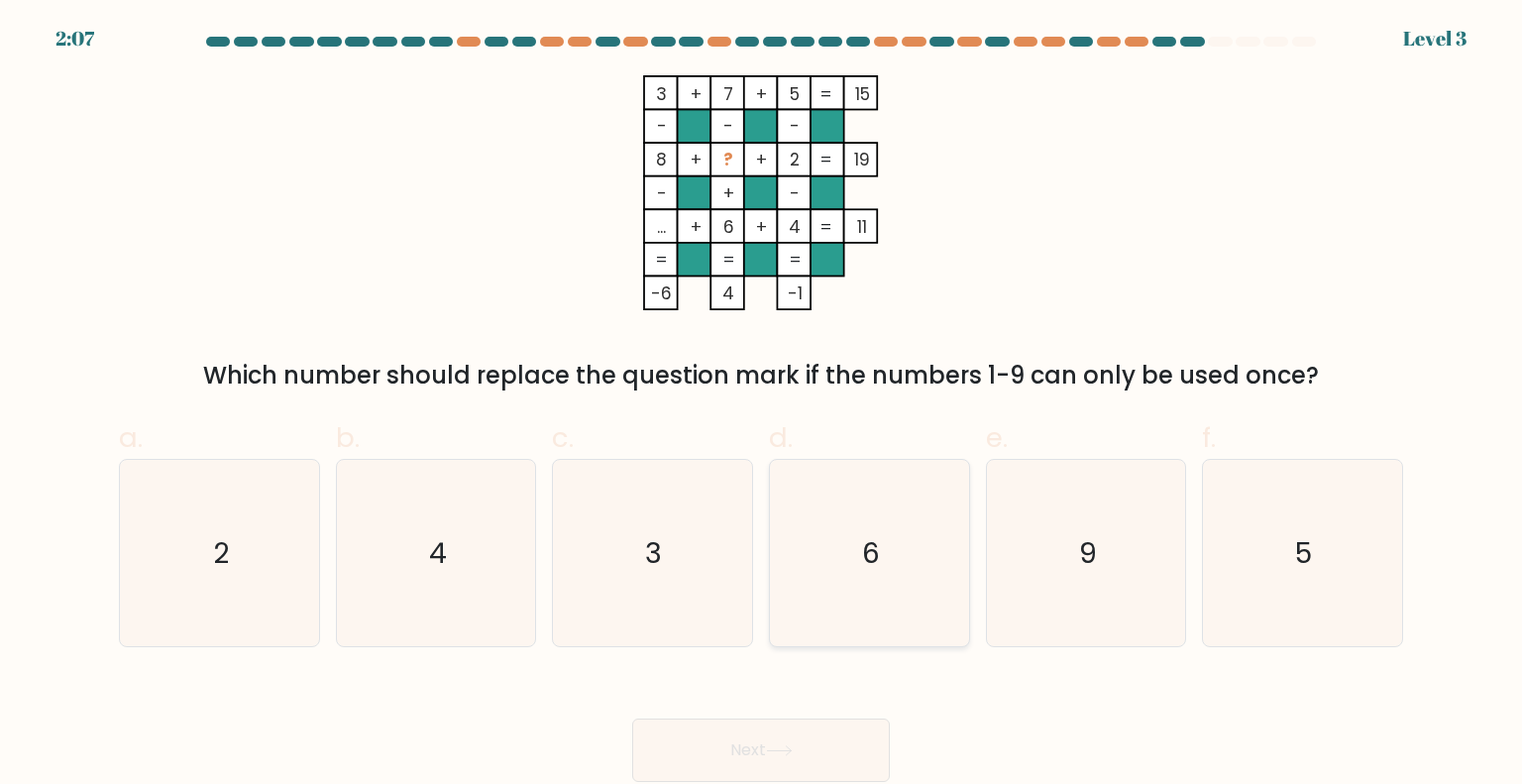
click at [838, 542] on icon "6" at bounding box center [869, 552] width 186 height 186
click at [762, 405] on input "d. 6" at bounding box center [761, 398] width 1 height 13
radio input "true"
click at [813, 732] on button "Next" at bounding box center [761, 750] width 258 height 64
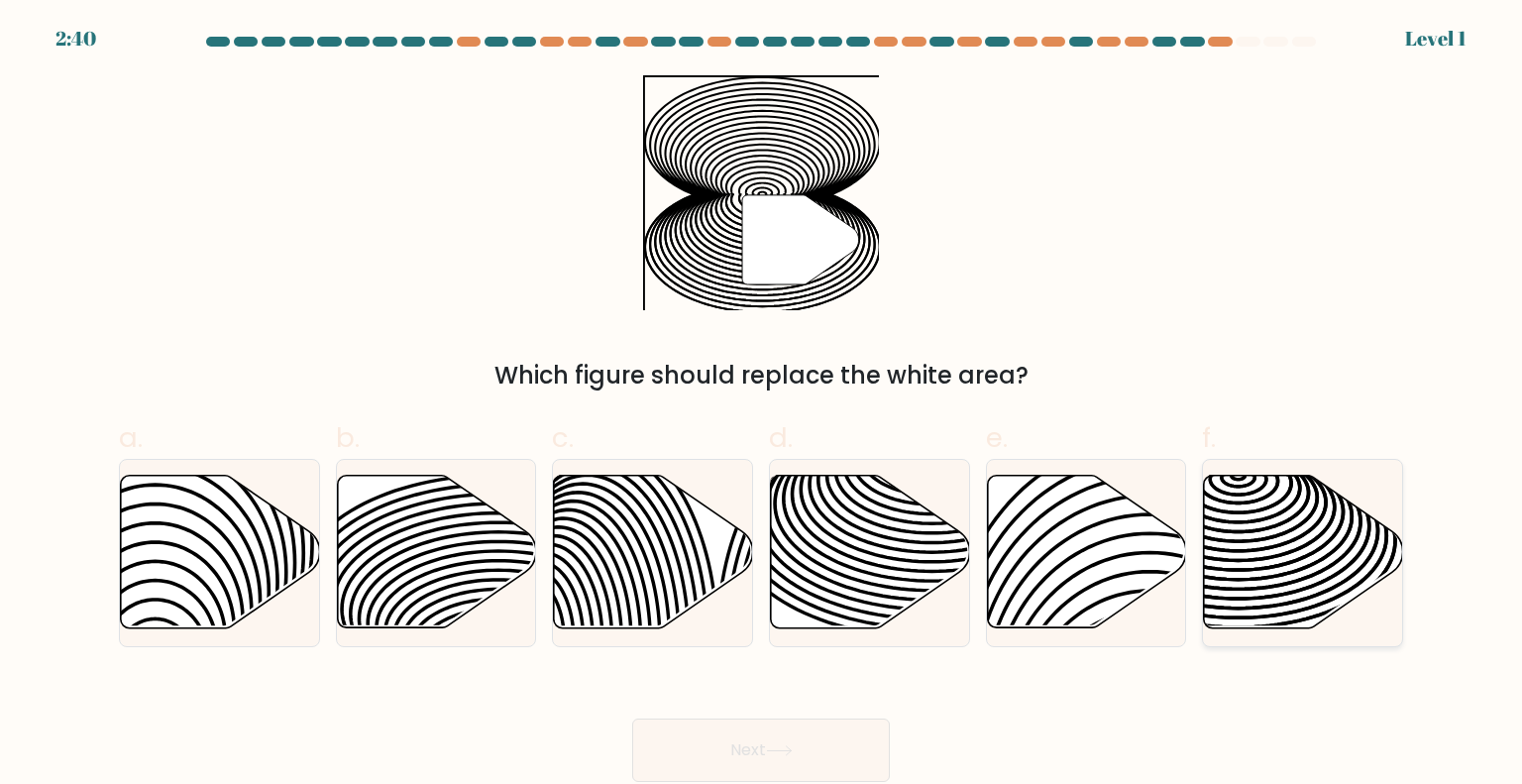
click at [1315, 579] on icon at bounding box center [1304, 551] width 199 height 152
click at [762, 405] on input "f." at bounding box center [761, 398] width 1 height 13
radio input "true"
click at [813, 732] on button "Next" at bounding box center [761, 750] width 258 height 64
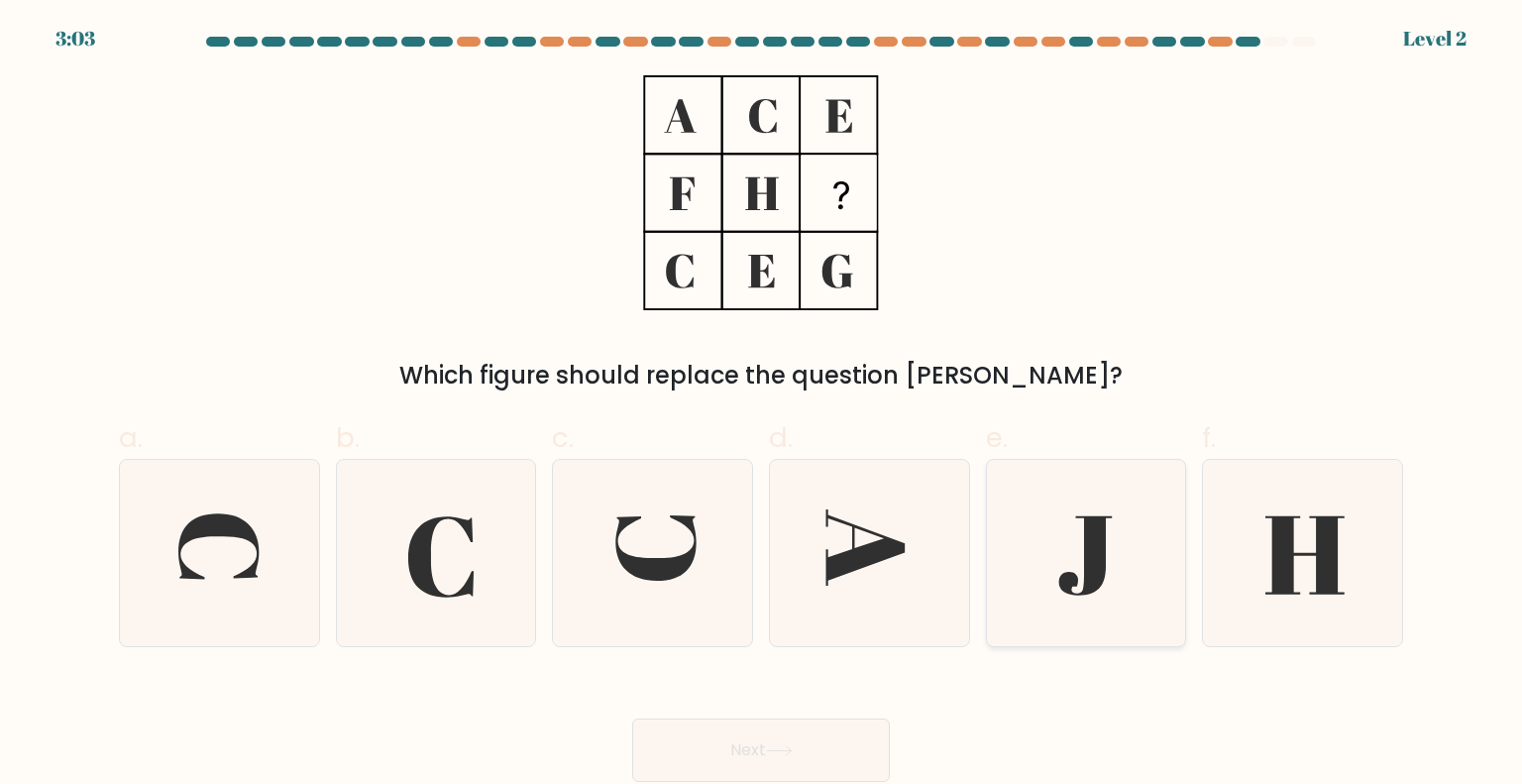
drag, startPoint x: 1086, startPoint y: 534, endPoint x: 1049, endPoint y: 517, distance: 40.7
click at [1086, 533] on icon at bounding box center [1085, 555] width 54 height 80
click at [762, 405] on input "e." at bounding box center [761, 398] width 1 height 13
radio input "true"
click at [805, 732] on button "Next" at bounding box center [761, 750] width 258 height 64
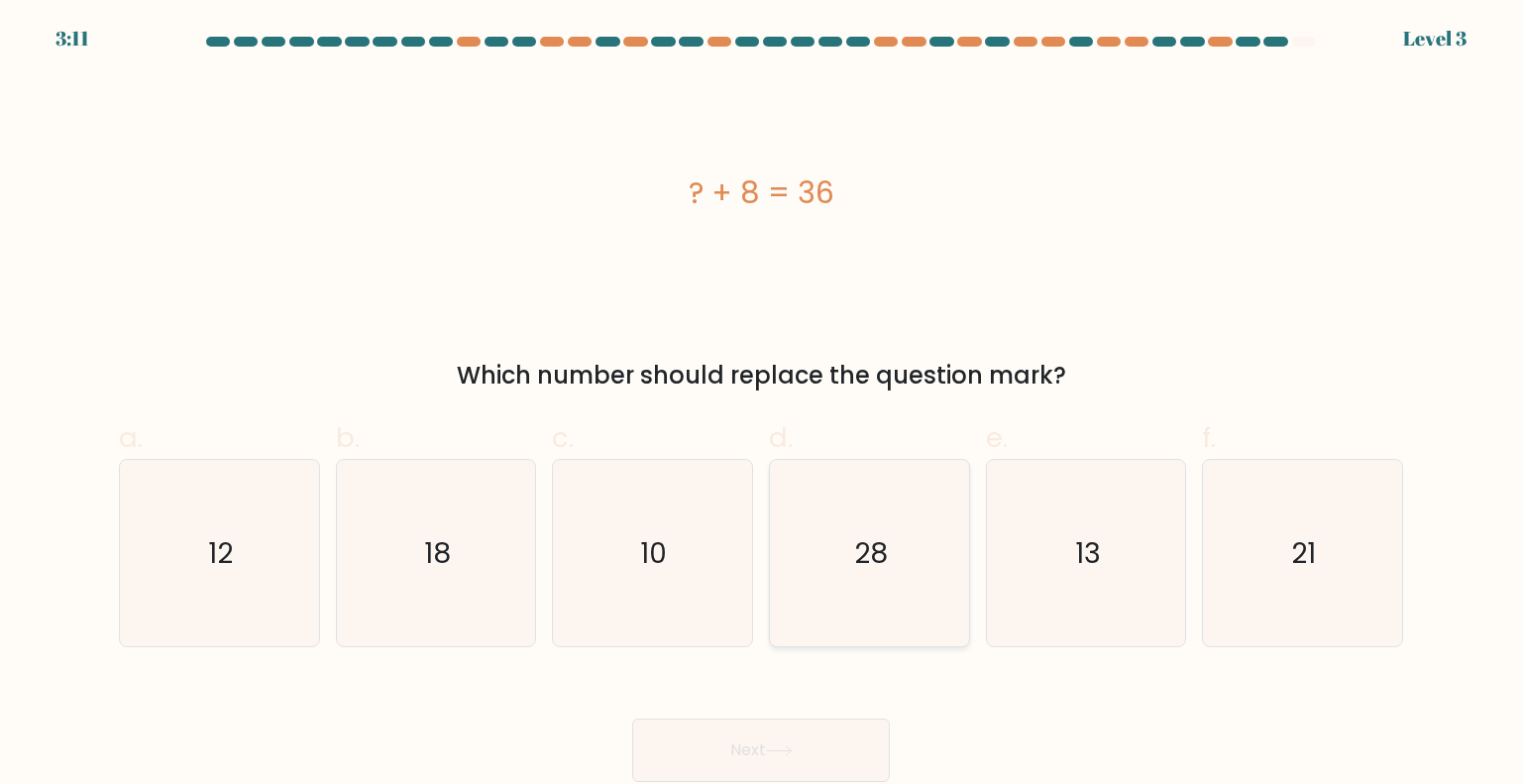
click at [912, 524] on icon "28" at bounding box center [869, 552] width 186 height 186
click at [762, 405] on input "d. 28" at bounding box center [761, 398] width 1 height 13
radio input "true"
click at [827, 745] on button "Next" at bounding box center [761, 750] width 258 height 64
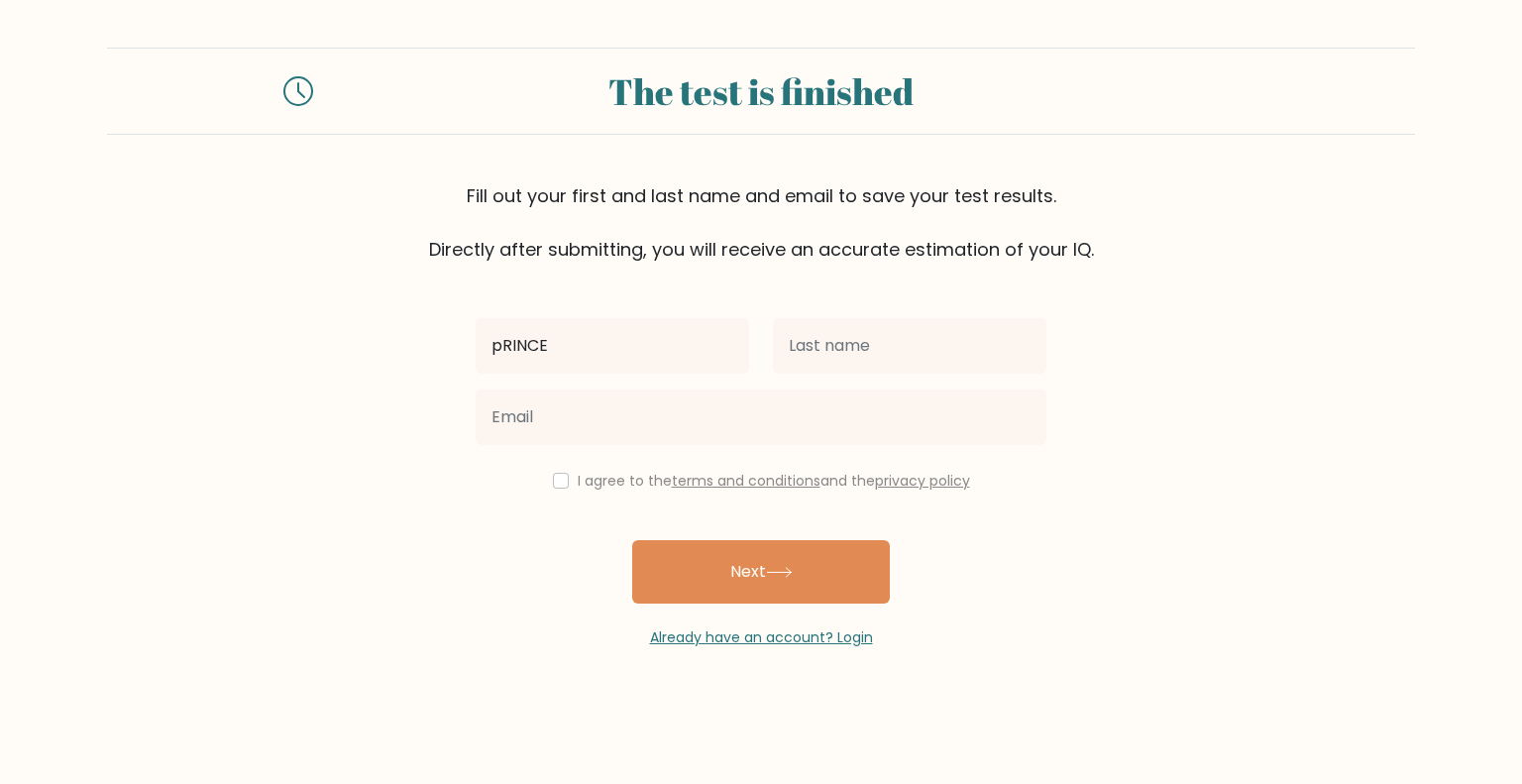
type input "Princess [PERSON_NAME]"
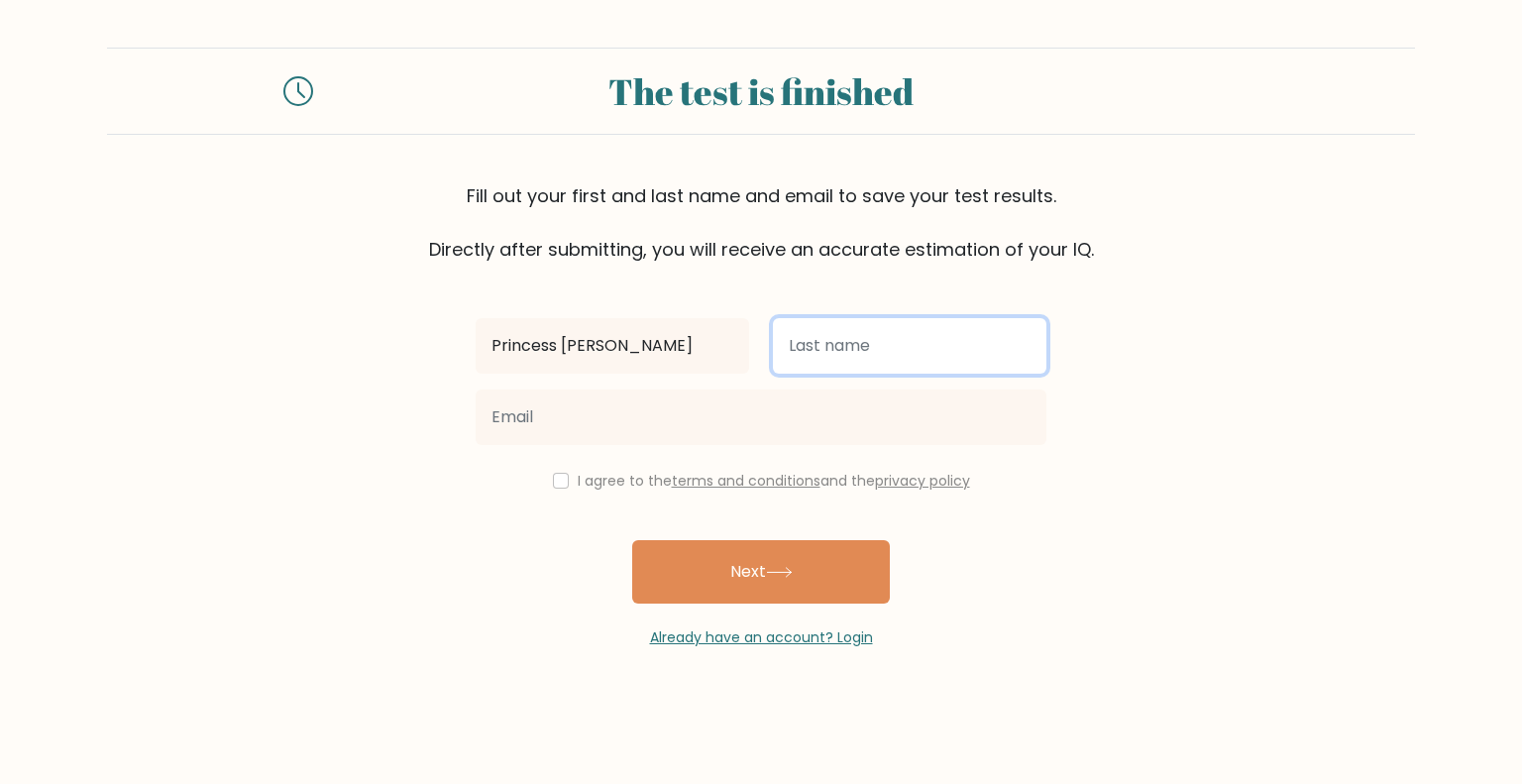
click at [830, 360] on input "text" at bounding box center [910, 346] width 274 height 56
type input "b"
type input "[PERSON_NAME]-at"
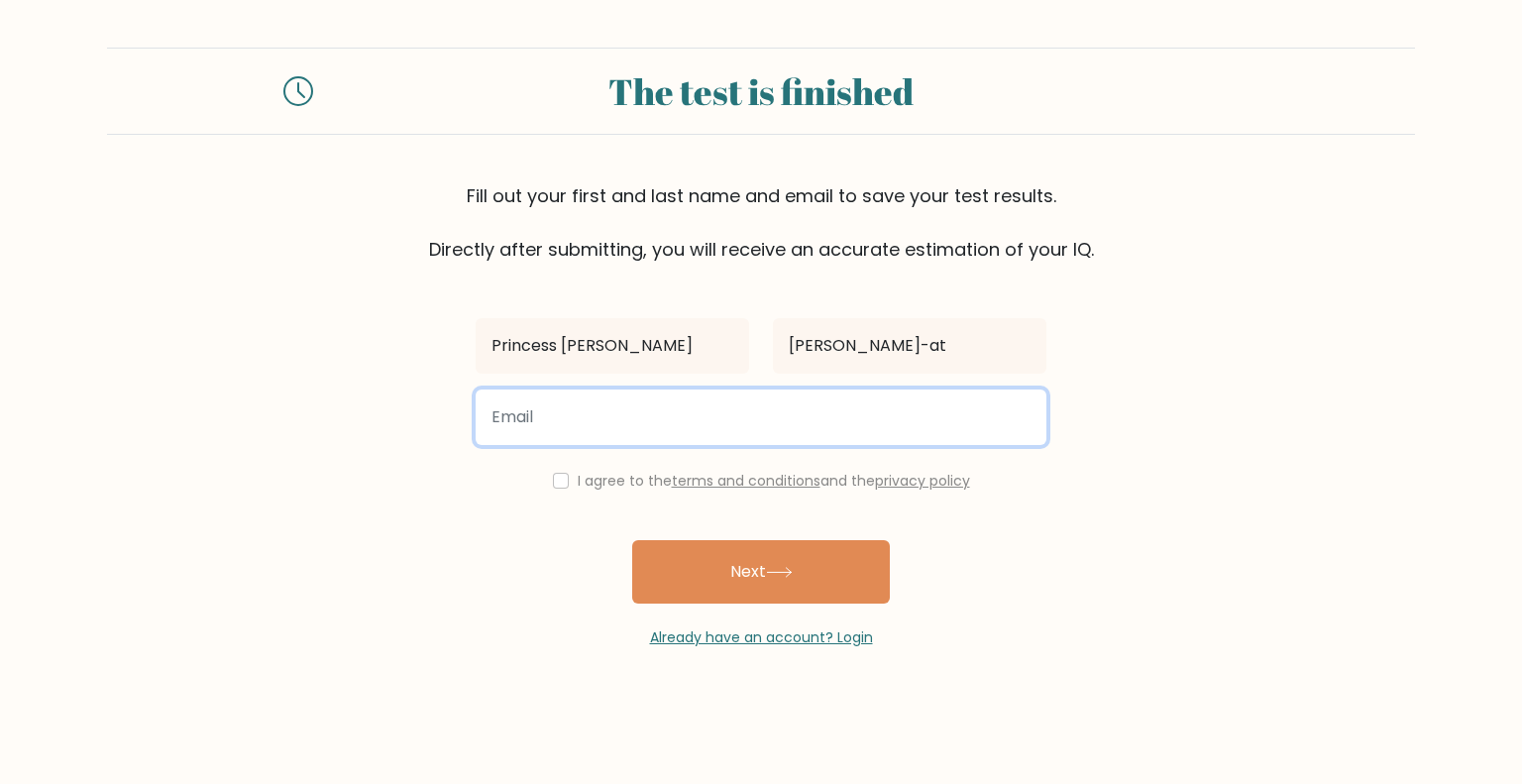
click at [750, 407] on input "email" at bounding box center [761, 417] width 571 height 56
type input "prinsesareynanaa23@gmail.com"
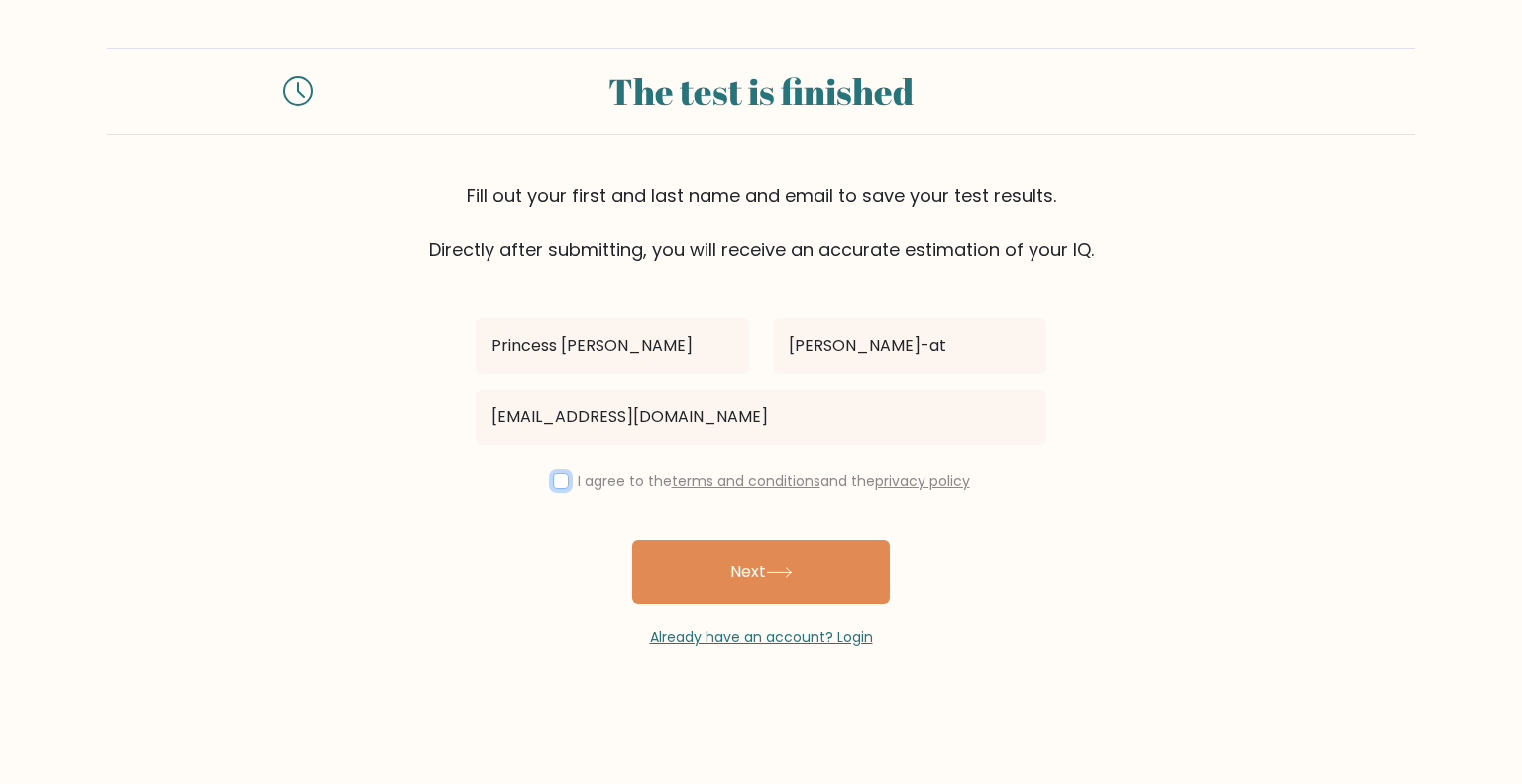
click at [553, 481] on input "checkbox" at bounding box center [561, 481] width 16 height 16
checkbox input "true"
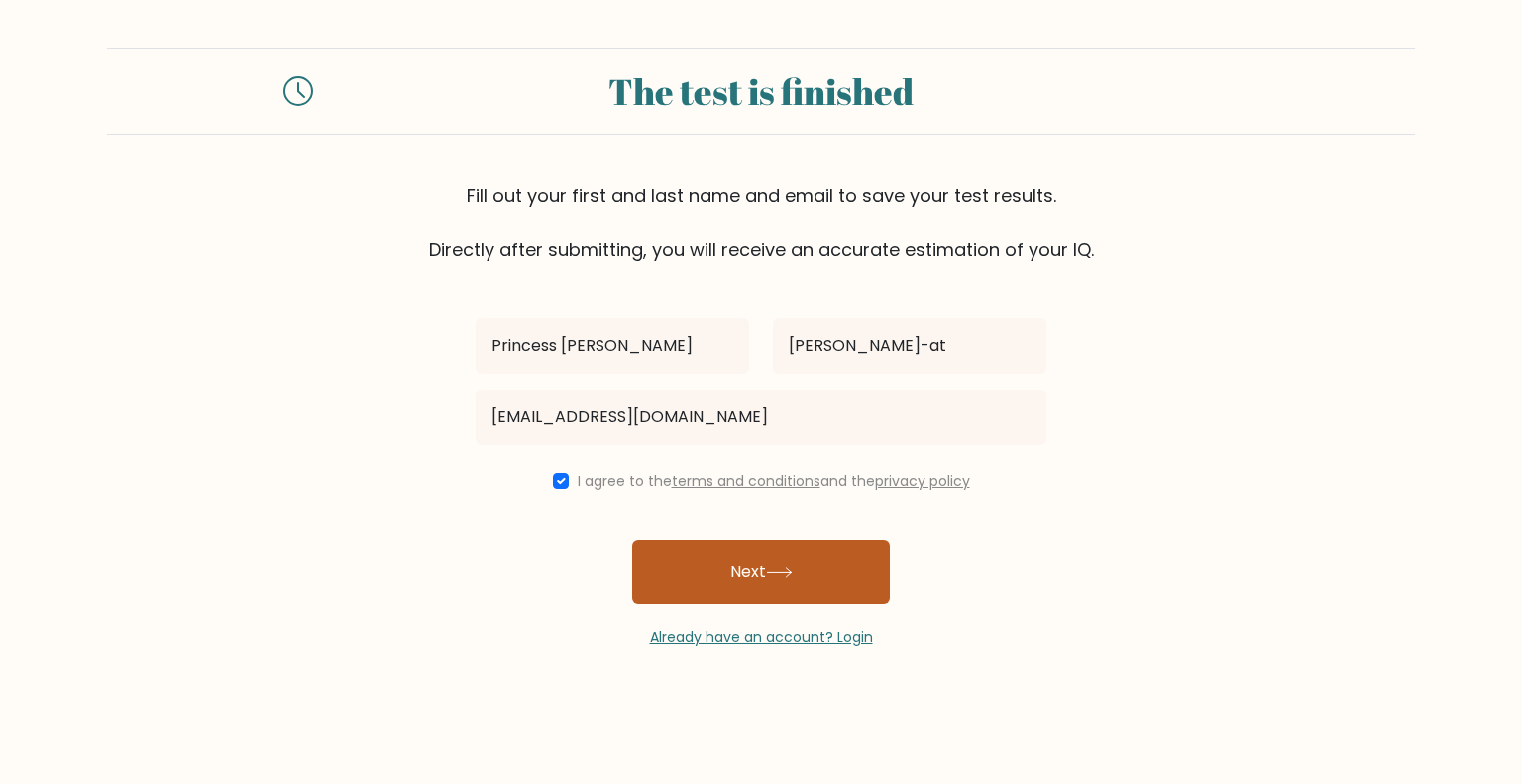
click at [730, 569] on button "Next" at bounding box center [761, 572] width 258 height 64
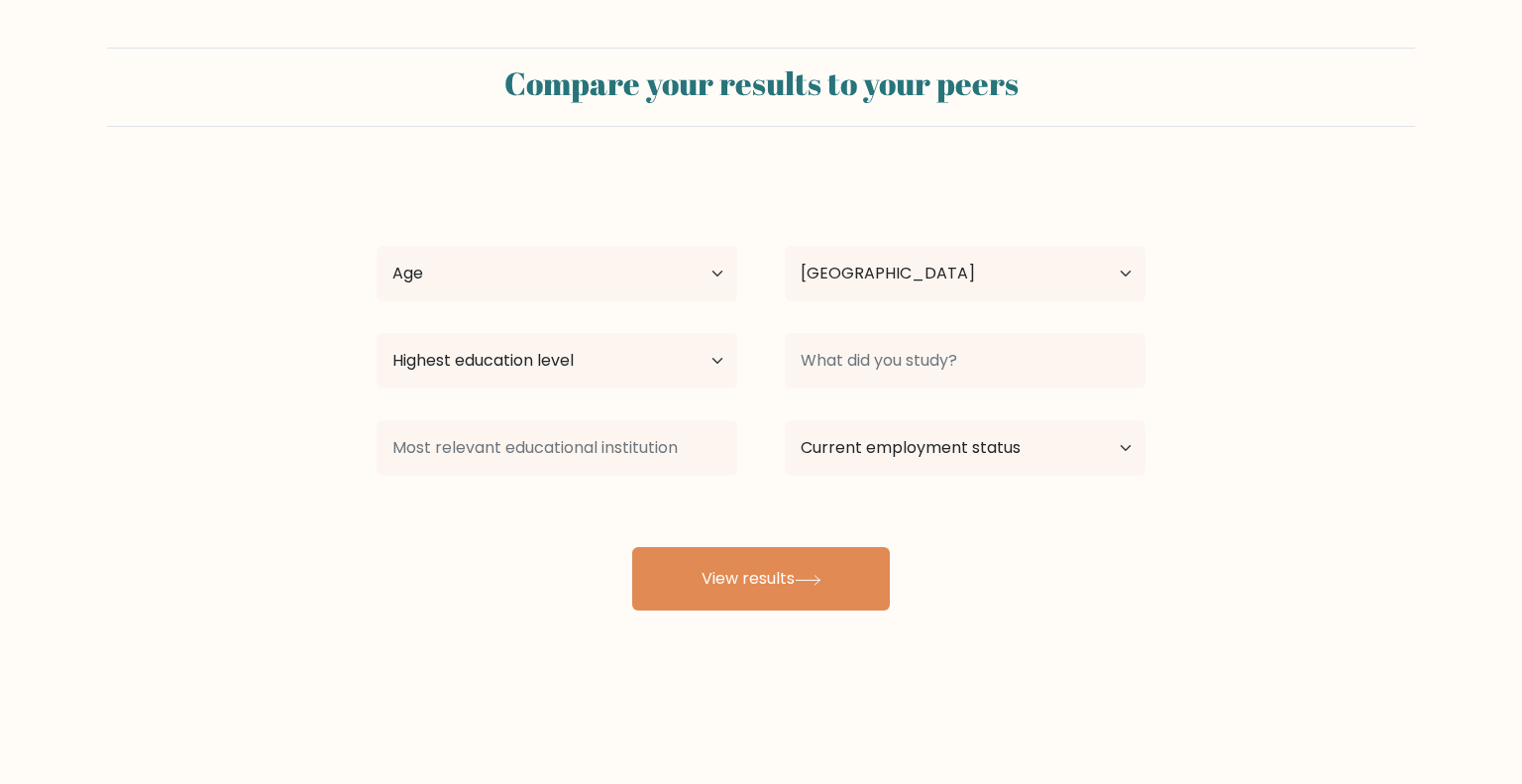
select select "PH"
click at [617, 286] on select "Age Under [DEMOGRAPHIC_DATA] [DEMOGRAPHIC_DATA] [DEMOGRAPHIC_DATA] [DEMOGRAPHIC…" at bounding box center [556, 274] width 360 height 56
select select "18_24"
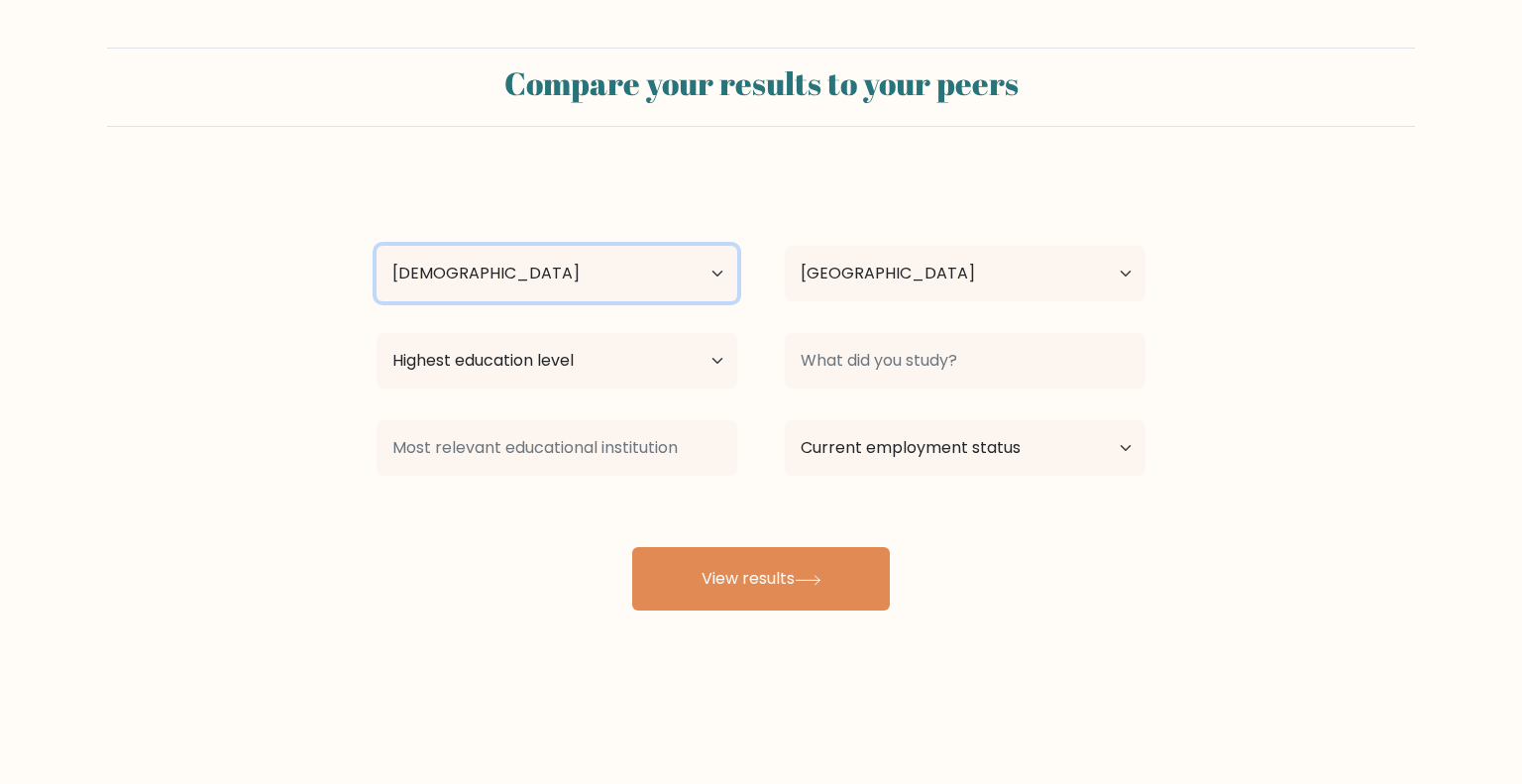
click at [376, 246] on select "Age Under [DEMOGRAPHIC_DATA] [DEMOGRAPHIC_DATA] [DEMOGRAPHIC_DATA] [DEMOGRAPHIC…" at bounding box center [556, 274] width 360 height 56
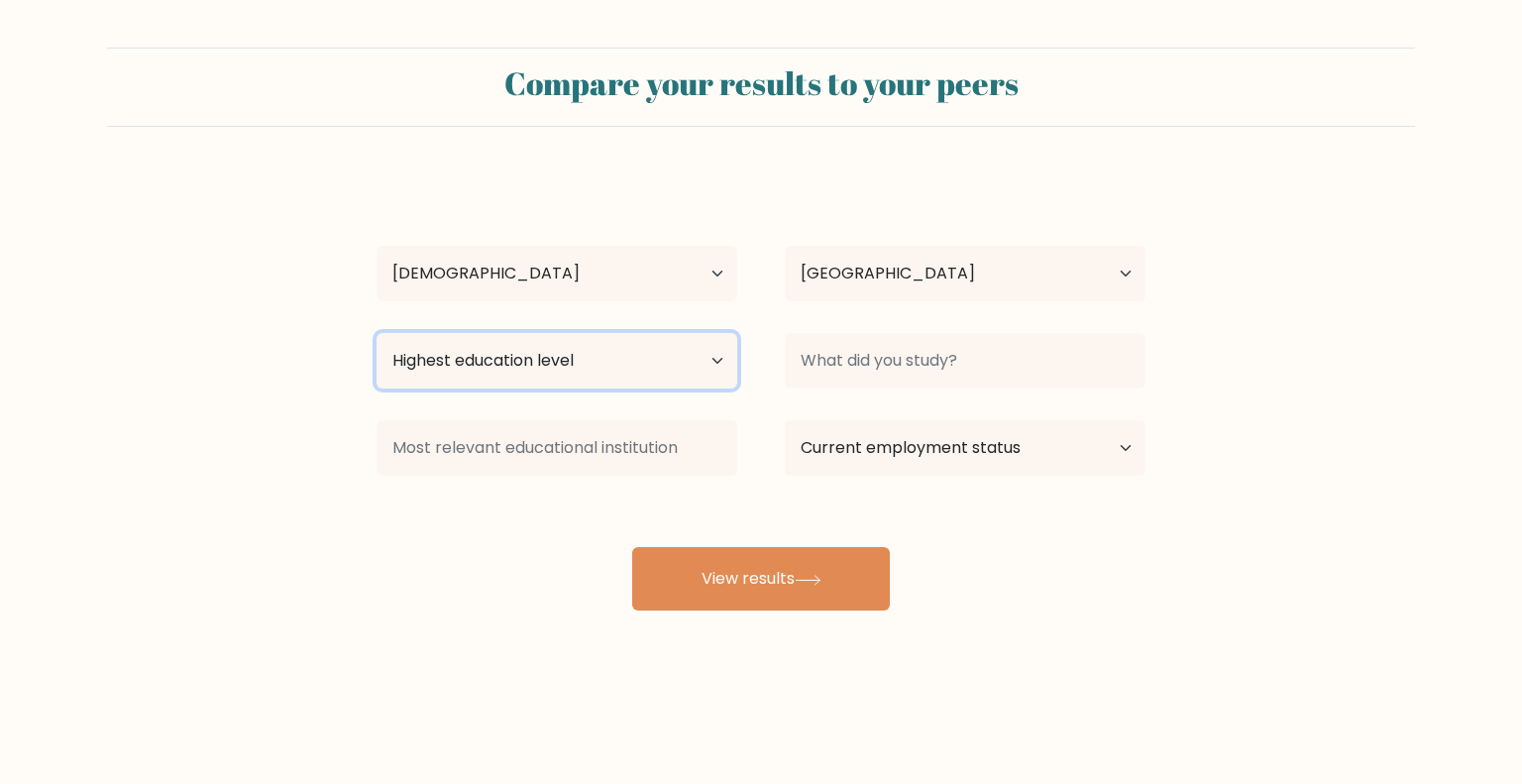
click at [572, 379] on select "Highest education level No schooling Primary Lower Secondary Upper Secondary Oc…" at bounding box center [556, 361] width 360 height 56
select select "bachelors_degree"
click at [376, 333] on select "Highest education level No schooling Primary Lower Secondary Upper Secondary Oc…" at bounding box center [556, 361] width 360 height 56
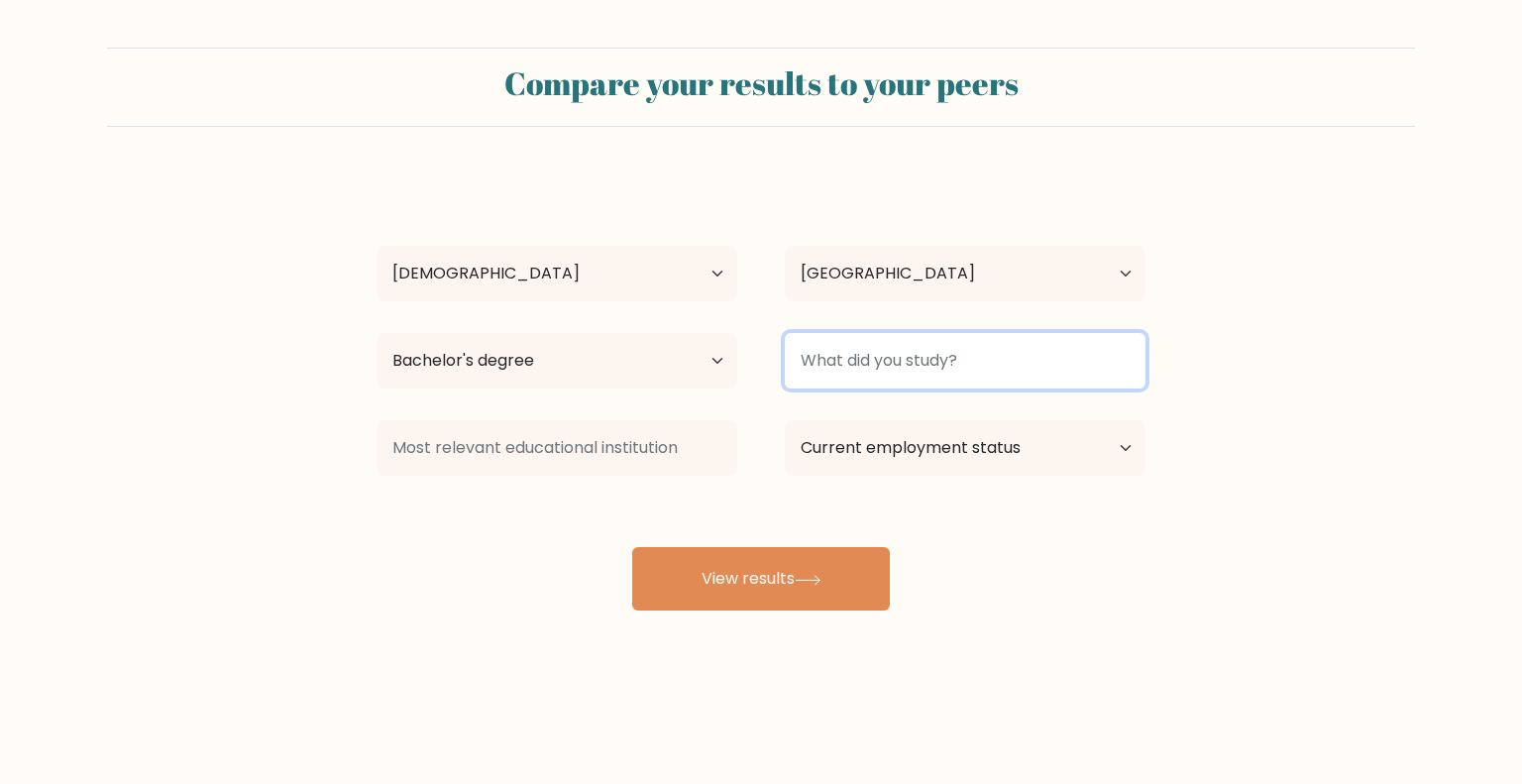
click at [907, 357] on input at bounding box center [966, 361] width 360 height 56
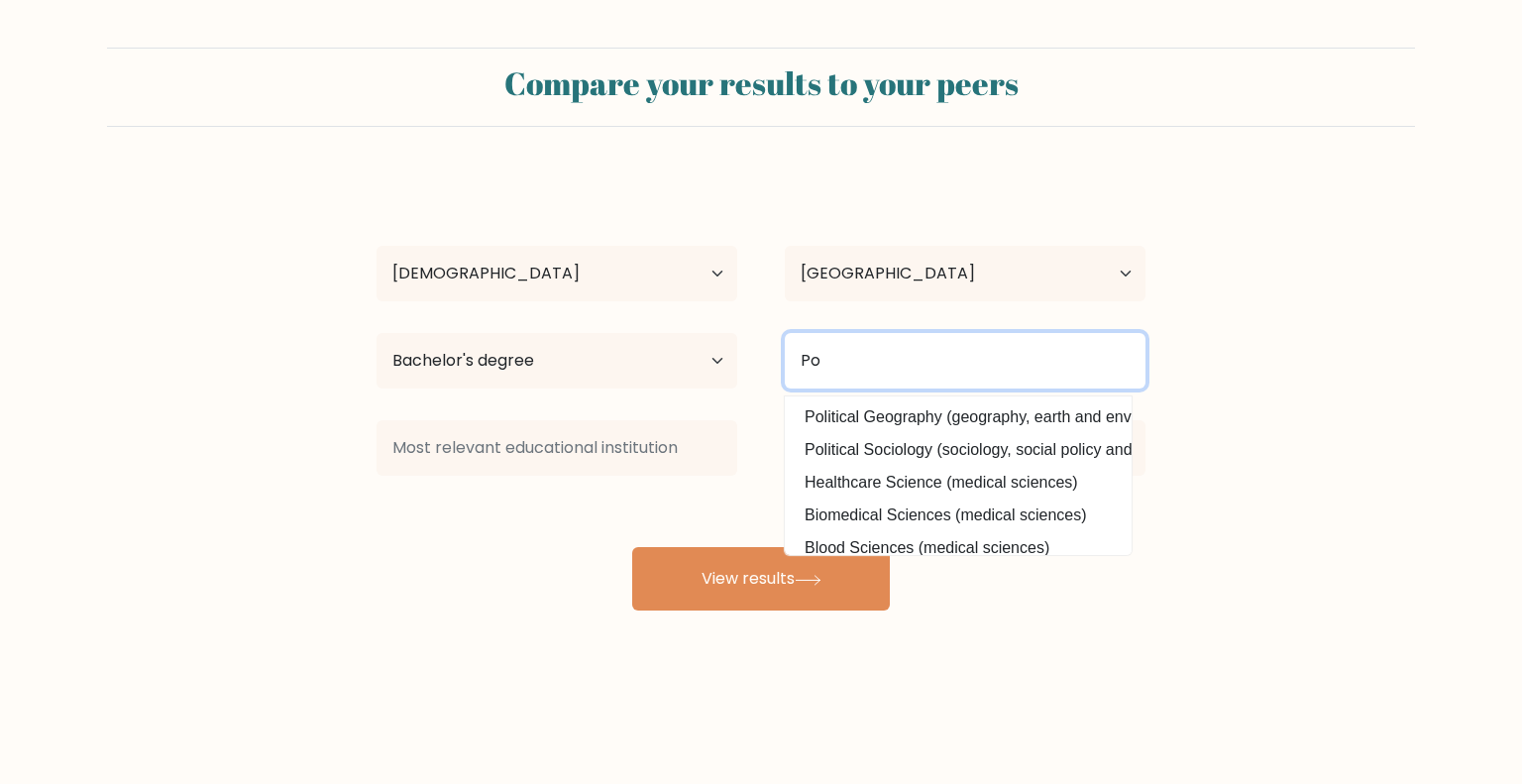
type input "P"
type input "O"
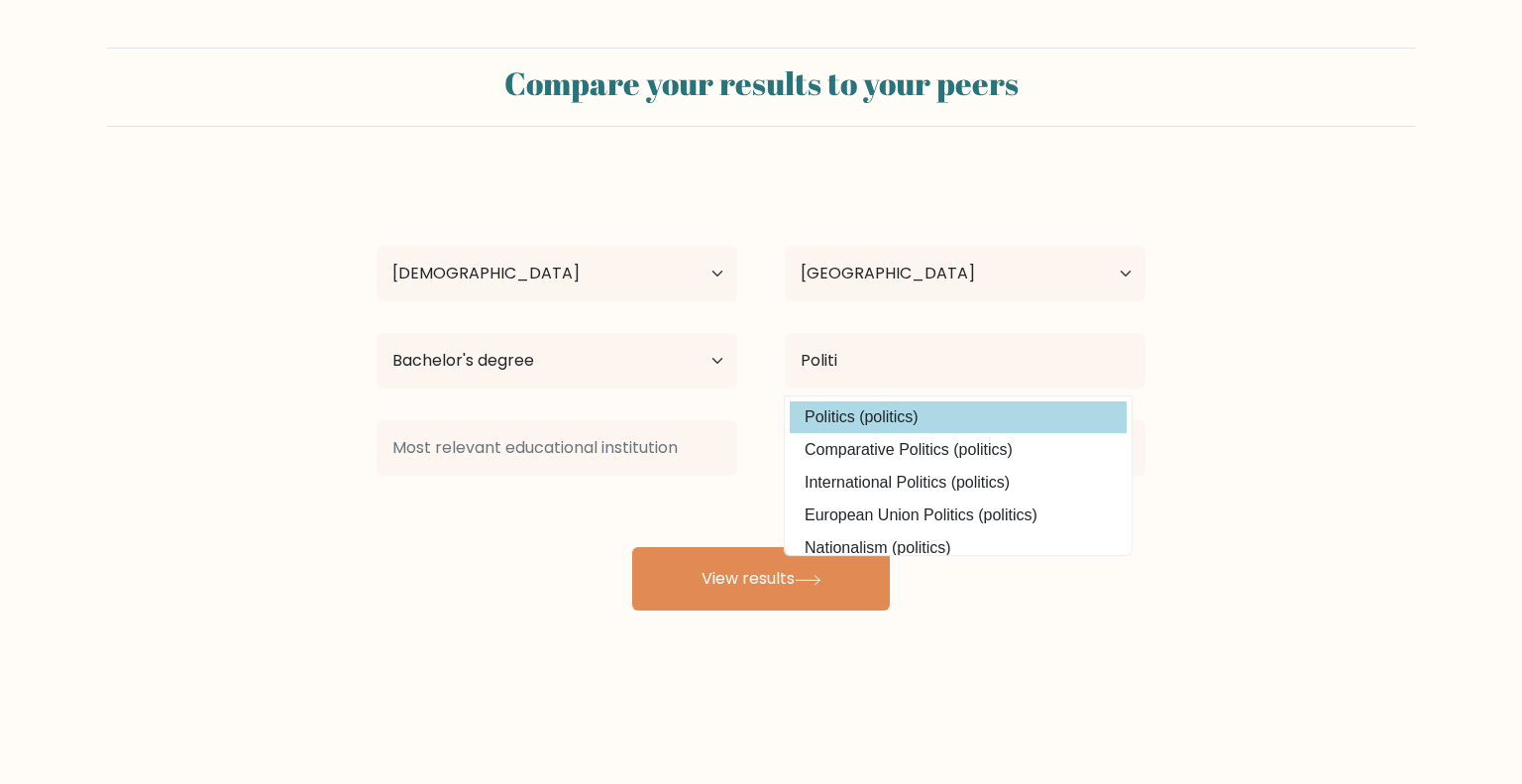
click at [935, 428] on option "Politics (politics)" at bounding box center [959, 417] width 337 height 32
type input "Politics"
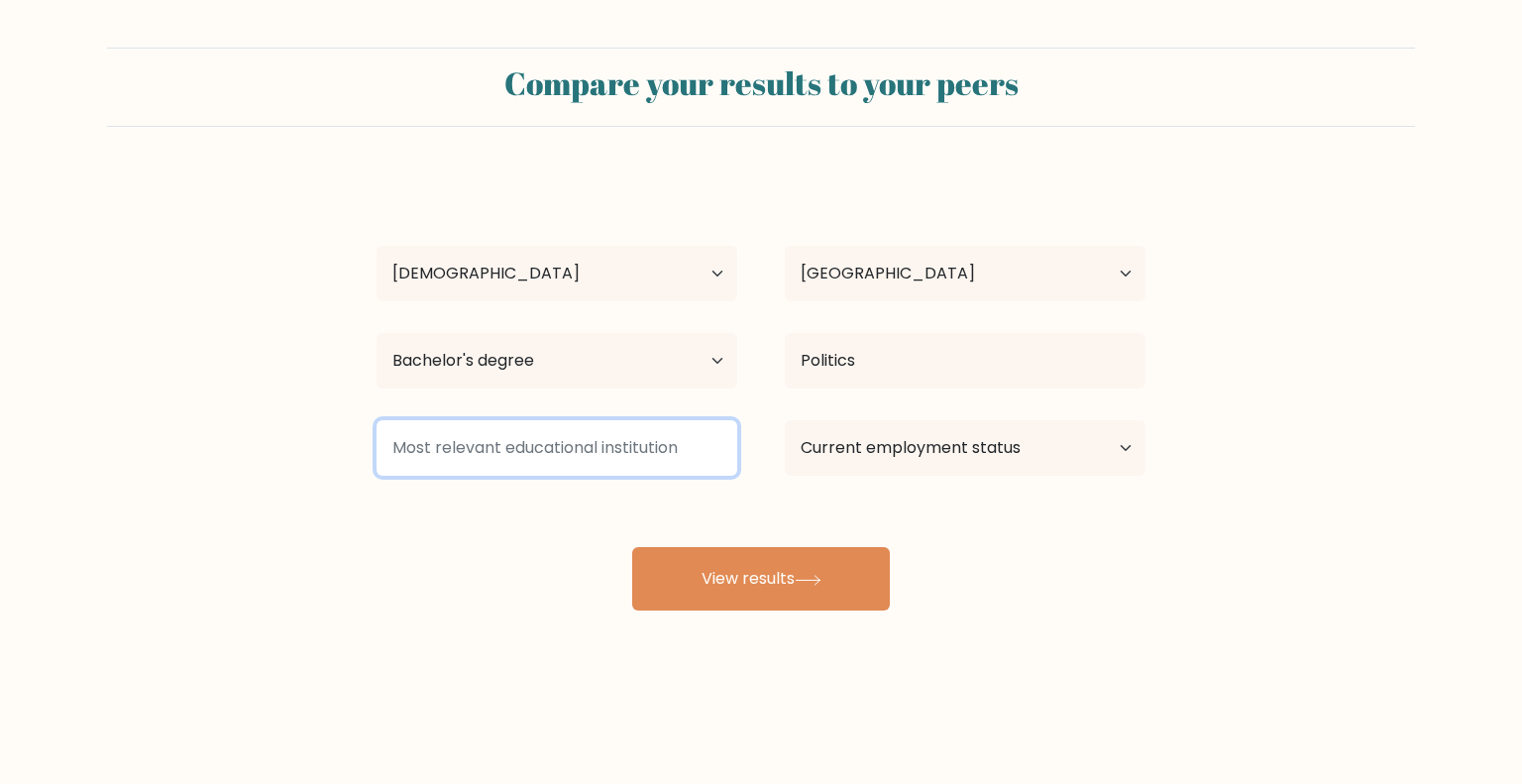
click at [571, 435] on input at bounding box center [556, 448] width 360 height 56
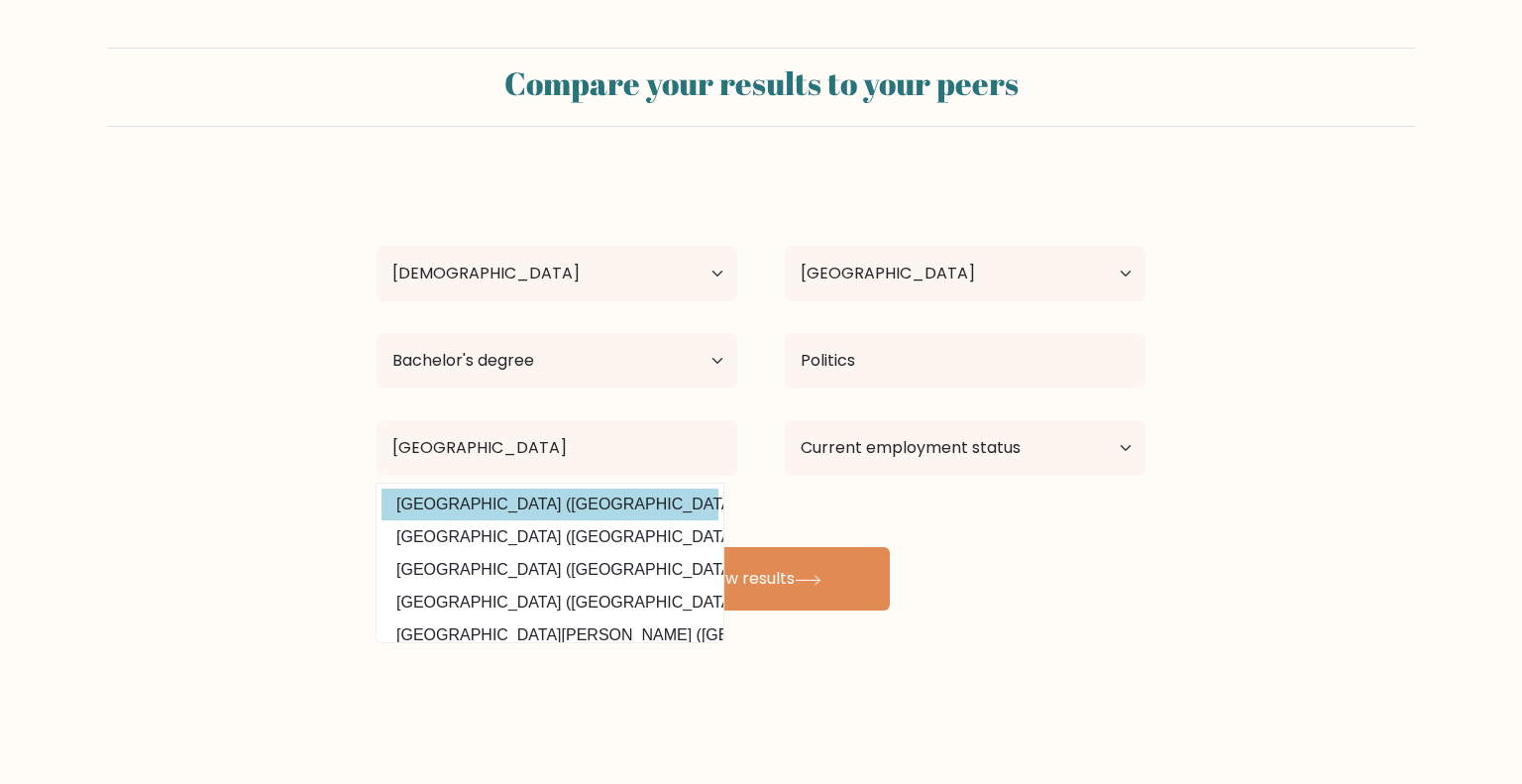
click at [536, 503] on option "[GEOGRAPHIC_DATA] ([GEOGRAPHIC_DATA])" at bounding box center [549, 504] width 337 height 32
type input "[GEOGRAPHIC_DATA]"
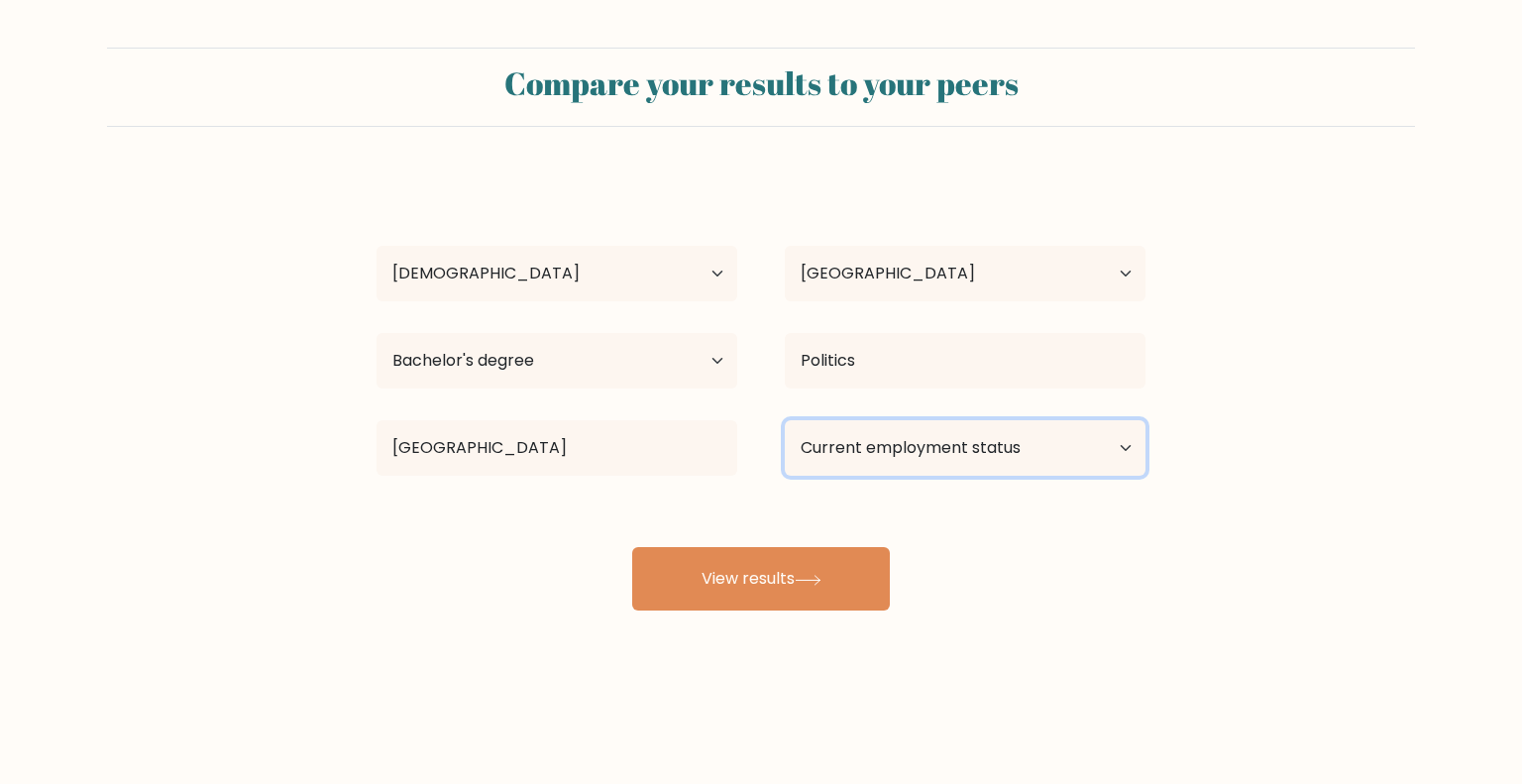
click at [847, 464] on select "Current employment status Employed Student Retired Other / prefer not to answer" at bounding box center [966, 448] width 360 height 56
select select "employed"
click at [785, 420] on select "Current employment status Employed Student Retired Other / prefer not to answer" at bounding box center [966, 448] width 360 height 56
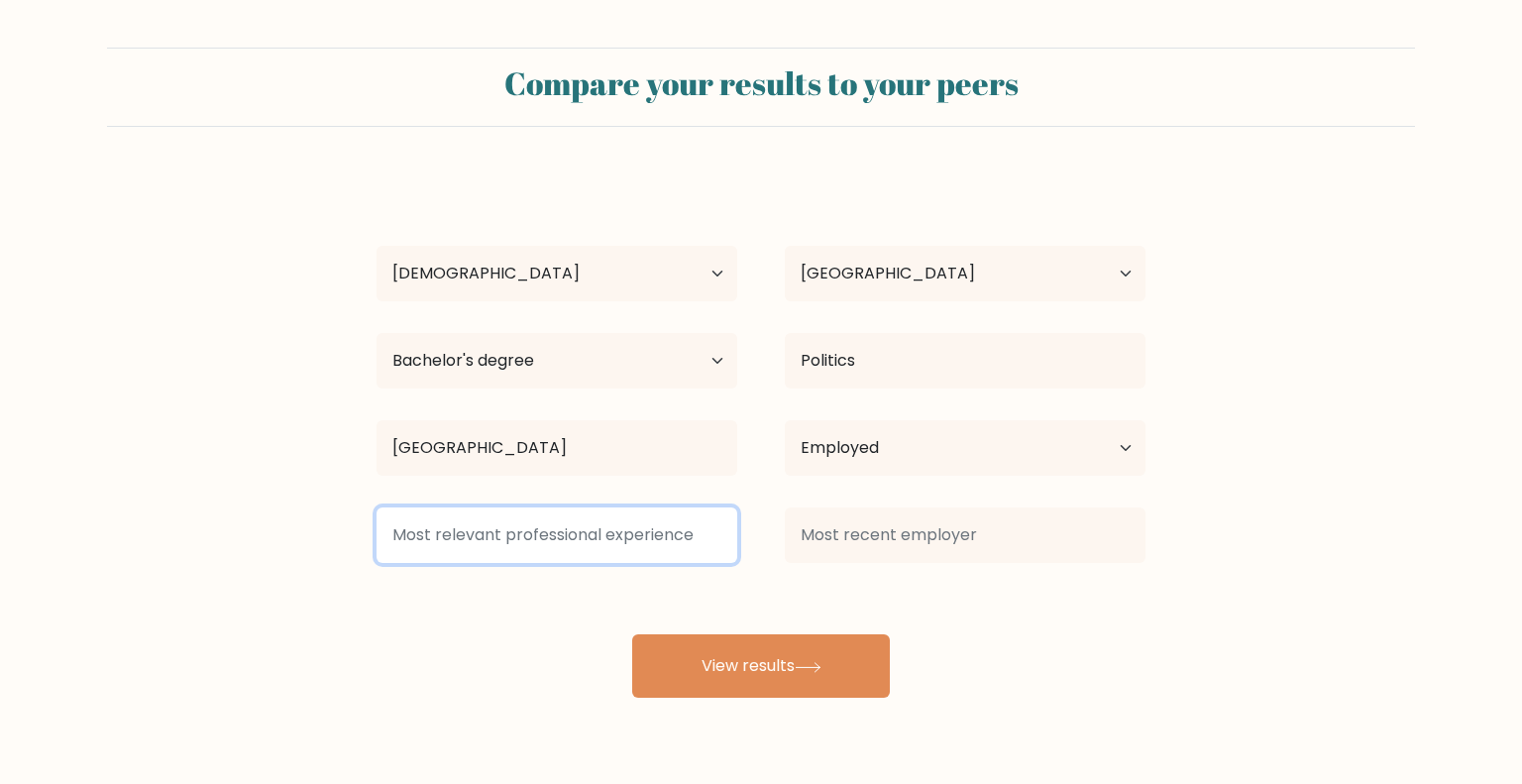
click at [626, 521] on input at bounding box center [556, 535] width 360 height 56
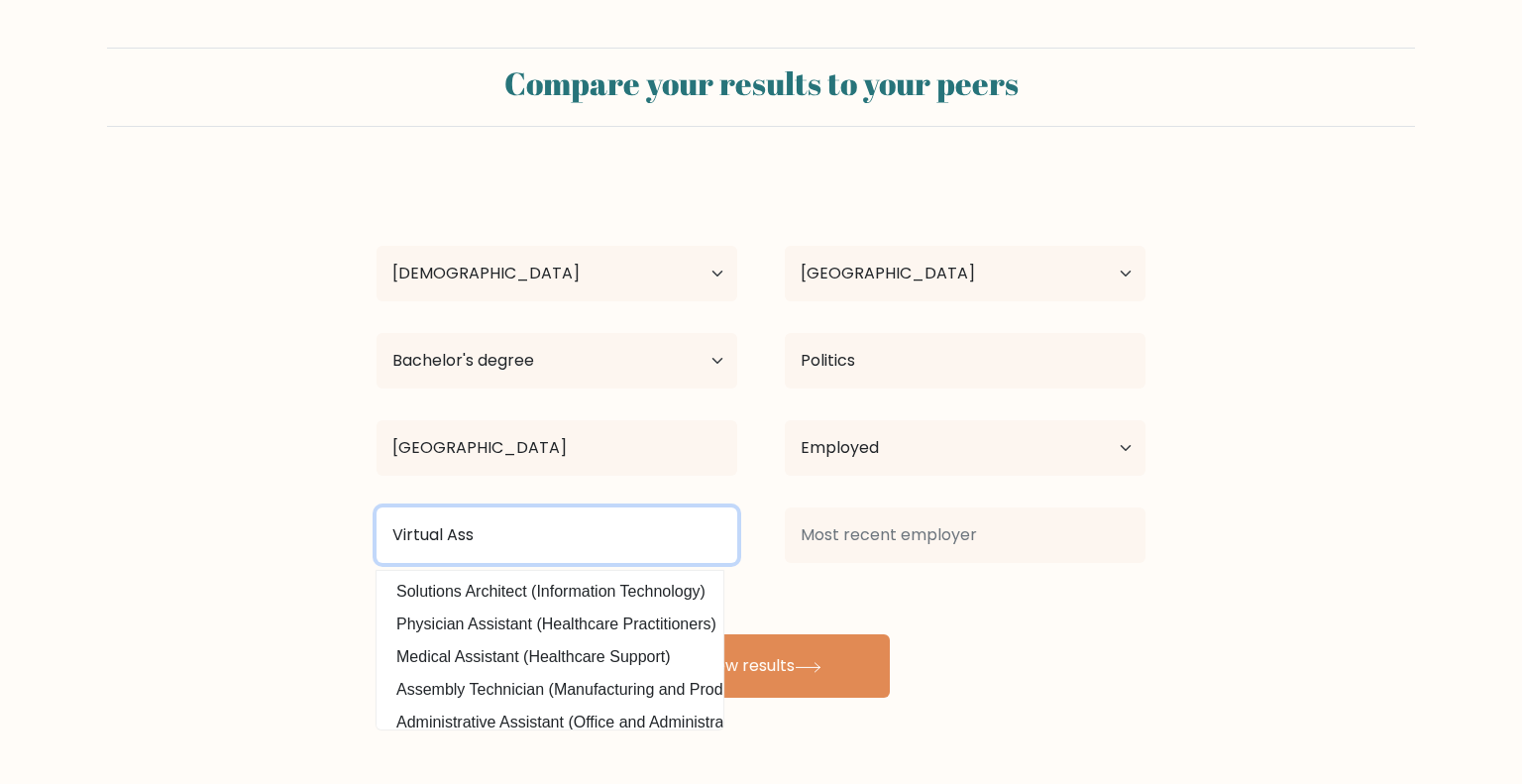
drag, startPoint x: 577, startPoint y: 541, endPoint x: 250, endPoint y: 531, distance: 327.2
click at [241, 533] on form "Compare your results to your peers Princess [PERSON_NAME]-at Age Under [DEMOGRA…" at bounding box center [761, 372] width 1522 height 650
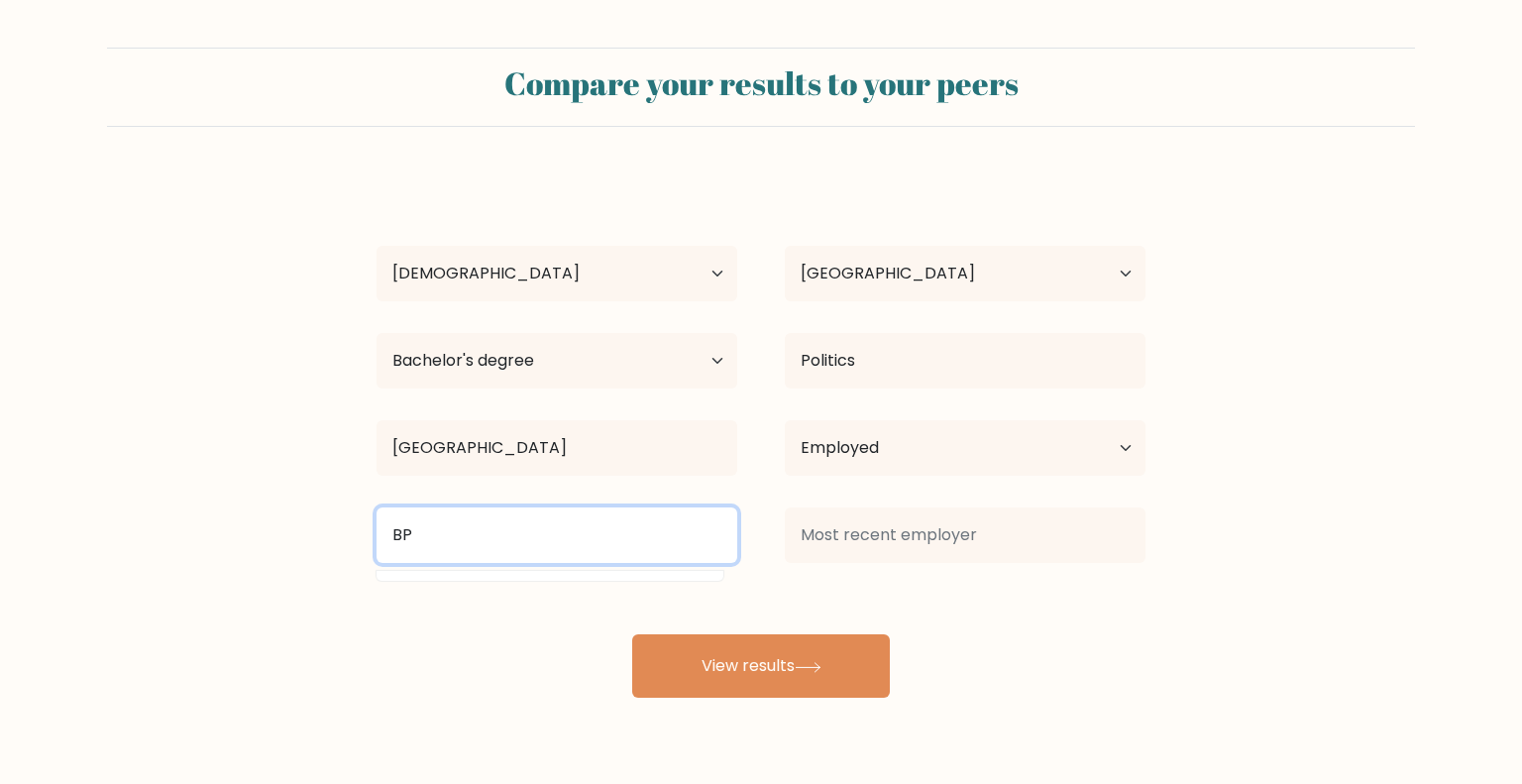
type input "B"
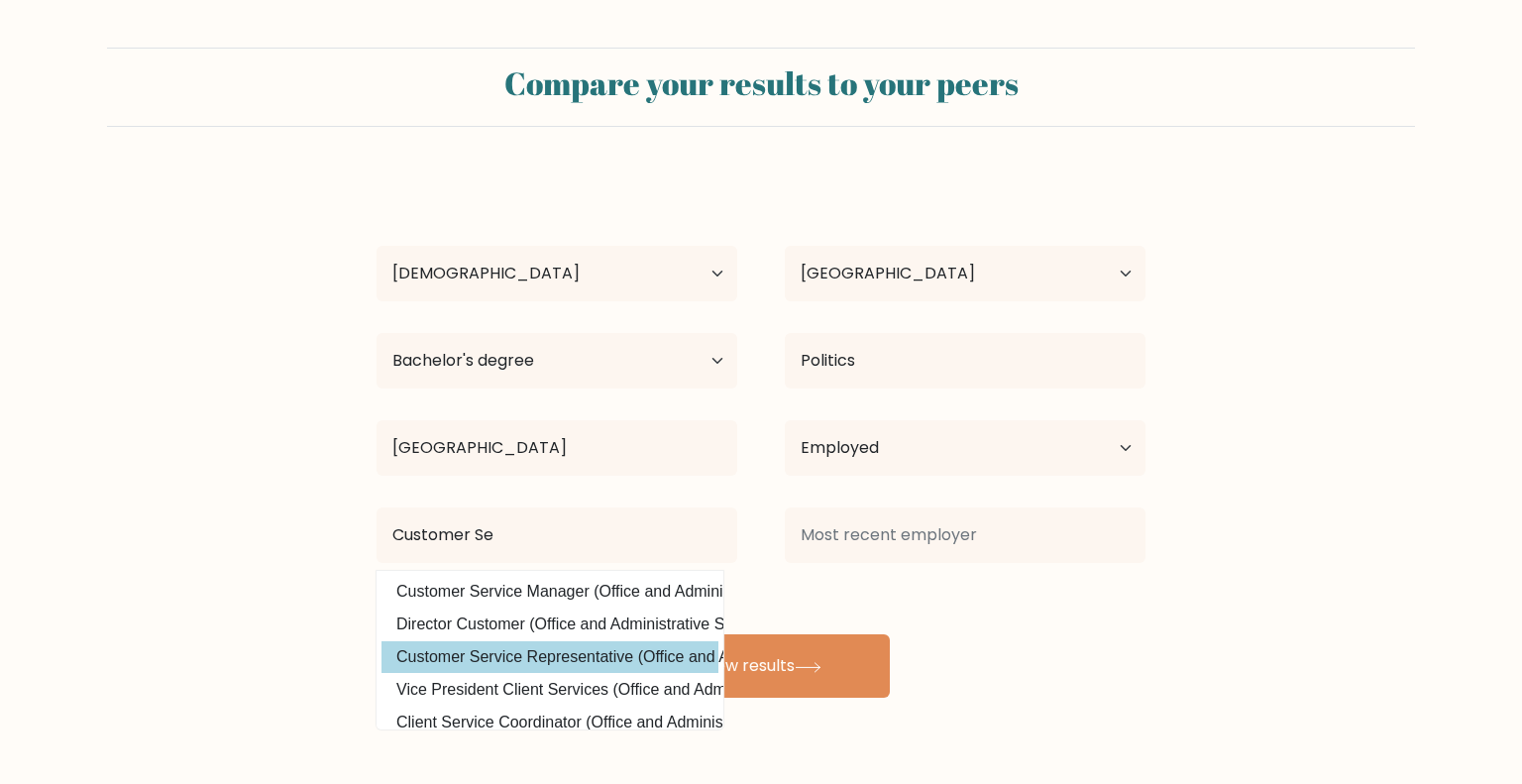
click at [452, 653] on option "Customer Service Representative (Office and Administrative Support)" at bounding box center [549, 657] width 337 height 32
type input "Customer Service Representative"
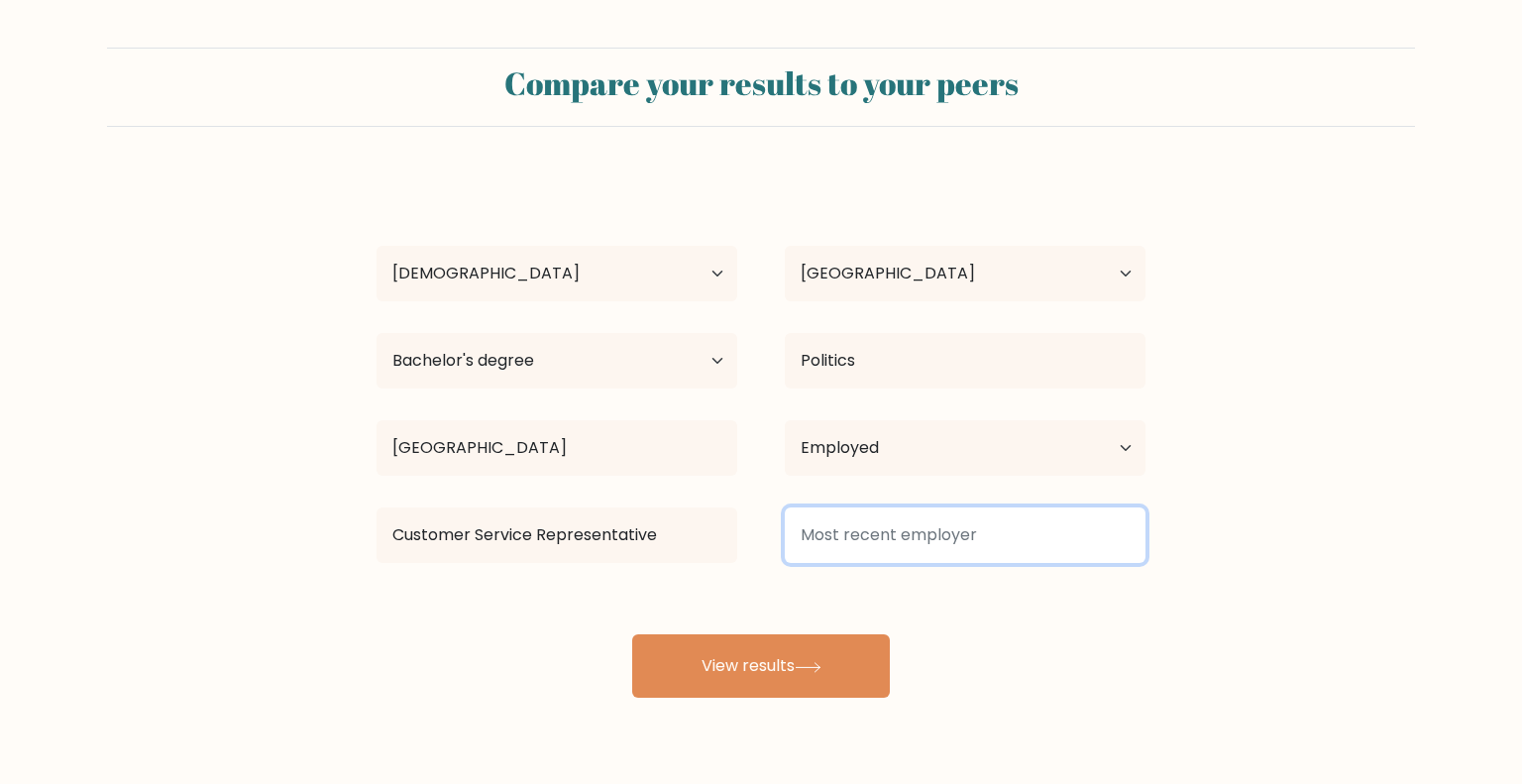
click at [892, 531] on input at bounding box center [966, 535] width 360 height 56
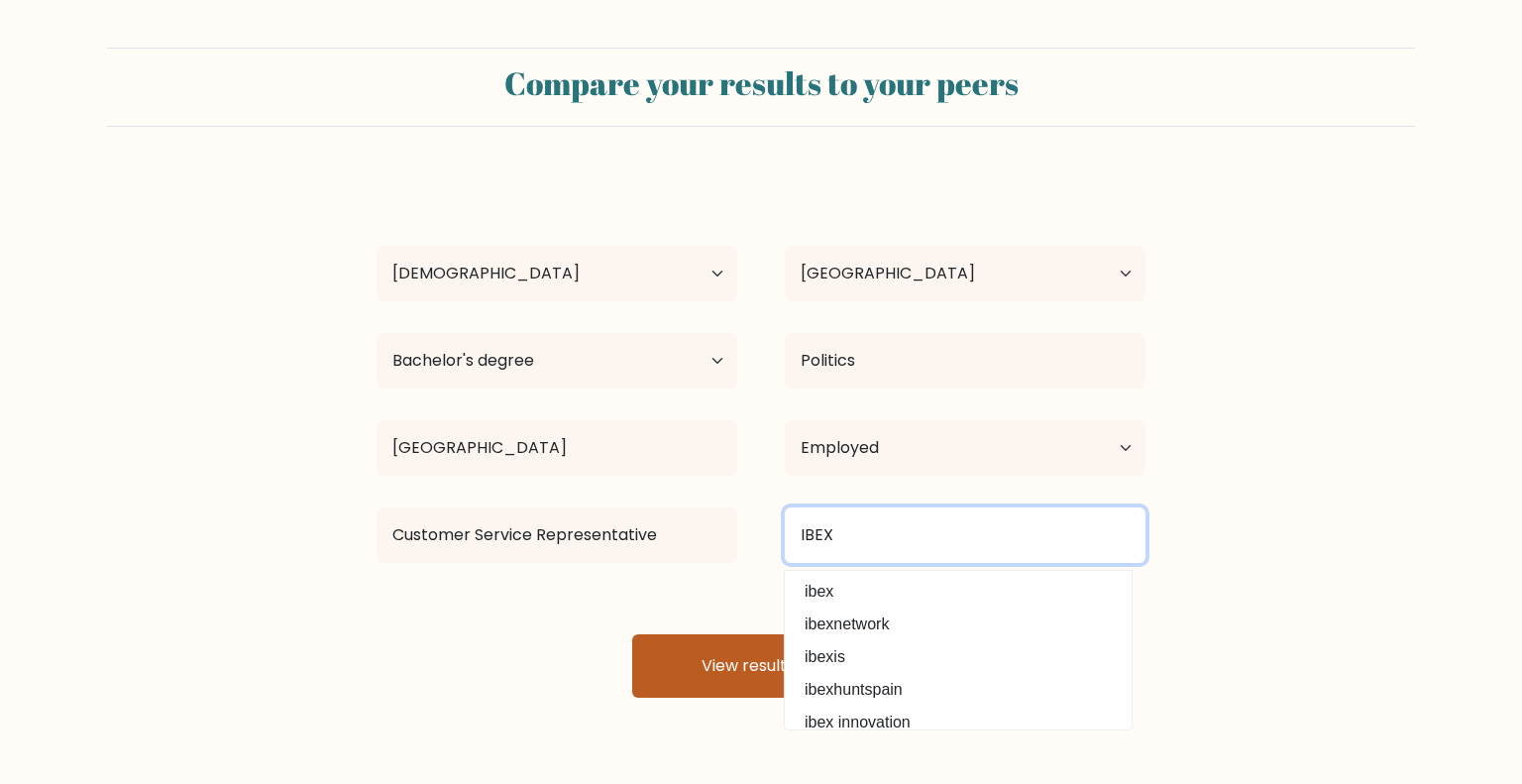
type input "IBEX"
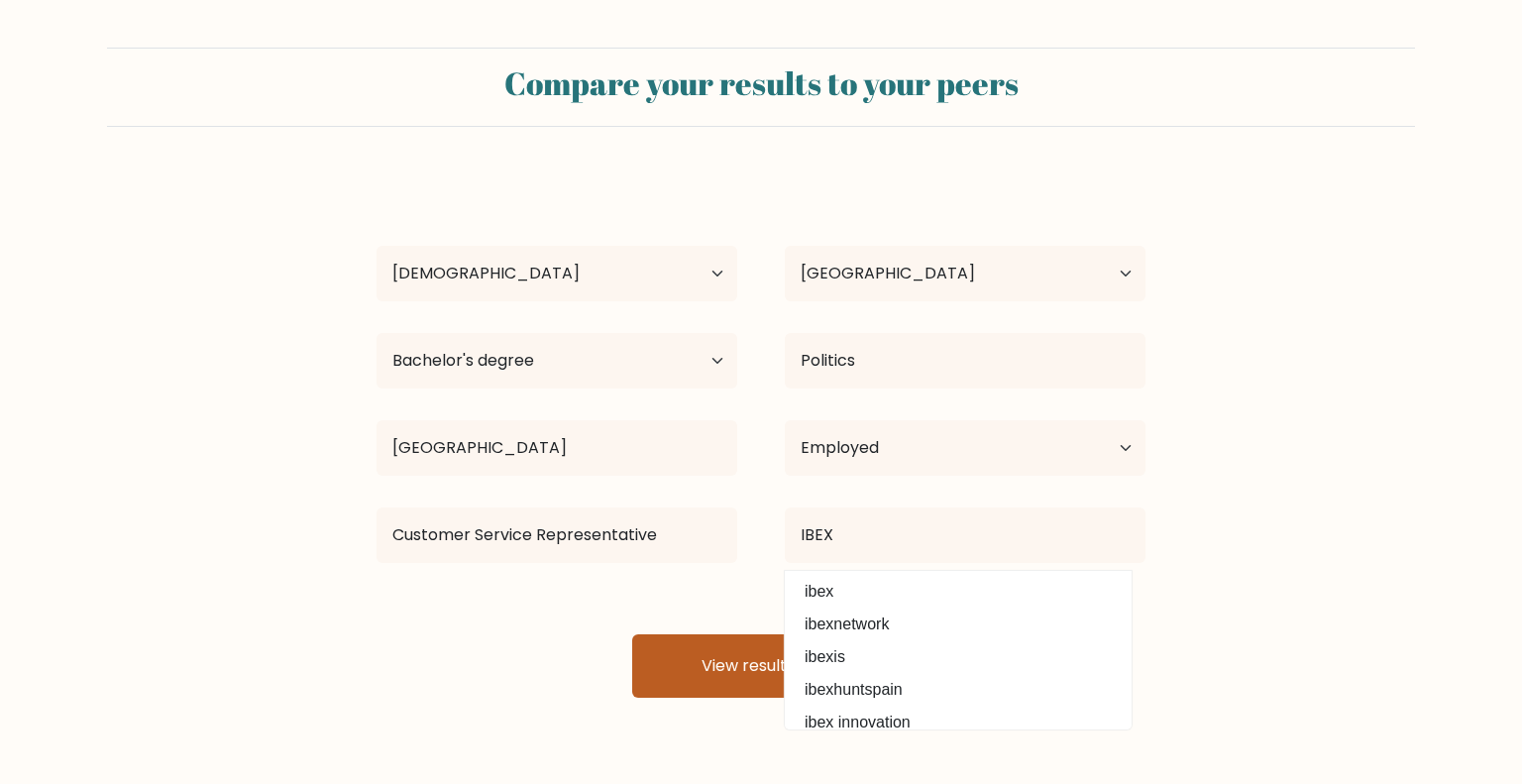
click at [735, 671] on button "View results" at bounding box center [761, 666] width 258 height 64
